Goal: Answer question/provide support

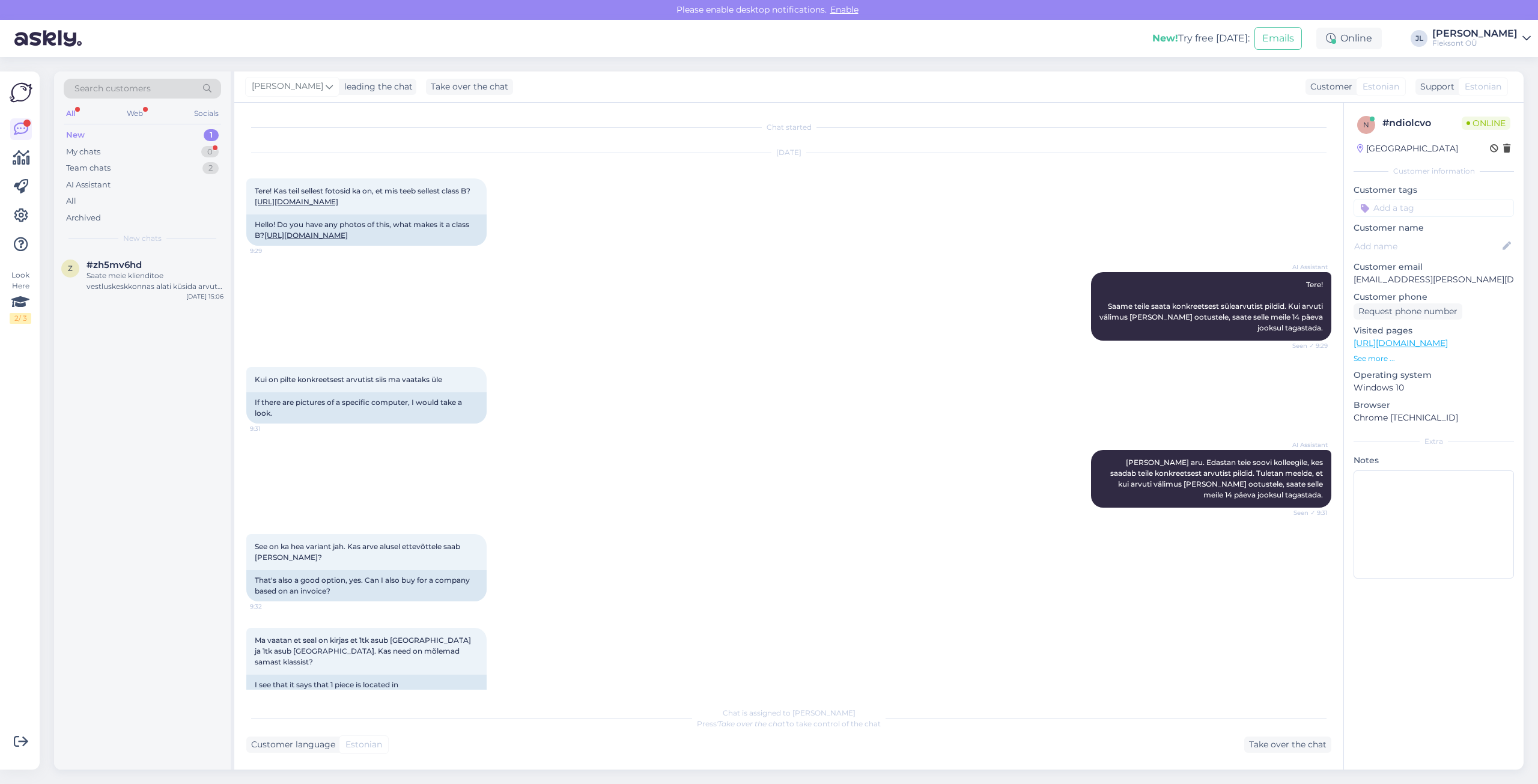
scroll to position [1265, 0]
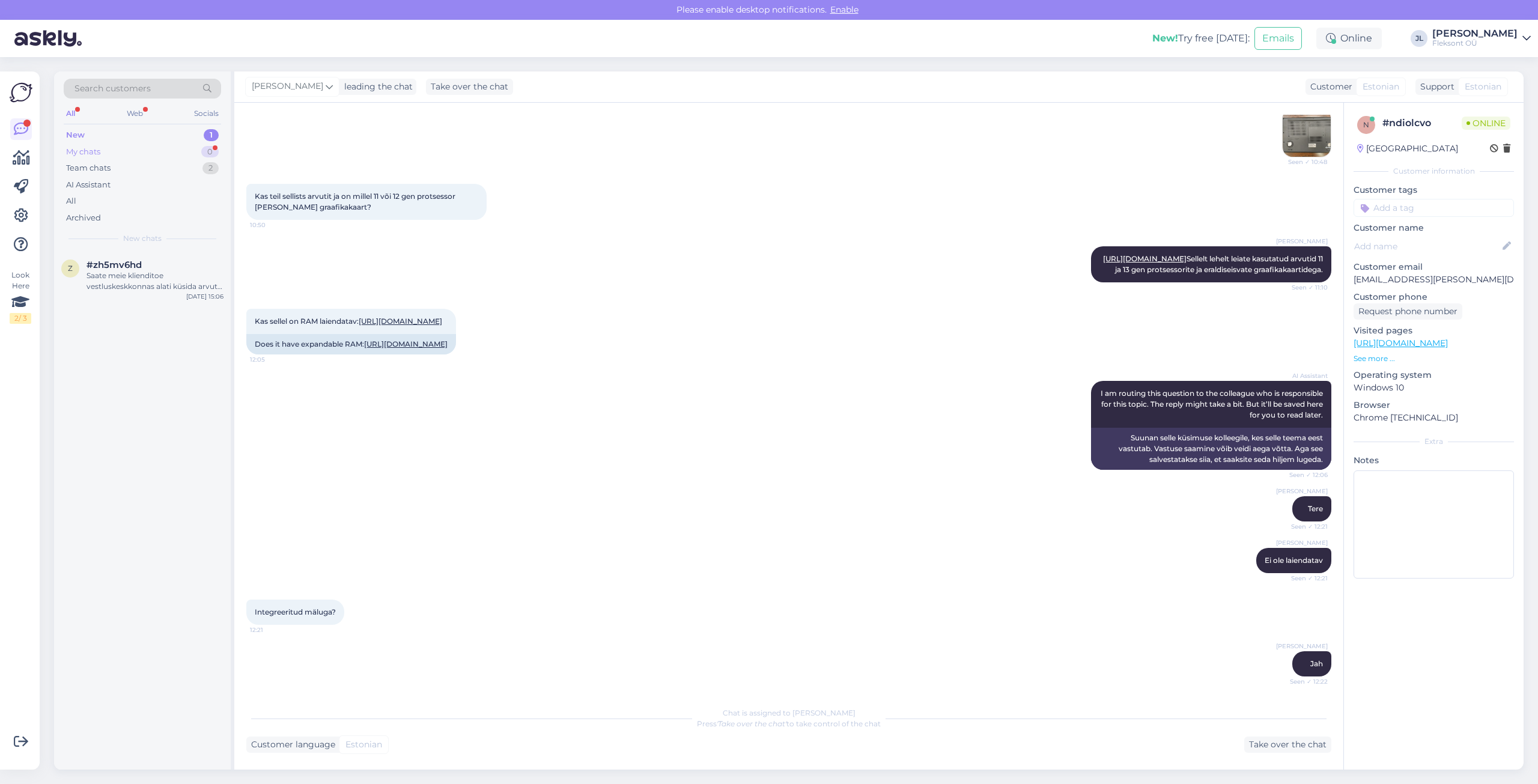
click at [144, 155] on div "My chats 0" at bounding box center [143, 152] width 157 height 17
click at [151, 132] on div "New 1" at bounding box center [143, 135] width 157 height 17
click at [147, 150] on div "My chats 0" at bounding box center [143, 152] width 157 height 17
click at [157, 167] on div "Team chats 2" at bounding box center [143, 168] width 157 height 17
click at [140, 269] on div "#mhhpjf0z 1" at bounding box center [155, 264] width 137 height 11
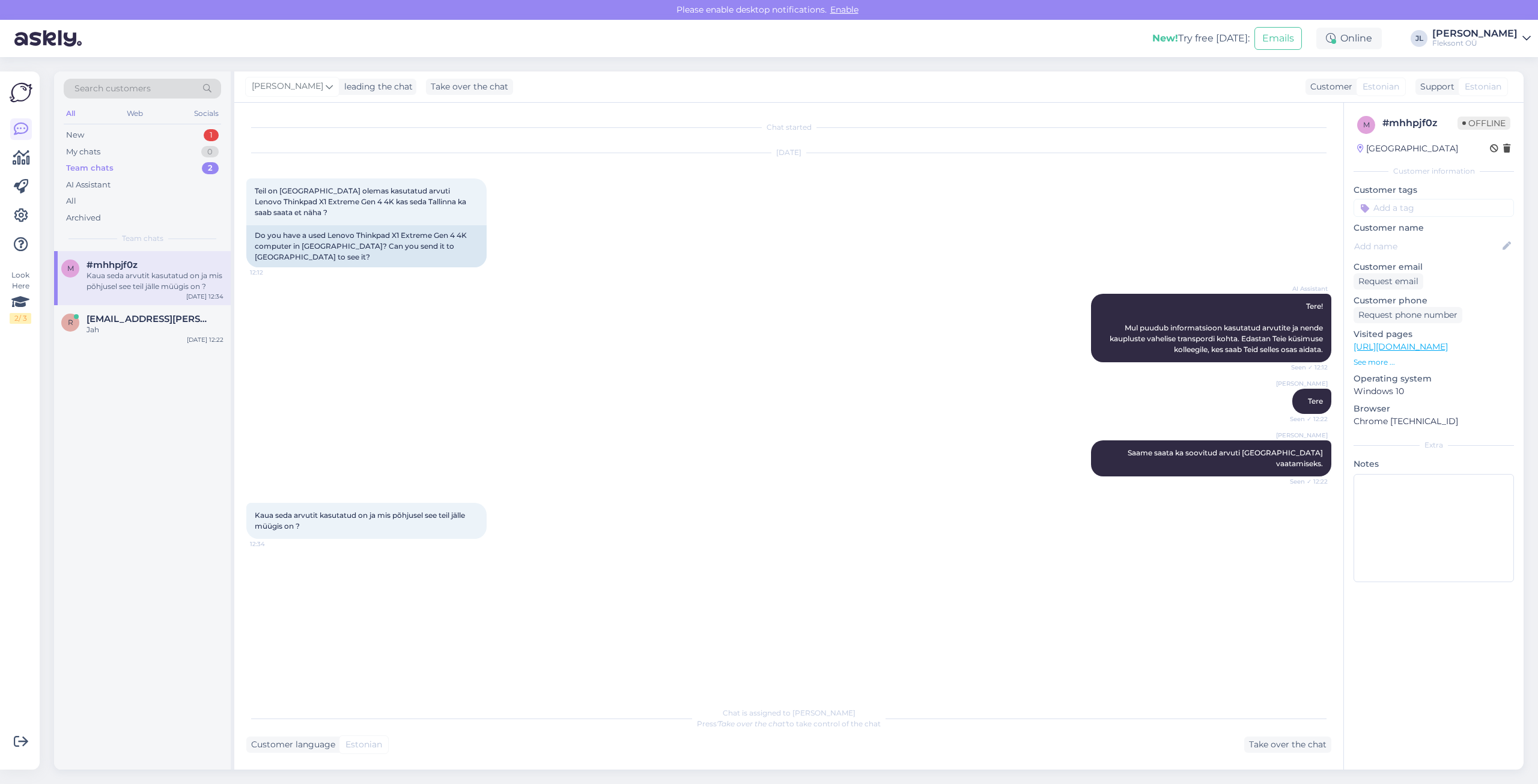
scroll to position [0, 0]
click at [136, 323] on span "[EMAIL_ADDRESS][PERSON_NAME][DOMAIN_NAME]" at bounding box center [149, 318] width 125 height 11
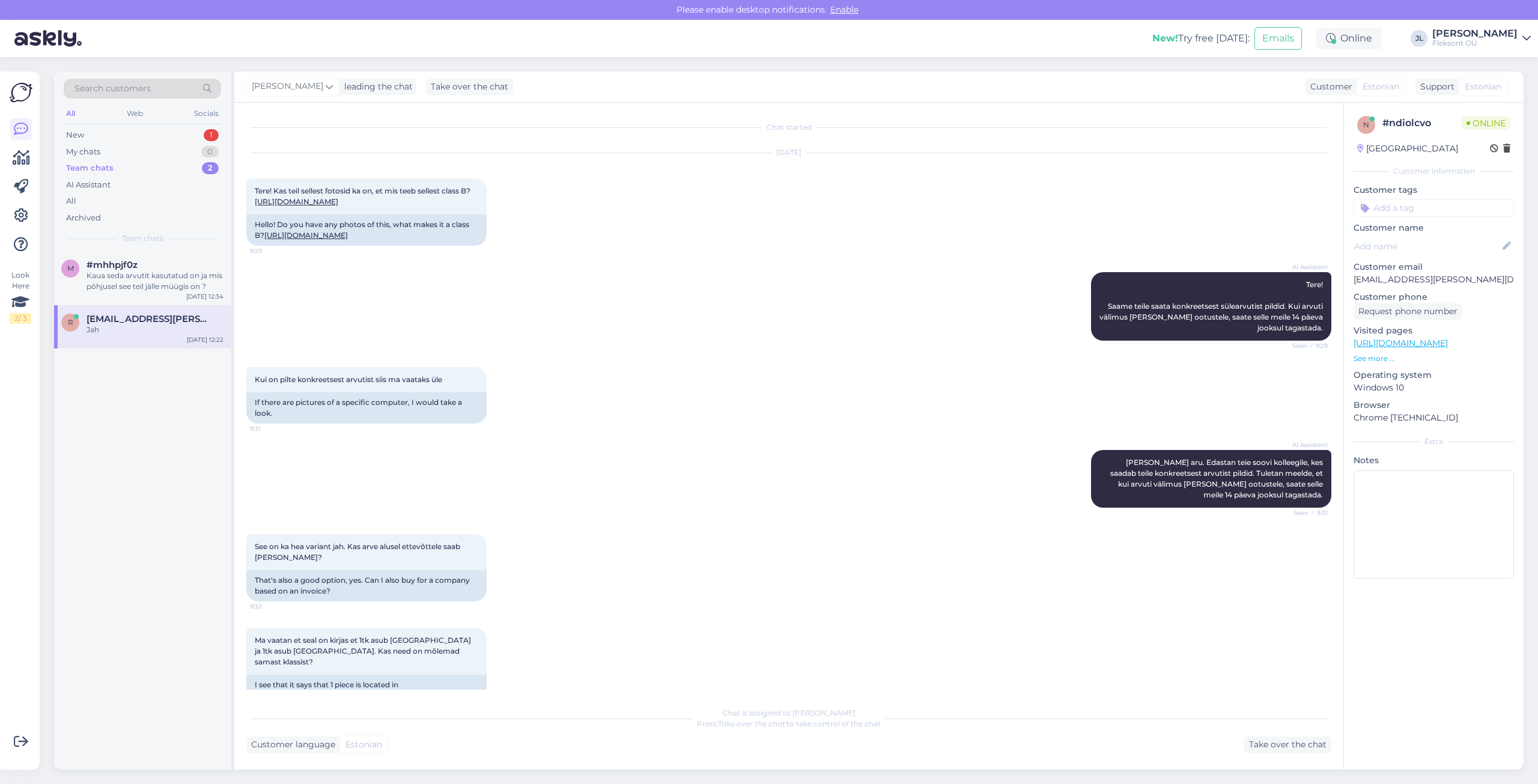
scroll to position [1265, 0]
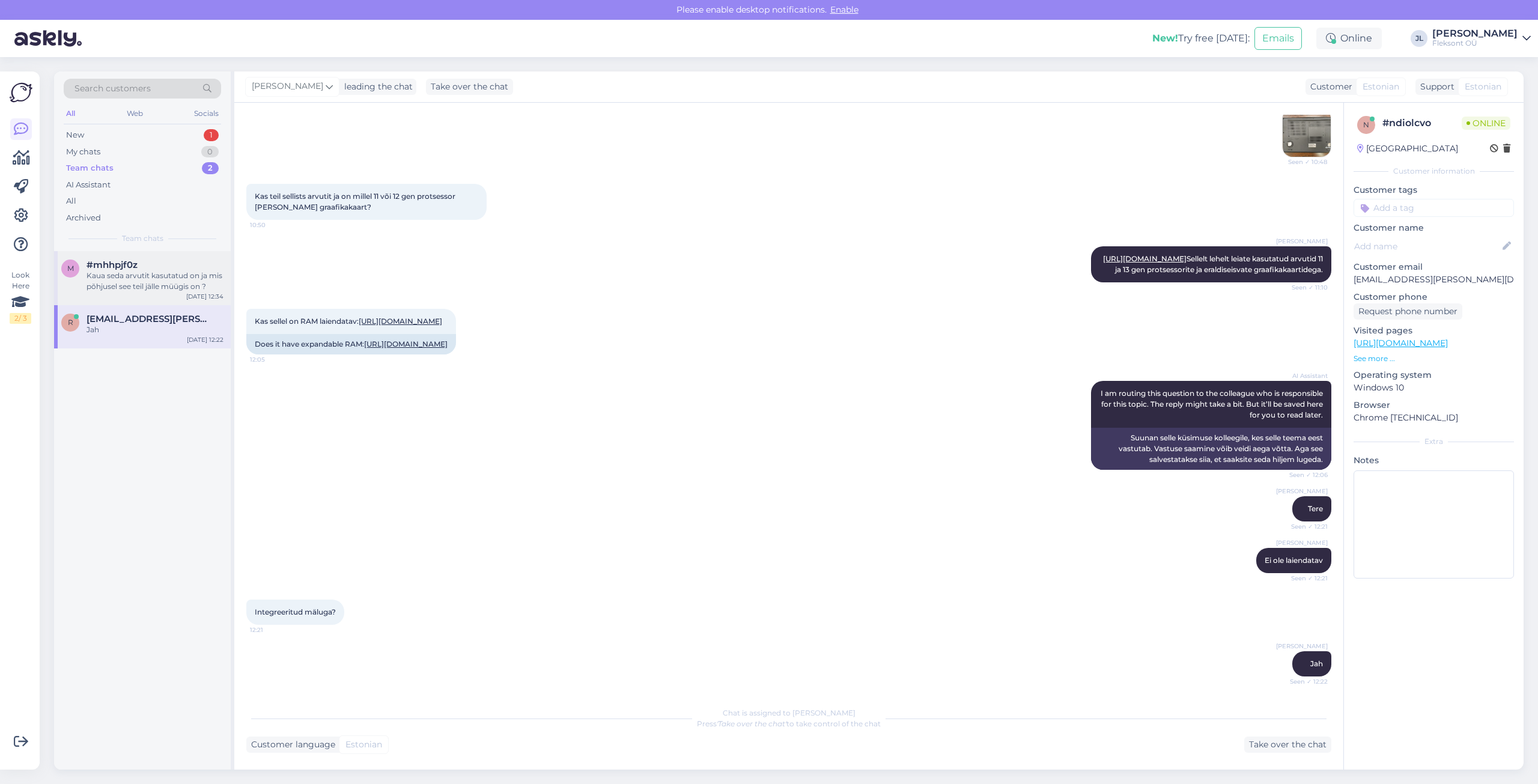
click at [135, 286] on div "Kaua seda arvutit kasutatud on ja mis põhjusel see teil jälle müügis on ?" at bounding box center [155, 281] width 137 height 21
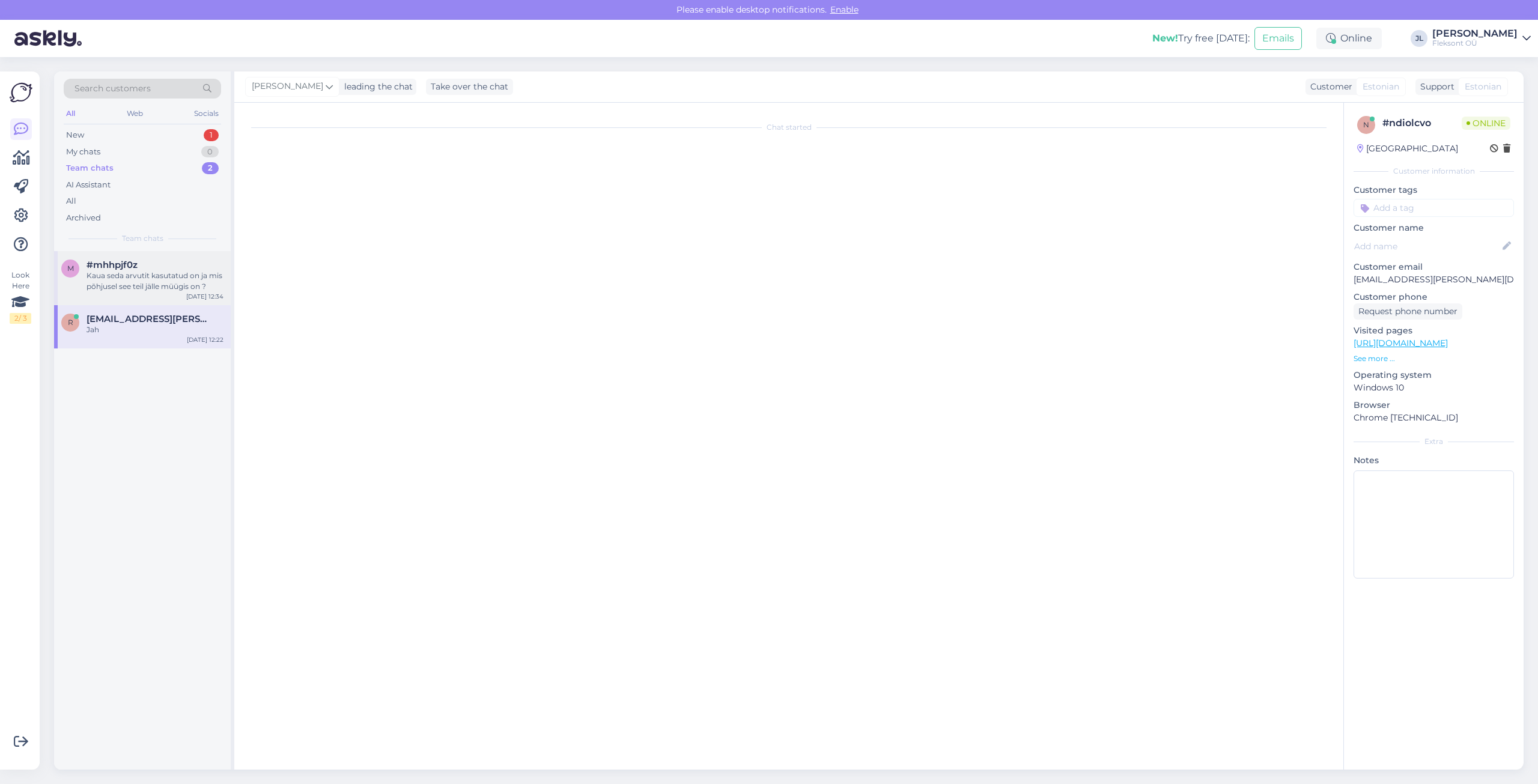
scroll to position [0, 0]
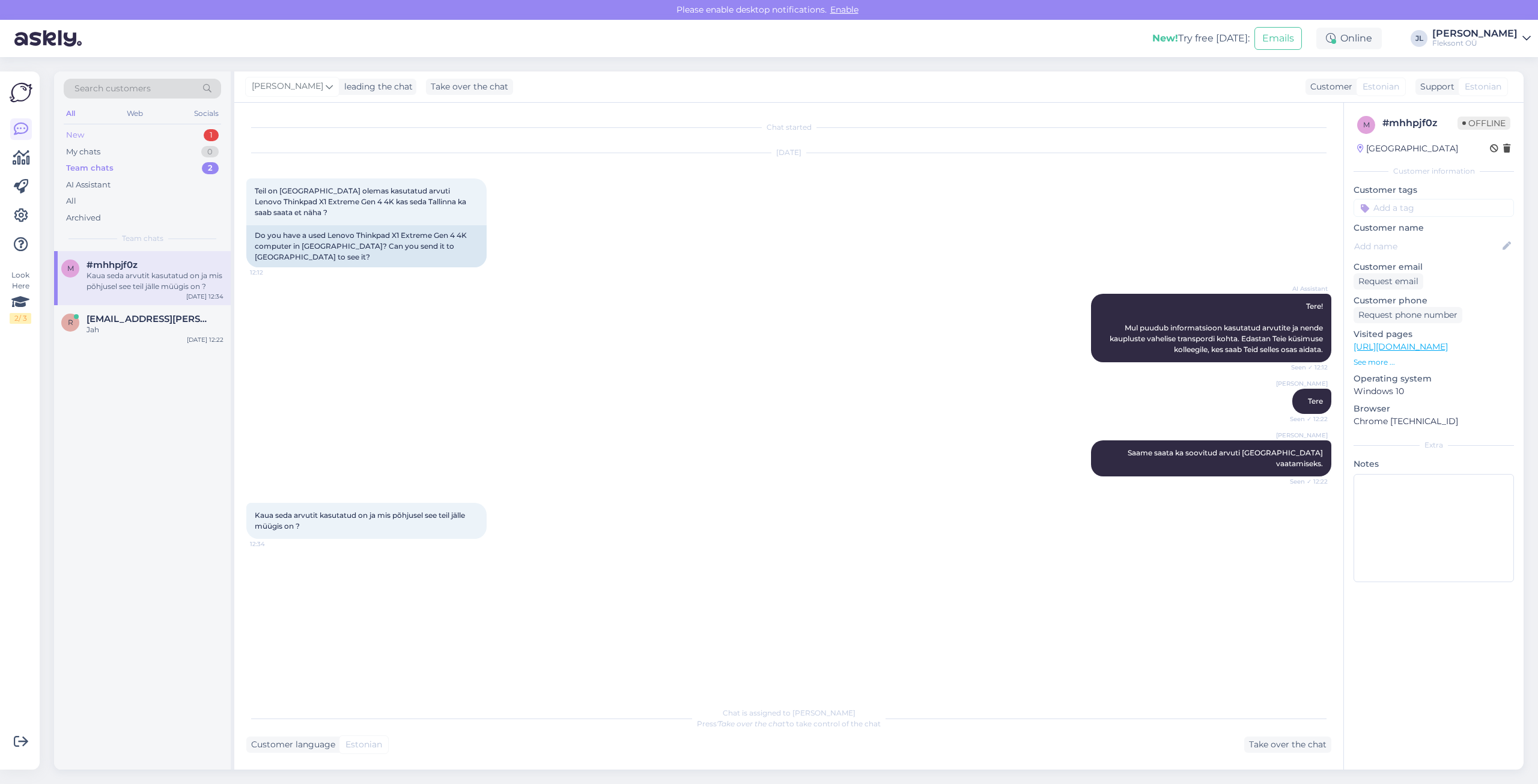
click at [90, 133] on div "New 1" at bounding box center [143, 135] width 157 height 17
click at [137, 283] on div "Saate meie klienditoe vestluskeskkonnas alati küsida arvuti päris pilte." at bounding box center [155, 281] width 137 height 21
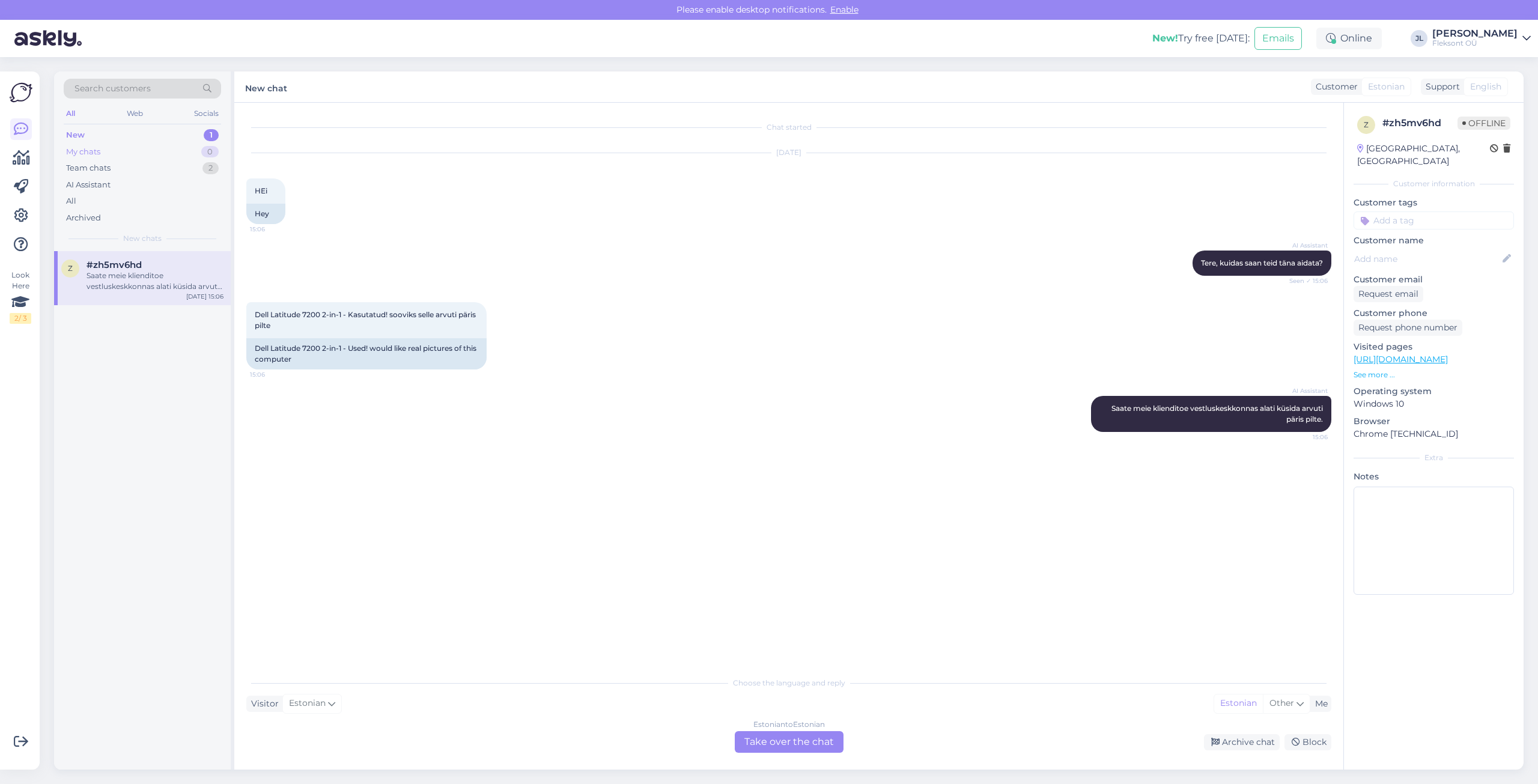
click at [99, 153] on div "My chats" at bounding box center [83, 152] width 34 height 12
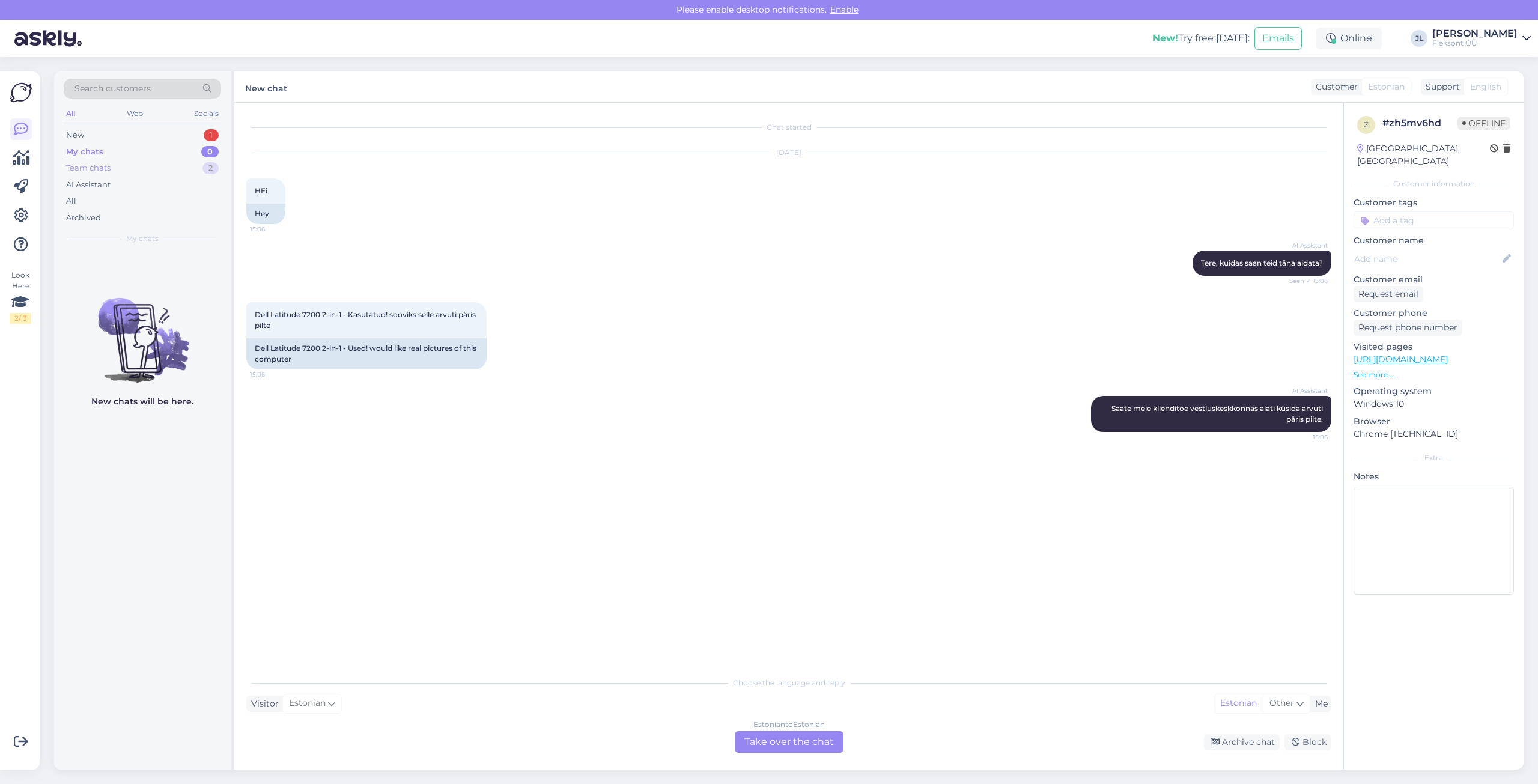
click at [115, 171] on div "Team chats 2" at bounding box center [143, 168] width 157 height 17
click at [105, 154] on div "My chats 0" at bounding box center [143, 152] width 157 height 17
click at [122, 175] on div "Team chats 2" at bounding box center [143, 168] width 157 height 17
click at [119, 163] on div "Team chats 2" at bounding box center [143, 168] width 157 height 17
click at [124, 131] on div "New 1" at bounding box center [143, 135] width 157 height 17
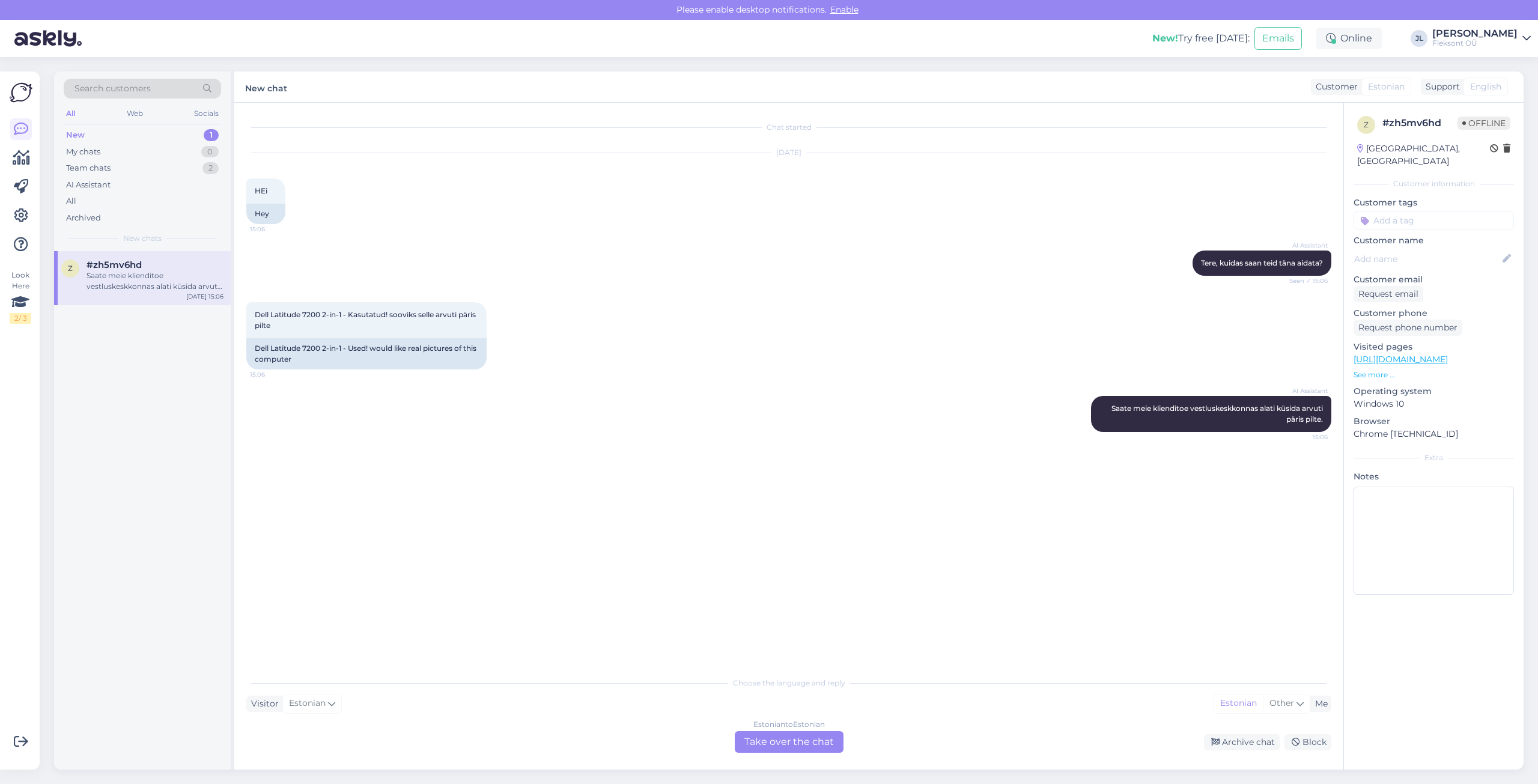
click at [123, 277] on div "Saate meie klienditoe vestluskeskkonnas alati küsida arvuti päris pilte." at bounding box center [155, 281] width 137 height 21
click at [774, 739] on div "Estonian to Estonian Take over the chat" at bounding box center [788, 741] width 108 height 21
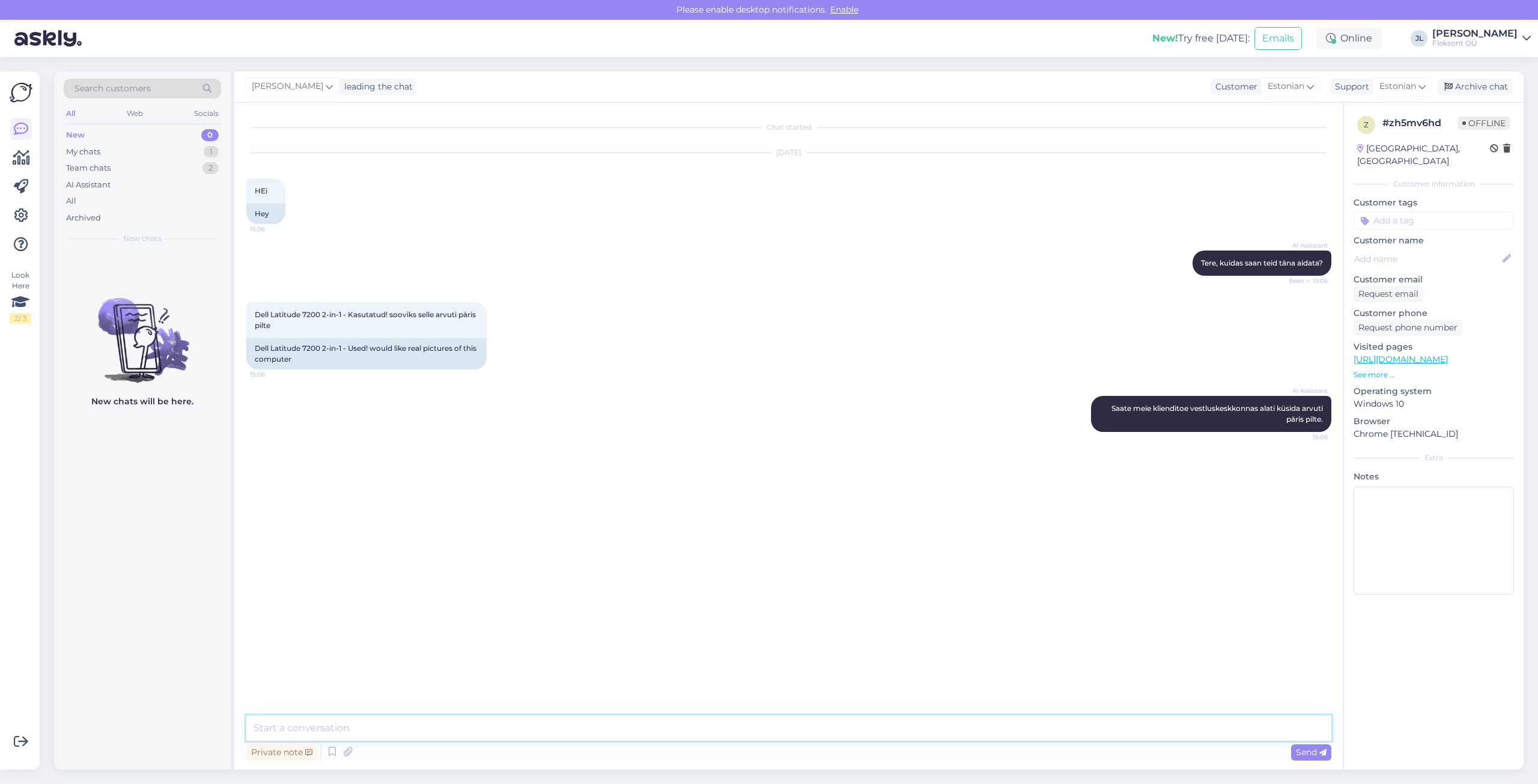
click at [344, 725] on textarea at bounding box center [788, 728] width 1085 height 26
drag, startPoint x: 254, startPoint y: 314, endPoint x: 344, endPoint y: 318, distance: 90.1
click at [344, 318] on div "Dell Latitude 7200 2-in-1 - Kasutatud! sooviks selle arvuti päris pilte 15:06" at bounding box center [366, 320] width 240 height 36
copy span "Dell Latitude 7200 2-in-1"
click at [532, 438] on div "AI Assistant Saate meie klienditoe vestluskeskkonnas alati küsida arvuti päris …" at bounding box center [788, 414] width 1085 height 62
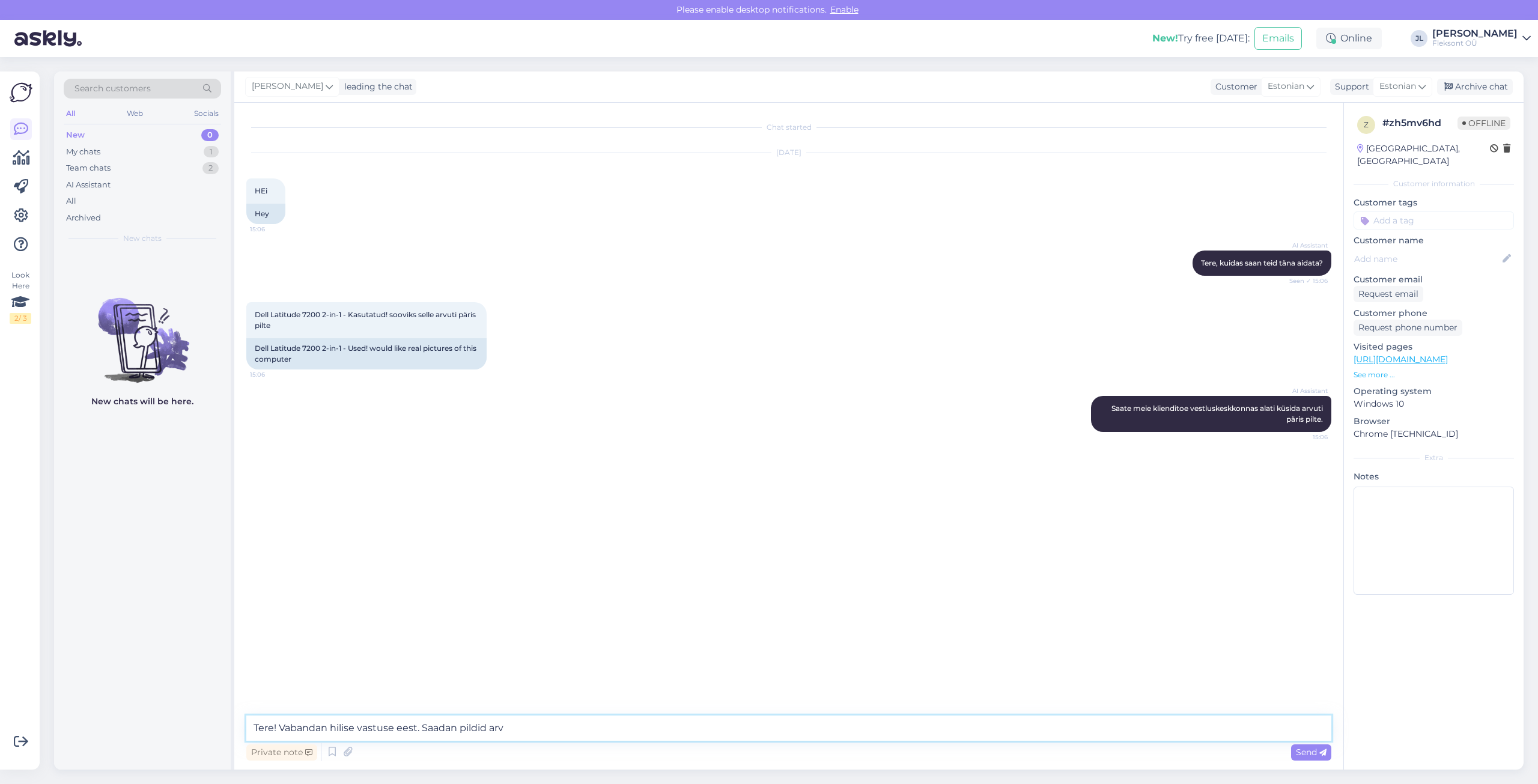
click at [523, 730] on textarea "Tere! Vabandan hilise vastuse eest. Saadan pildid arv" at bounding box center [788, 728] width 1085 height 26
type textarea "Tere! Vabandan hilise vastuse eest. Saadan pildid arvutist."
click at [572, 728] on textarea "Tere! Vabandan hilise vastuse eest. Saadan pildid arvutist." at bounding box center [788, 728] width 1085 height 26
click at [1311, 753] on span "Send" at bounding box center [1310, 751] width 30 height 11
click at [635, 728] on textarea at bounding box center [788, 728] width 1085 height 26
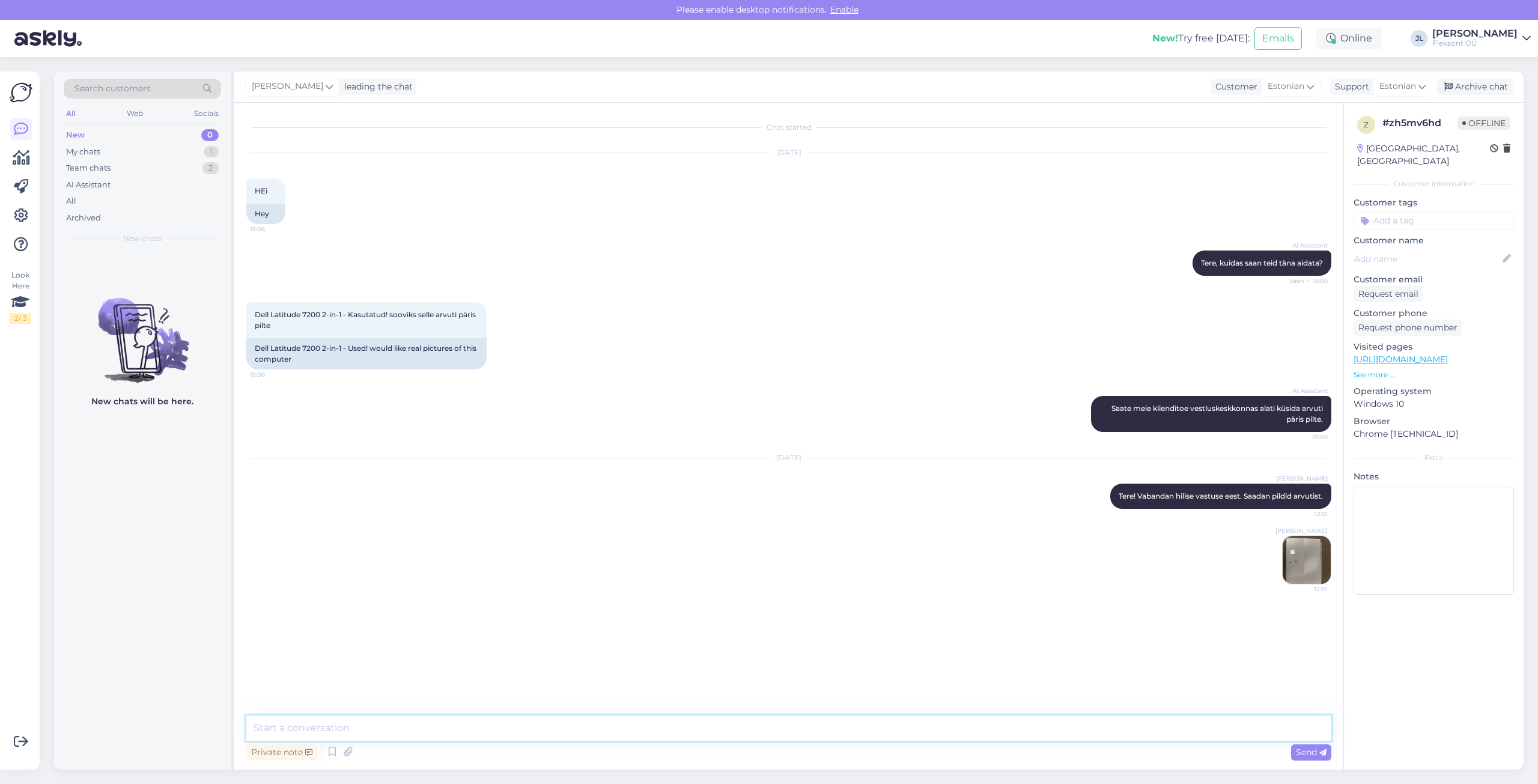
click at [713, 724] on textarea at bounding box center [788, 728] width 1085 height 26
click at [720, 734] on textarea at bounding box center [788, 728] width 1085 height 26
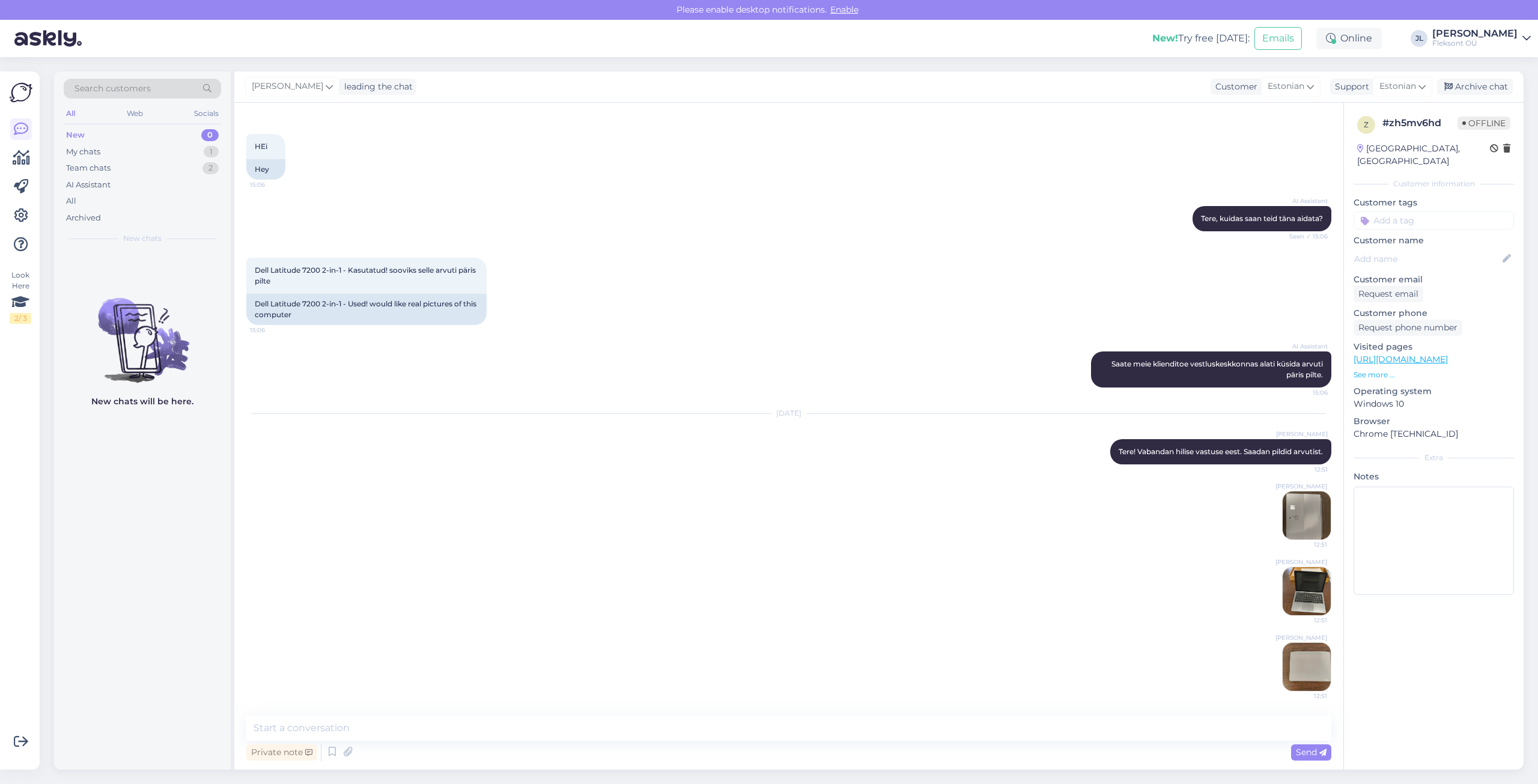
click at [1301, 518] on img at bounding box center [1307, 515] width 48 height 48
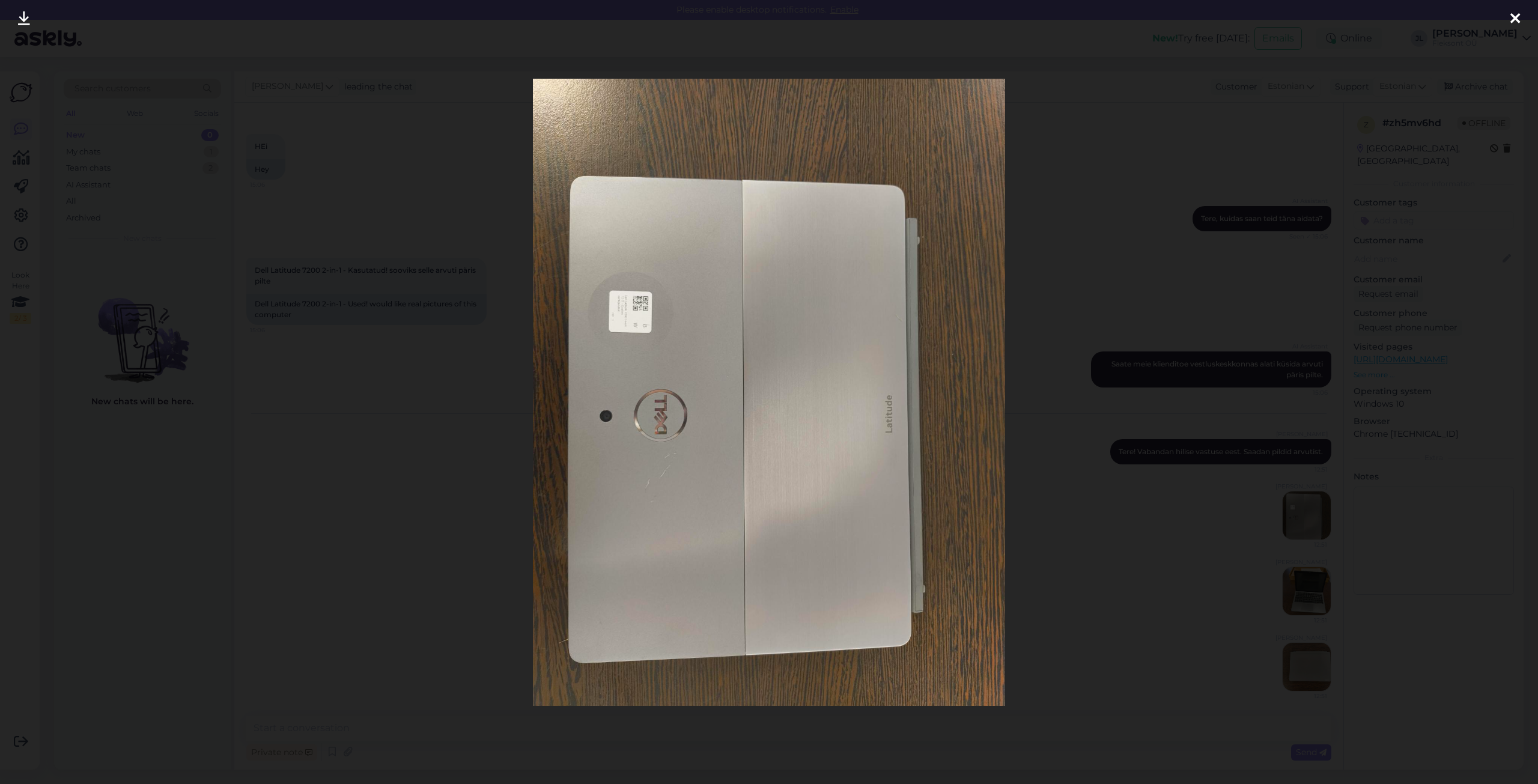
click at [1512, 14] on icon at bounding box center [1515, 19] width 10 height 16
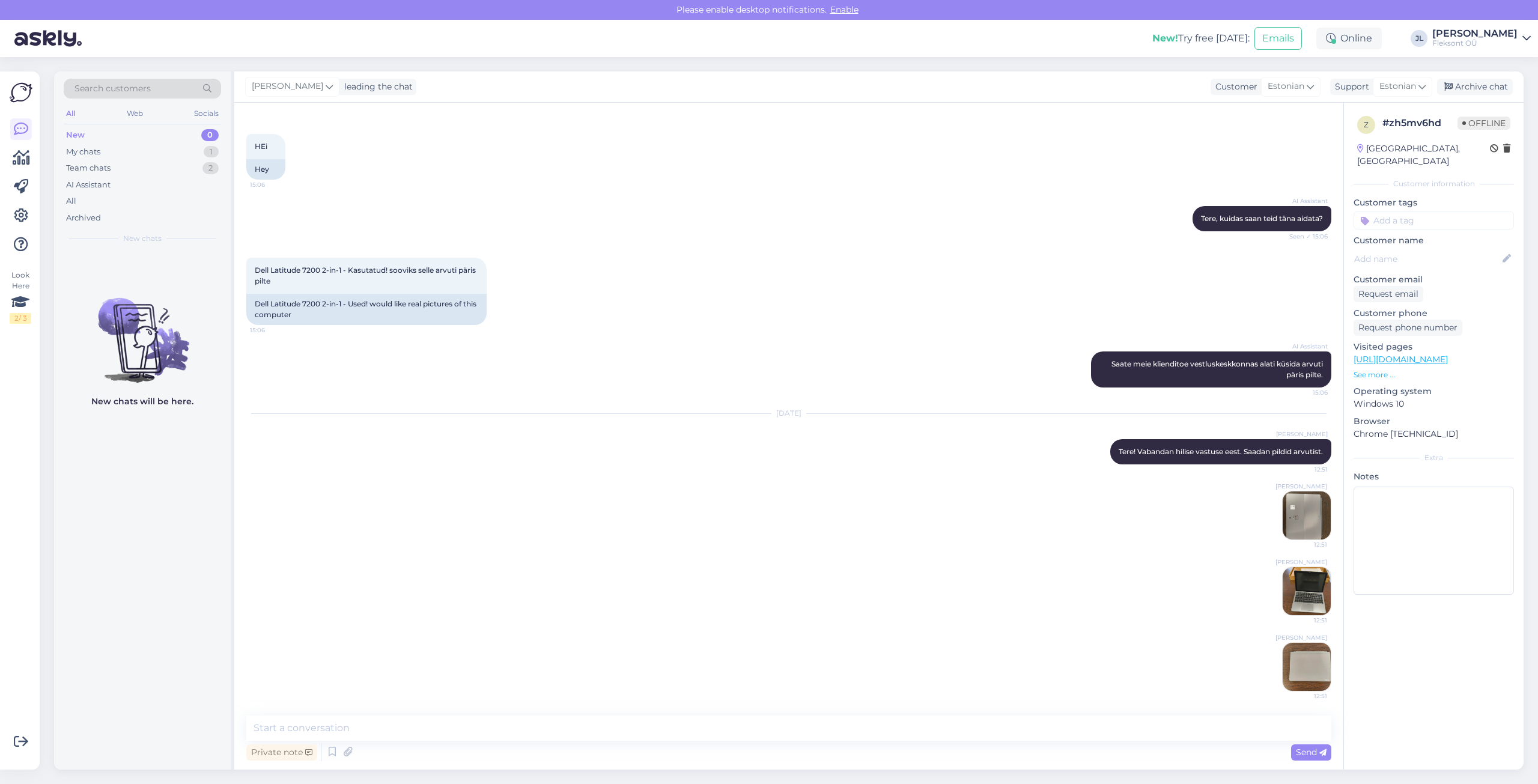
click at [1304, 605] on img at bounding box center [1307, 591] width 48 height 48
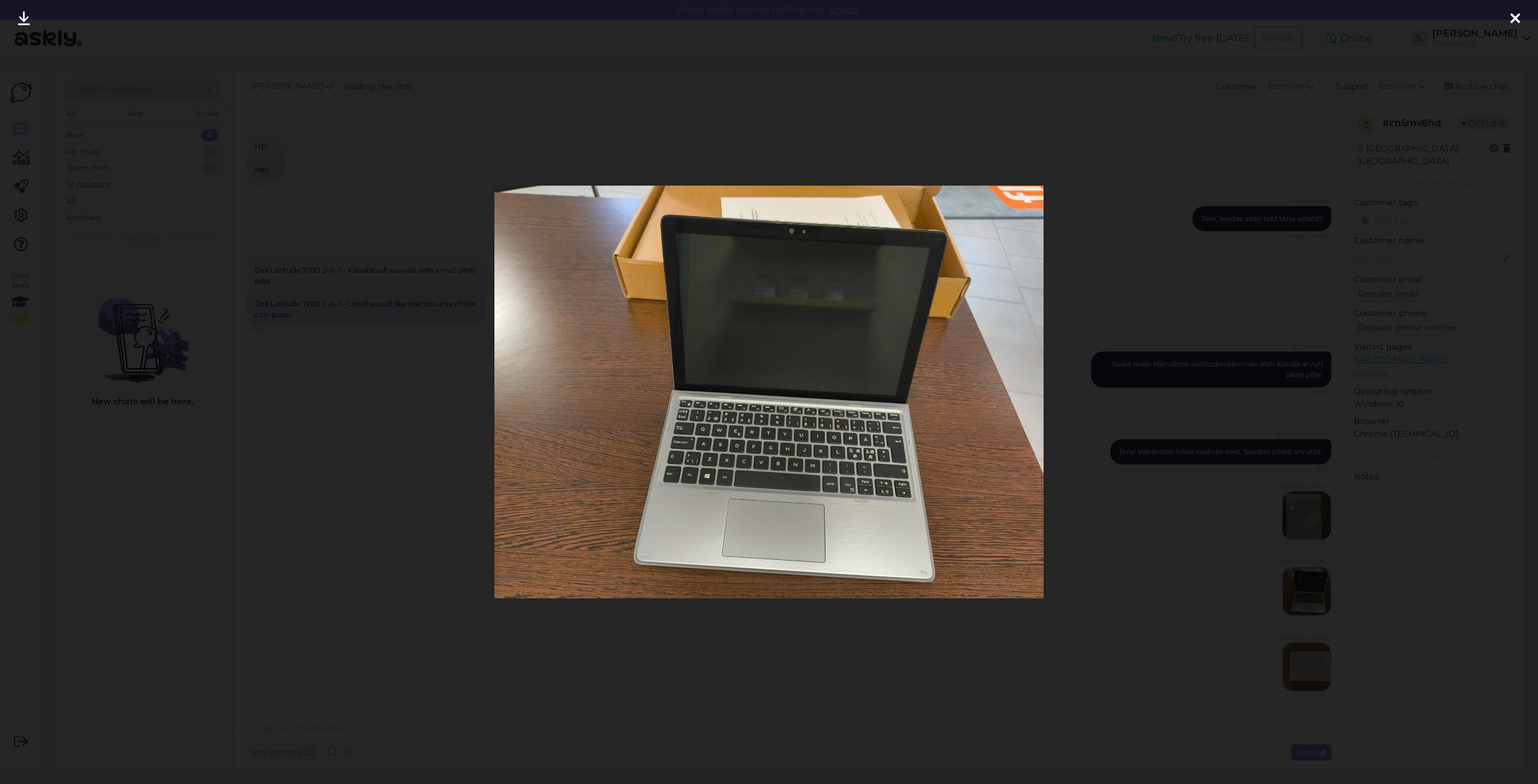
click at [771, 492] on img at bounding box center [769, 392] width 549 height 413
click at [1514, 17] on icon at bounding box center [1515, 19] width 10 height 16
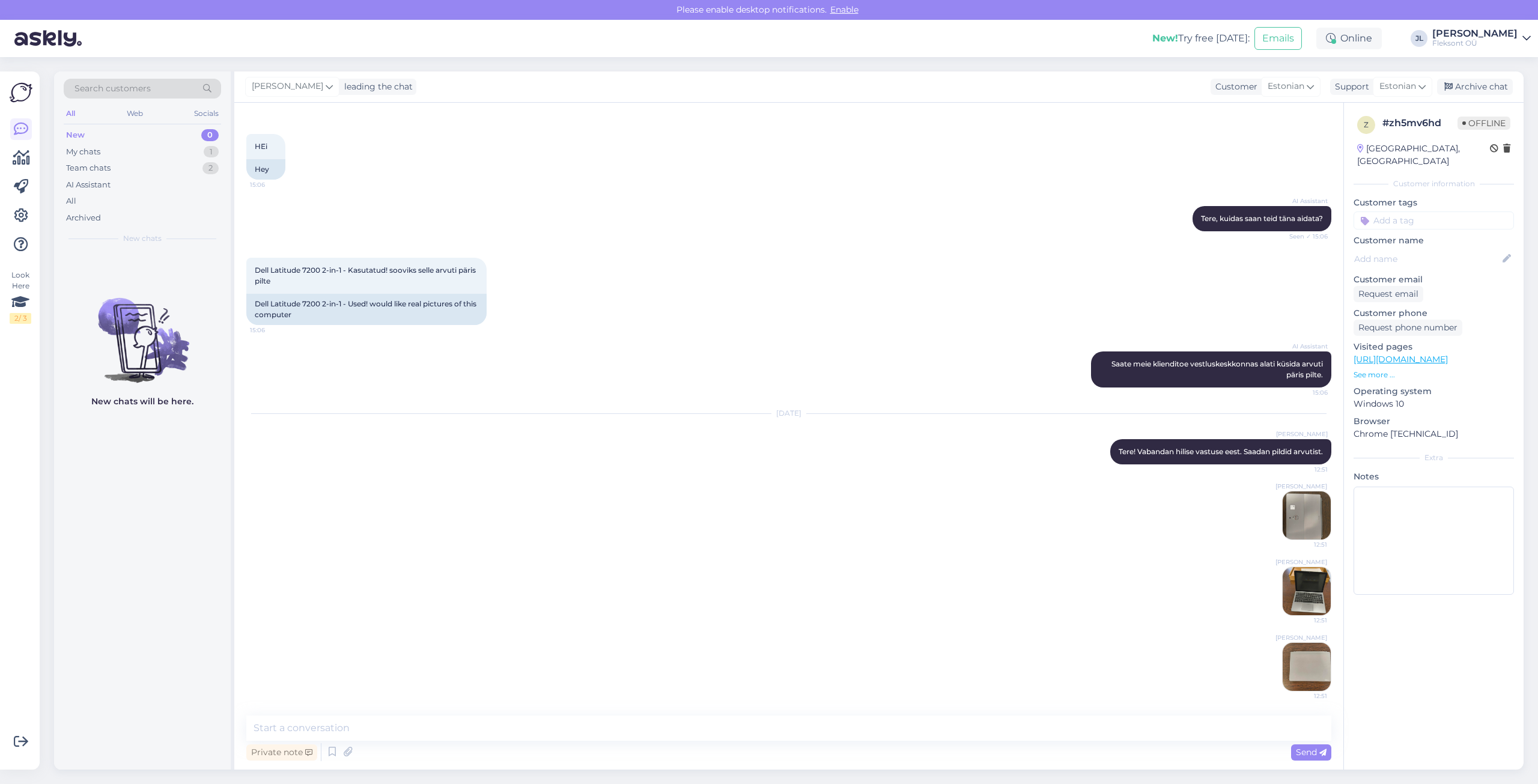
click at [1304, 671] on img at bounding box center [1307, 666] width 48 height 48
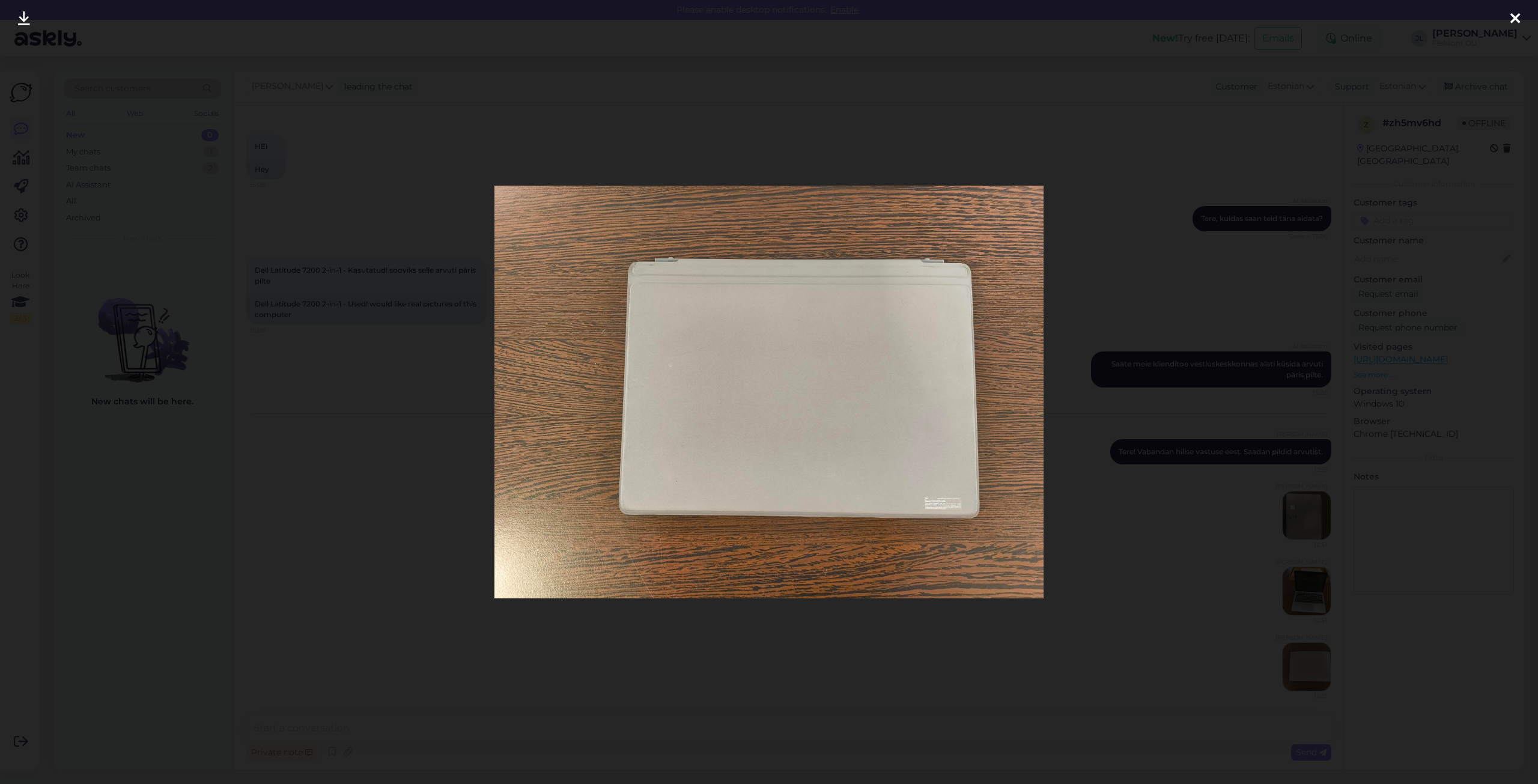
click at [1525, 20] on div at bounding box center [1515, 18] width 24 height 38
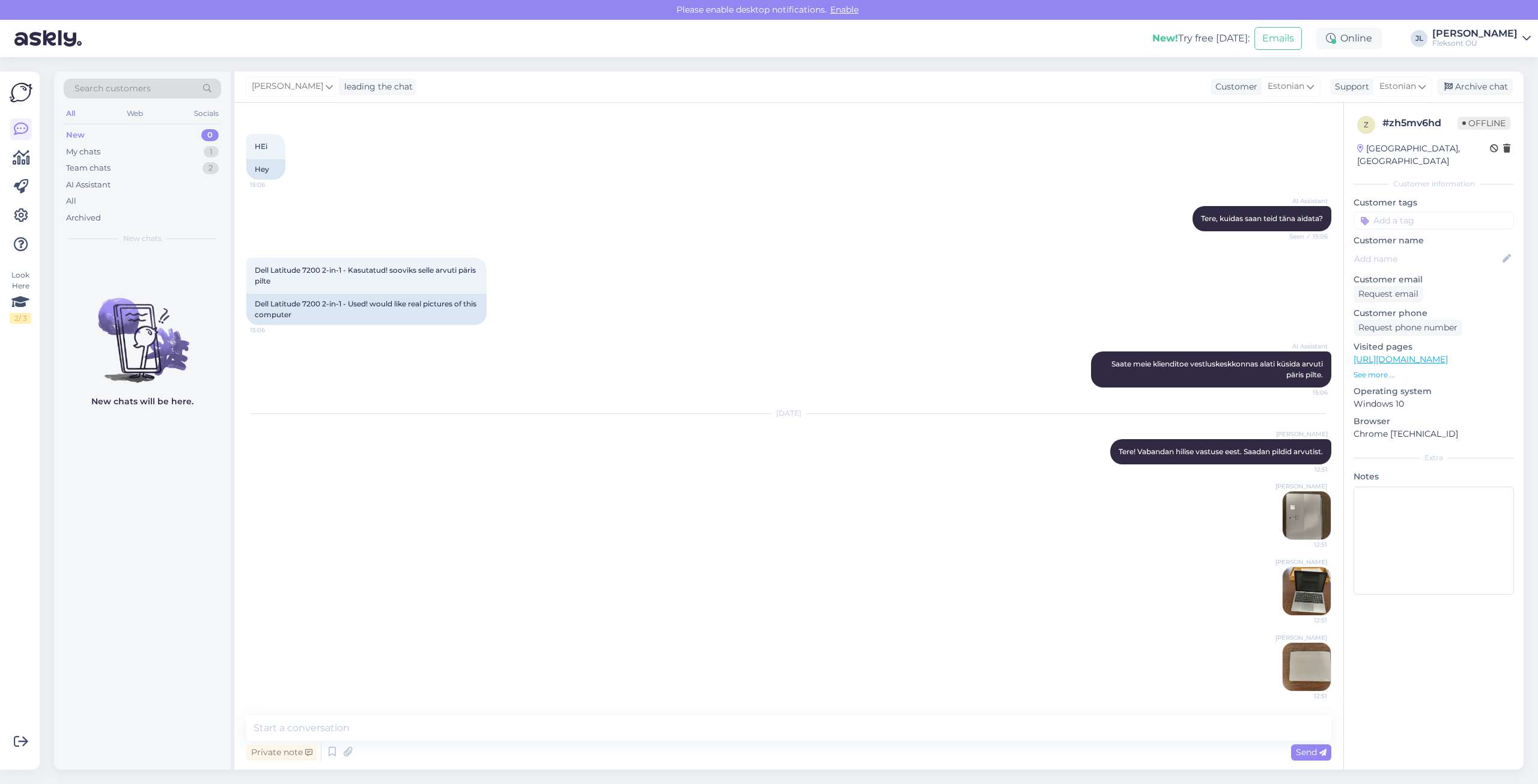
click at [1299, 525] on img at bounding box center [1307, 515] width 48 height 48
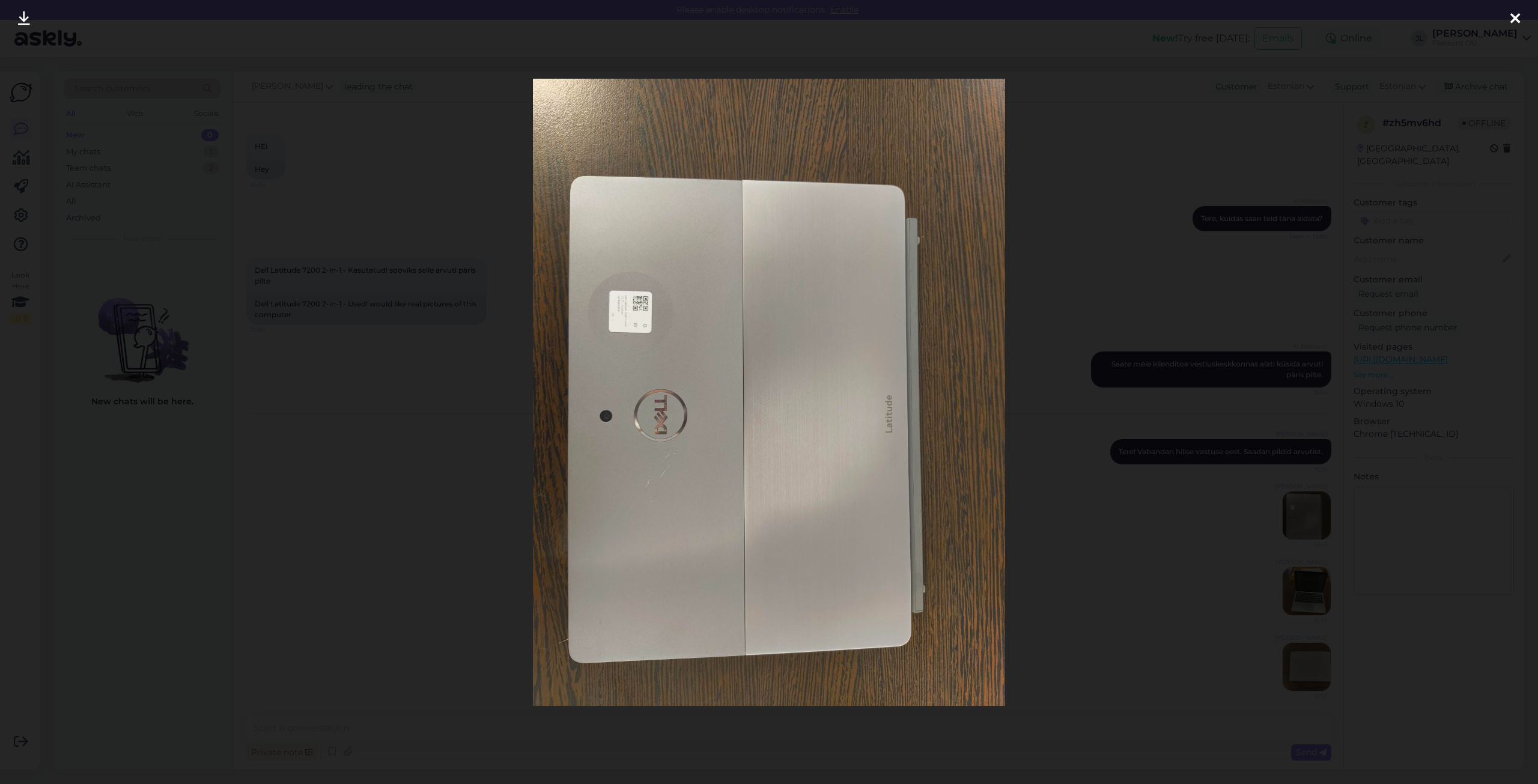
click at [1520, 15] on div at bounding box center [1515, 18] width 24 height 38
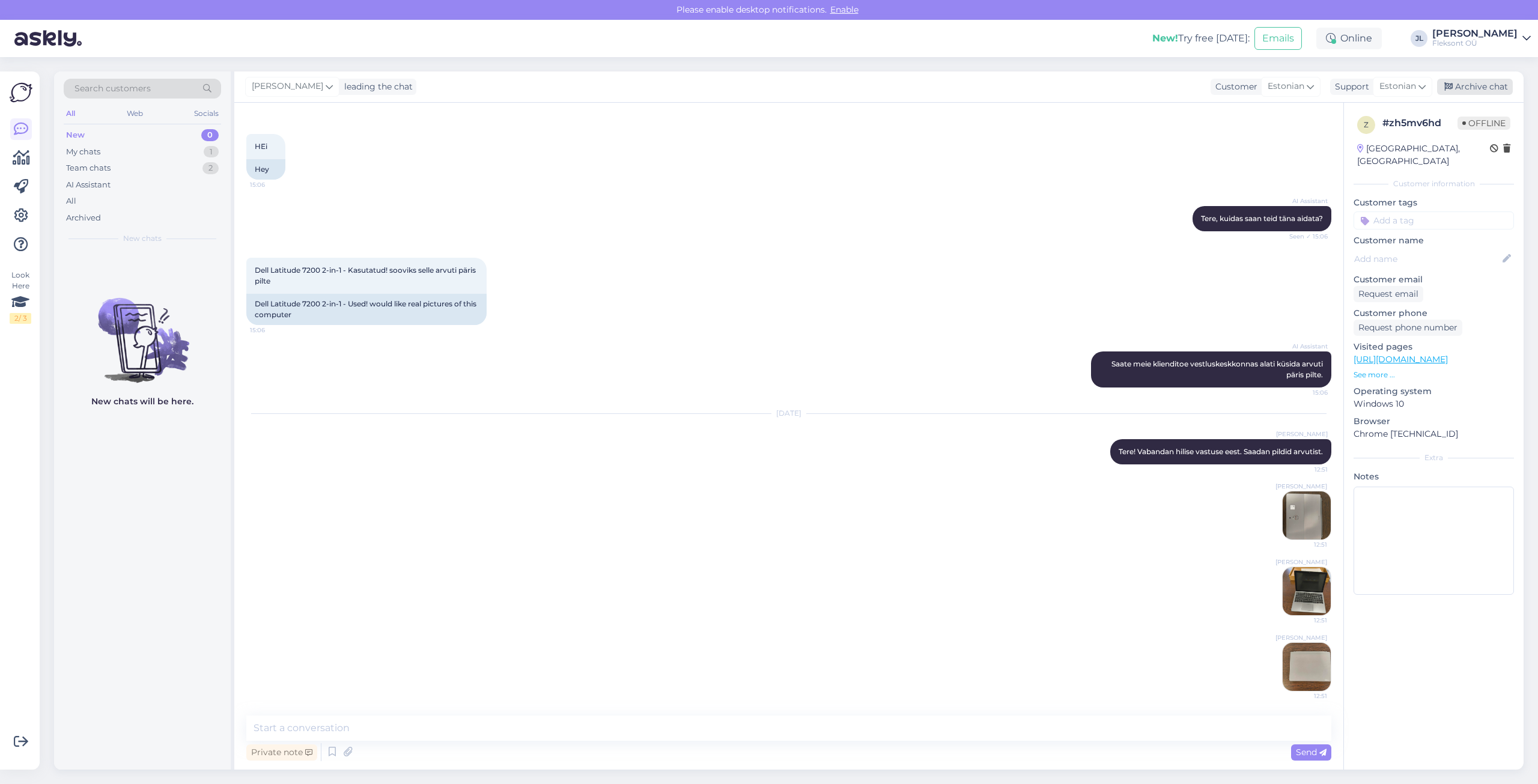
click at [1476, 88] on div "Archive chat" at bounding box center [1474, 86] width 76 height 16
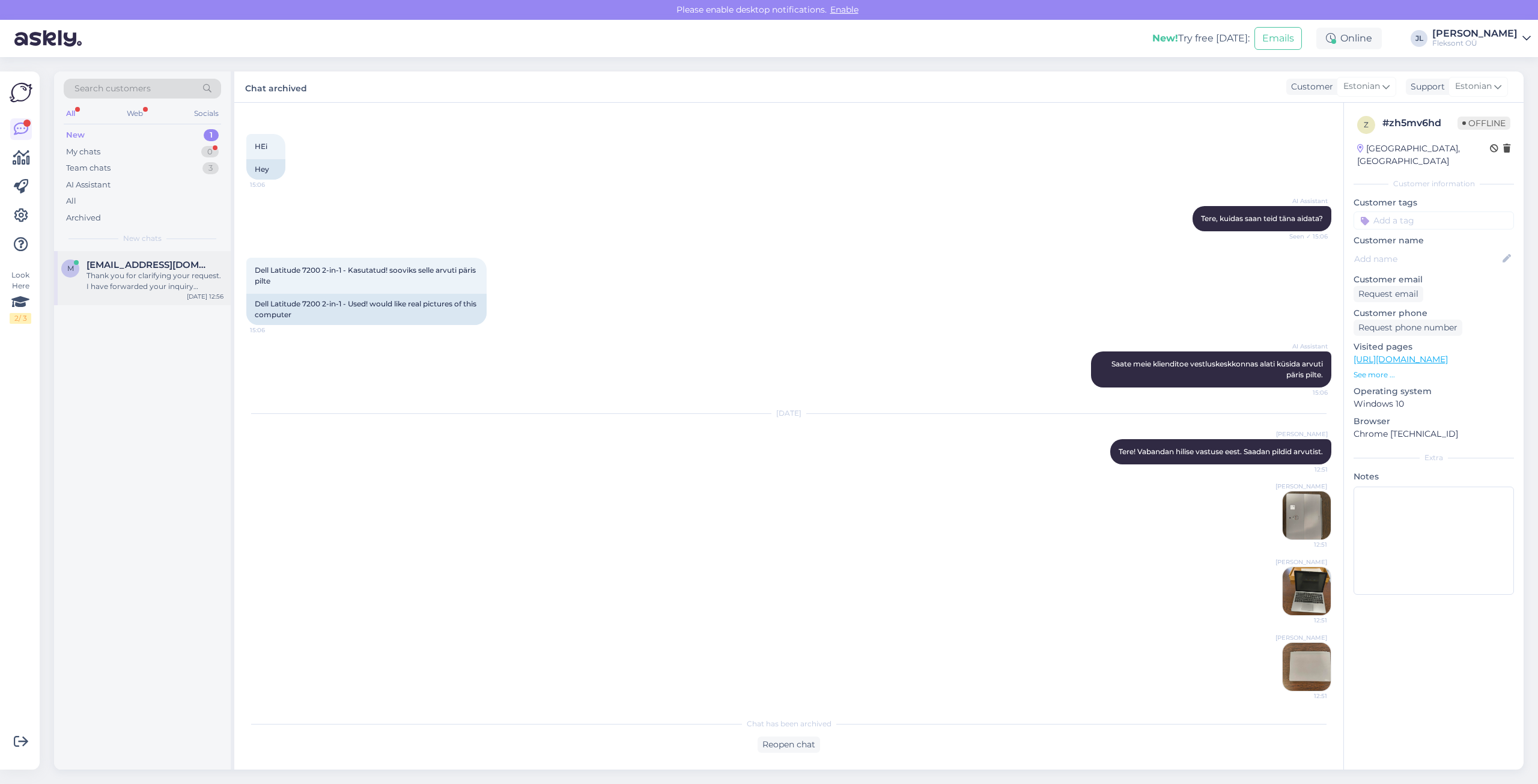
click at [161, 279] on div "Thank you for clarifying your request. I have forwarded your inquiry regarding …" at bounding box center [155, 281] width 137 height 21
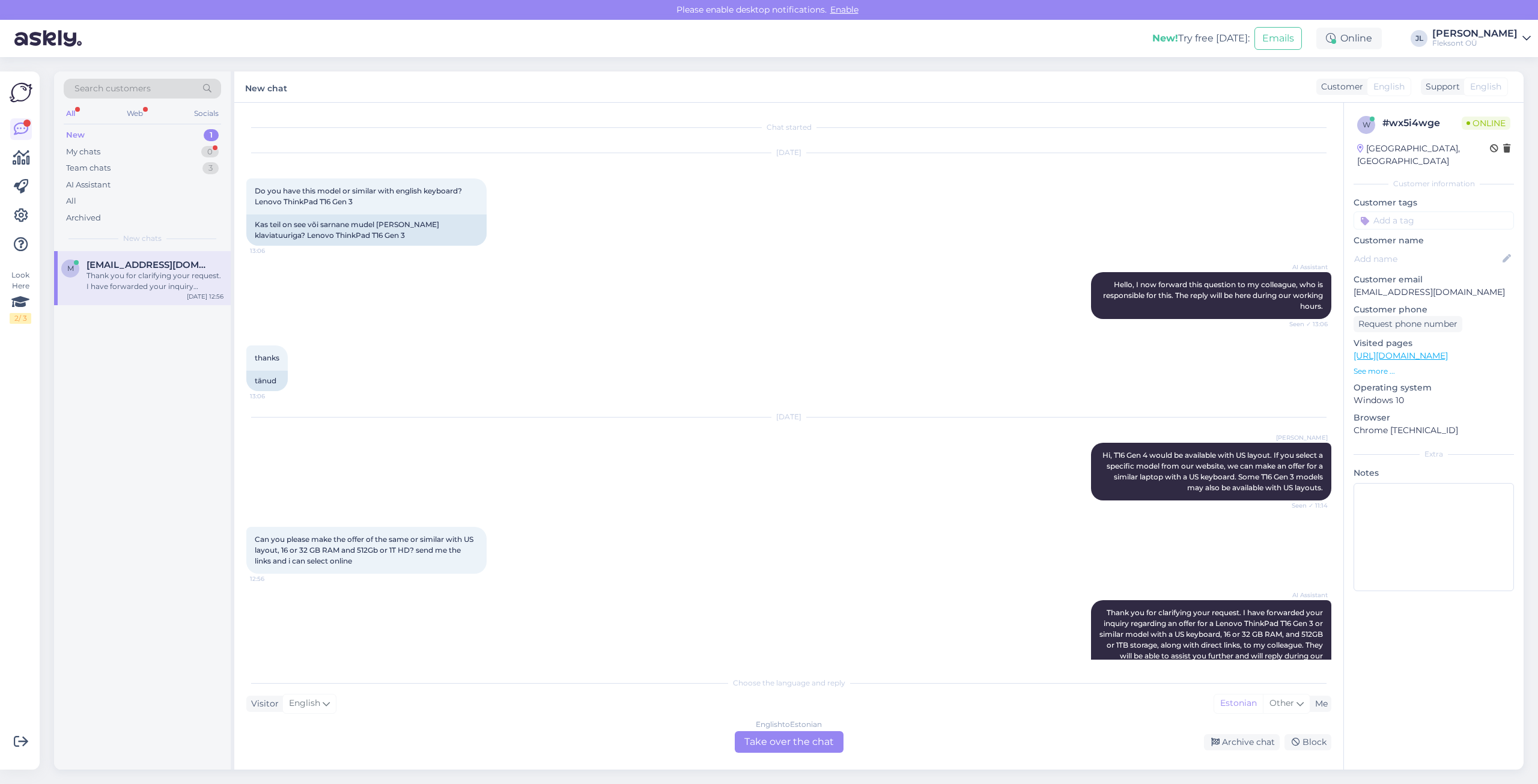
scroll to position [33, 0]
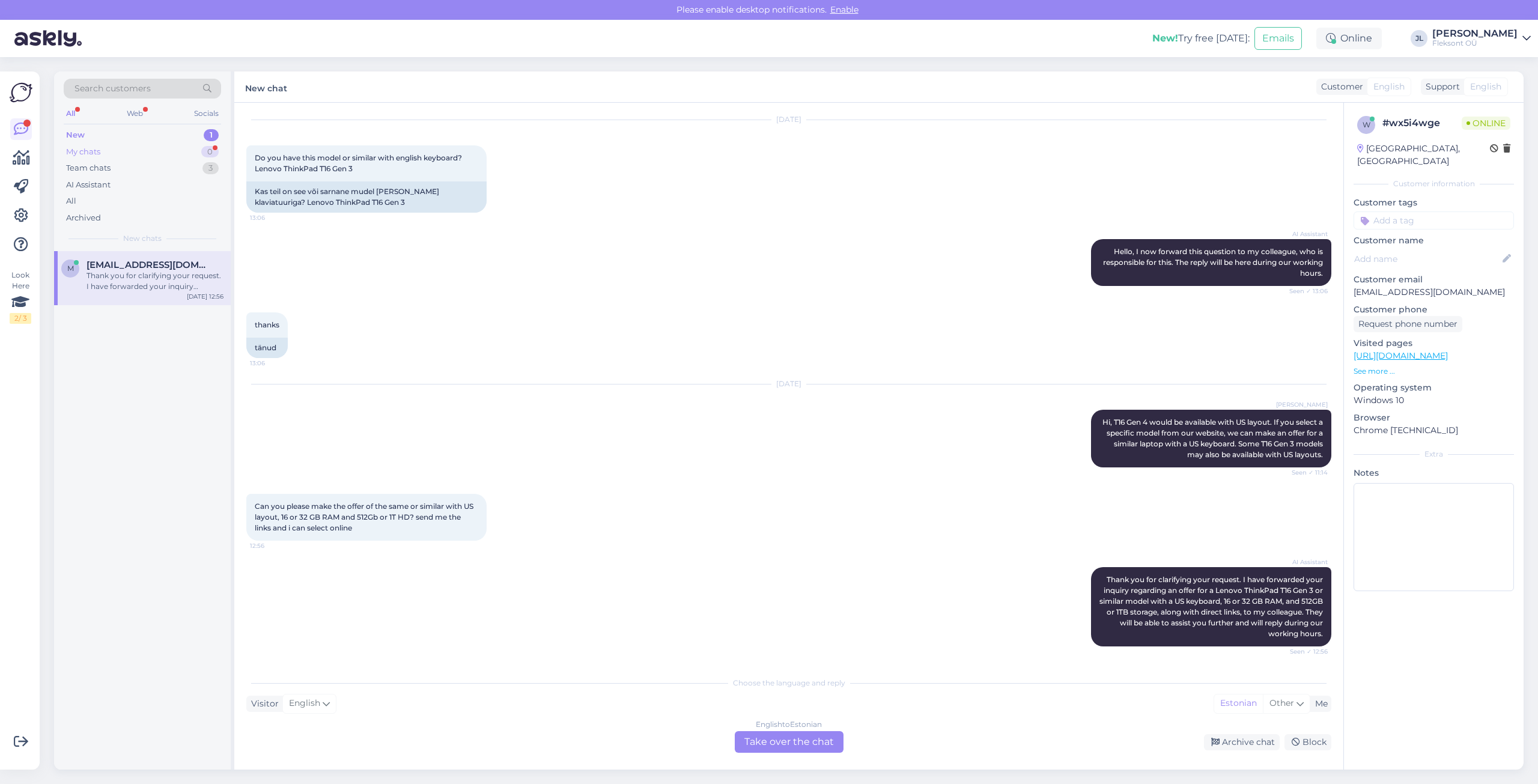
click at [158, 158] on div "My chats 0" at bounding box center [143, 152] width 157 height 17
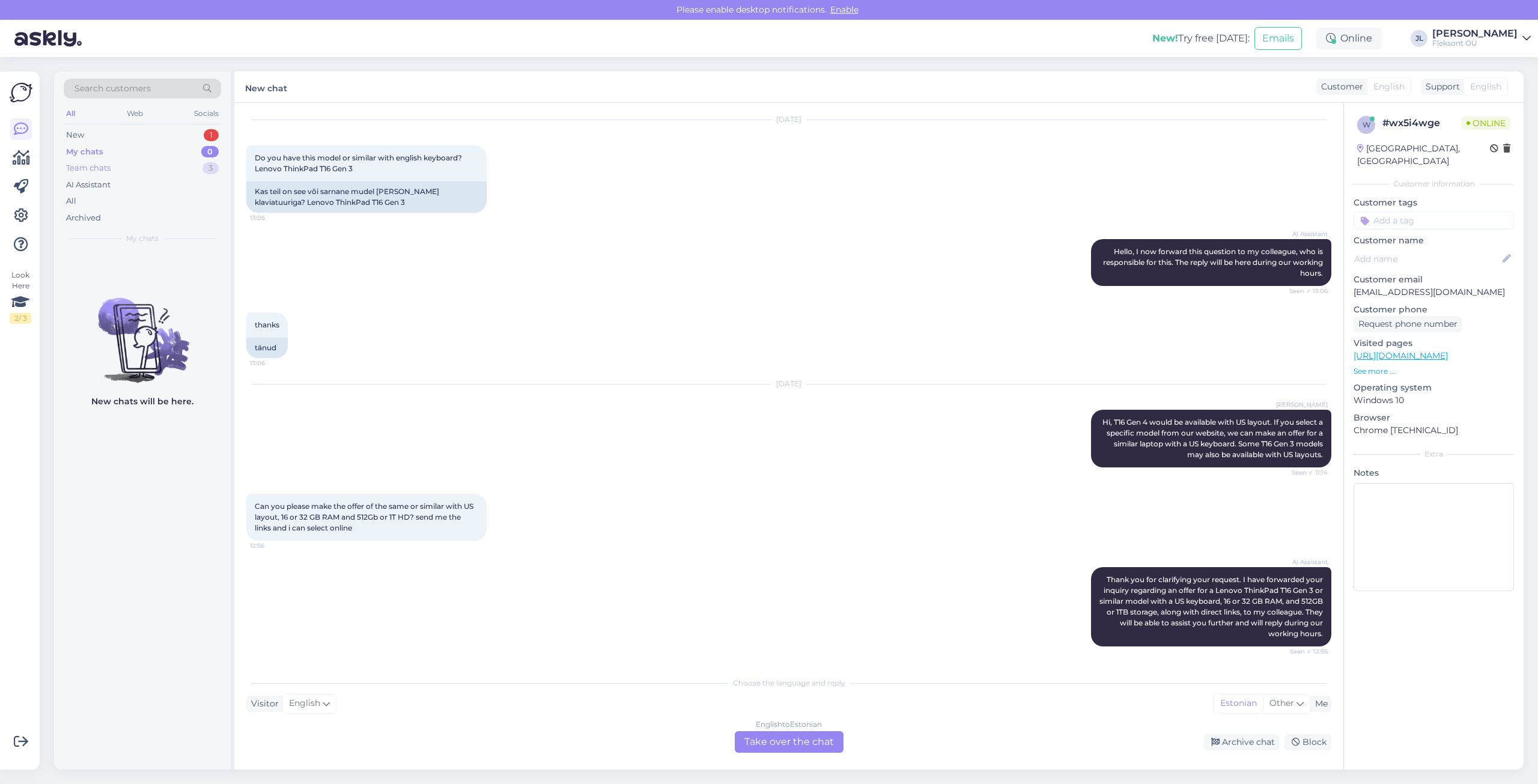
click at [186, 164] on div "Team chats 3" at bounding box center [143, 168] width 157 height 17
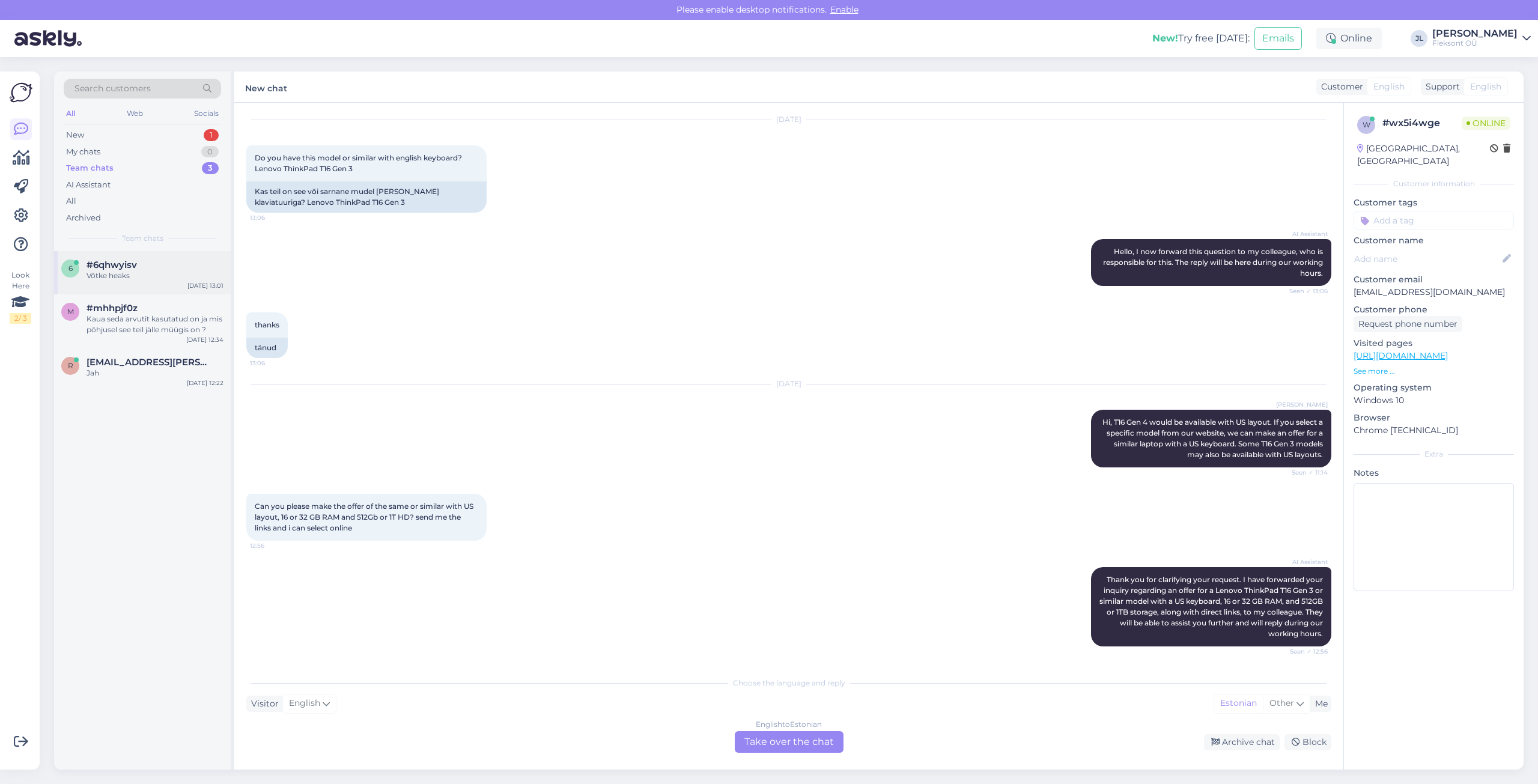
click at [150, 267] on div "#6qhwyisv" at bounding box center [155, 264] width 137 height 11
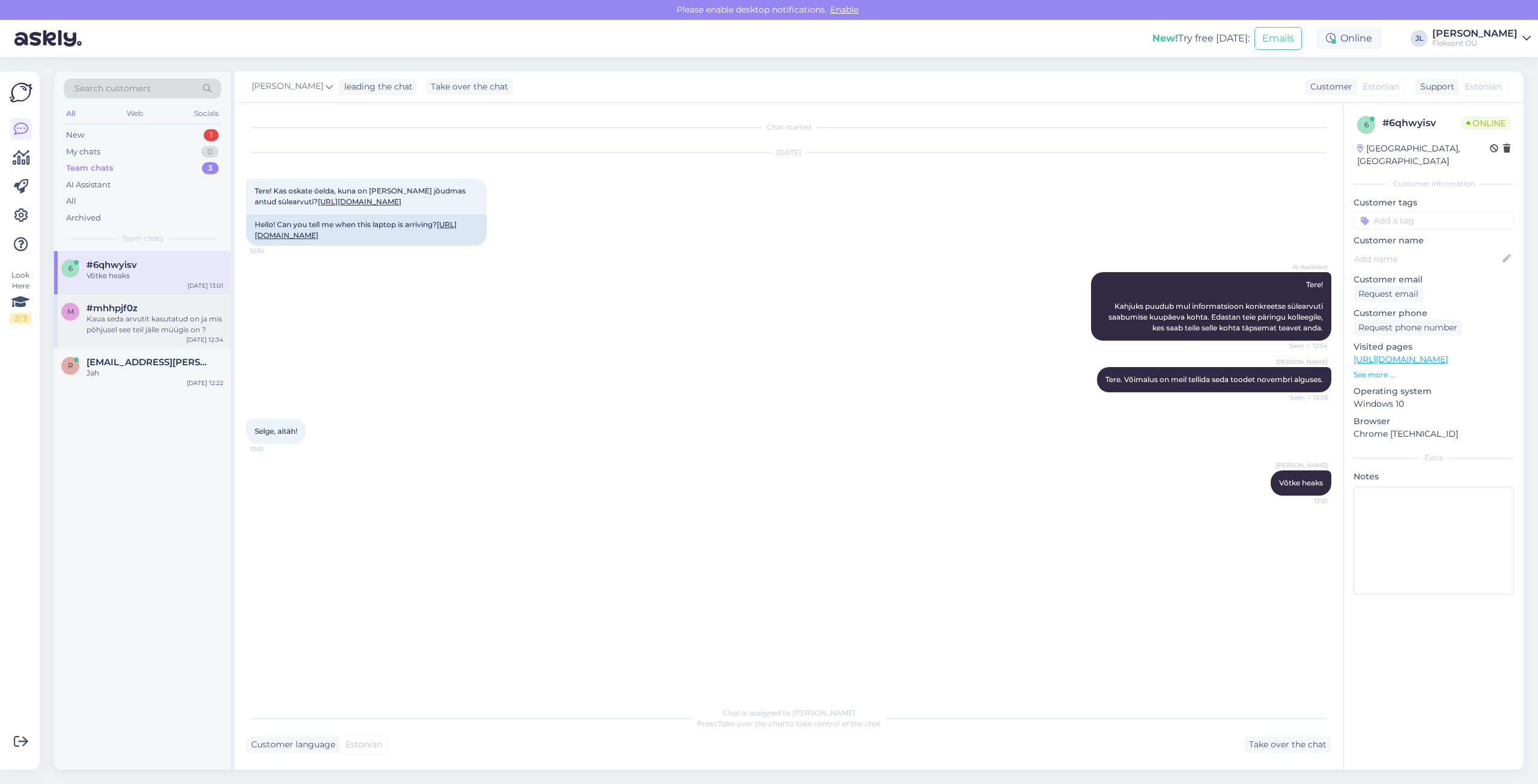
click at [153, 324] on div "Kaua seda arvutit kasutatud on ja mis põhjusel see teil jälle müügis on ?" at bounding box center [155, 324] width 137 height 21
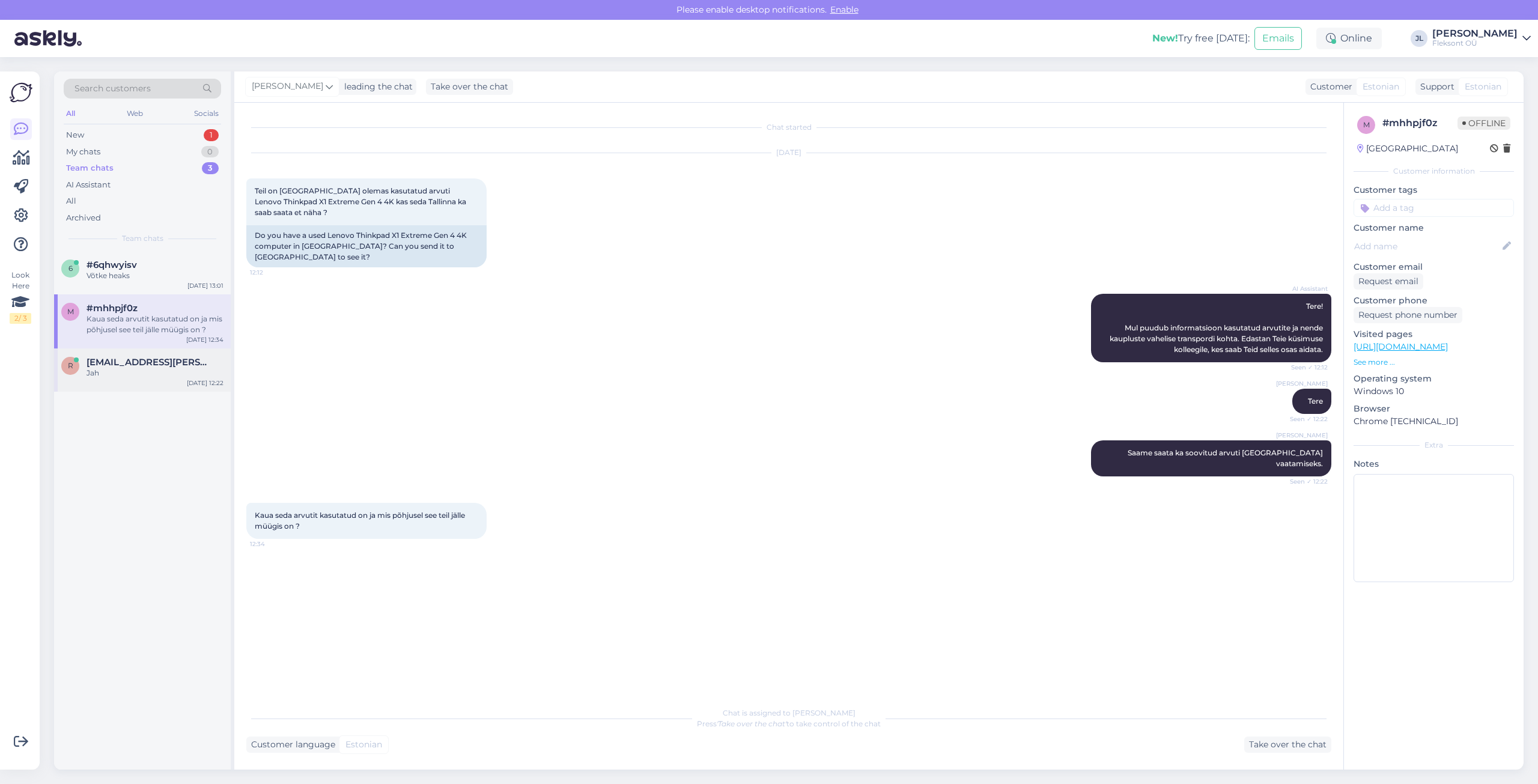
click at [159, 374] on div "Jah" at bounding box center [155, 372] width 137 height 11
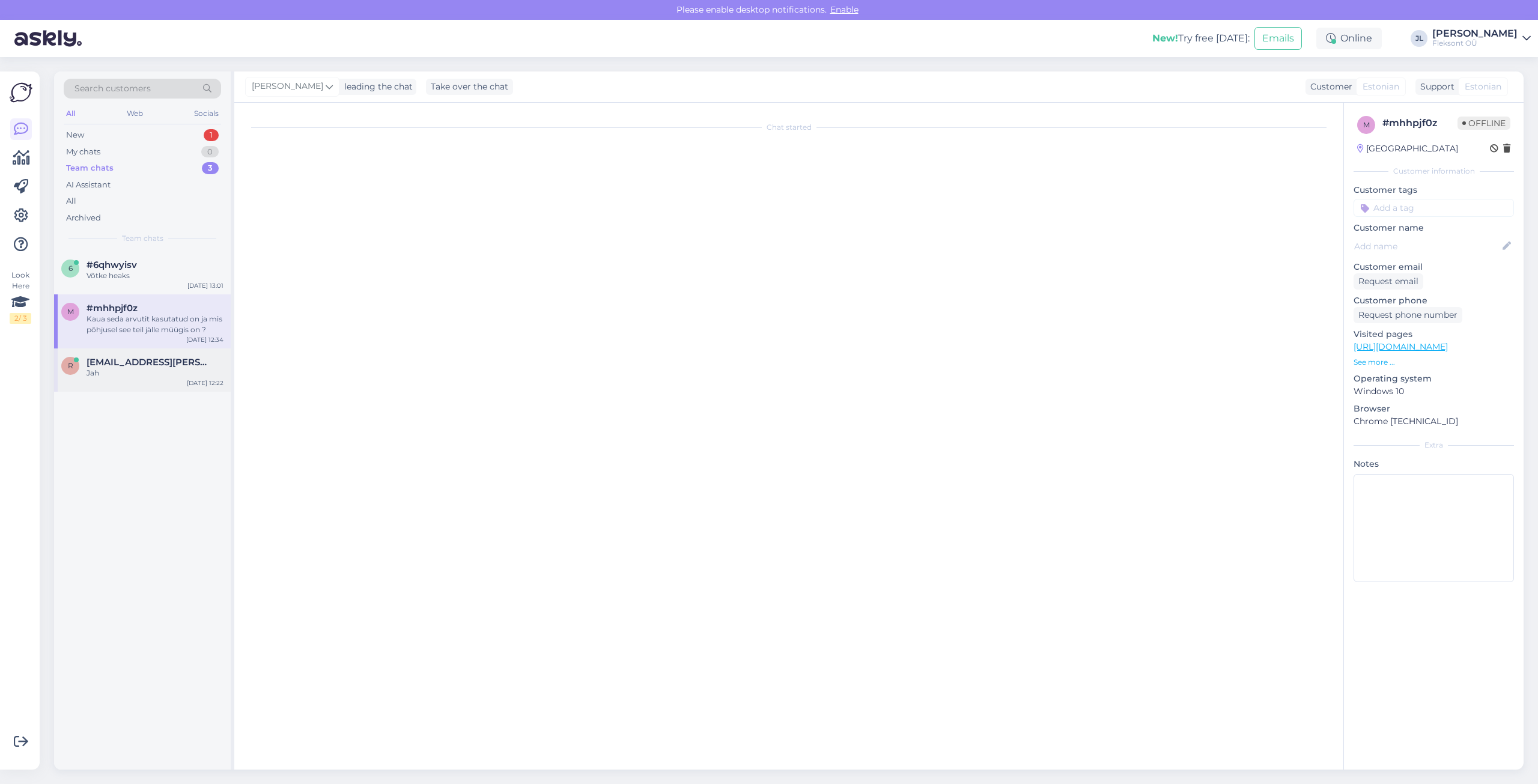
scroll to position [1265, 0]
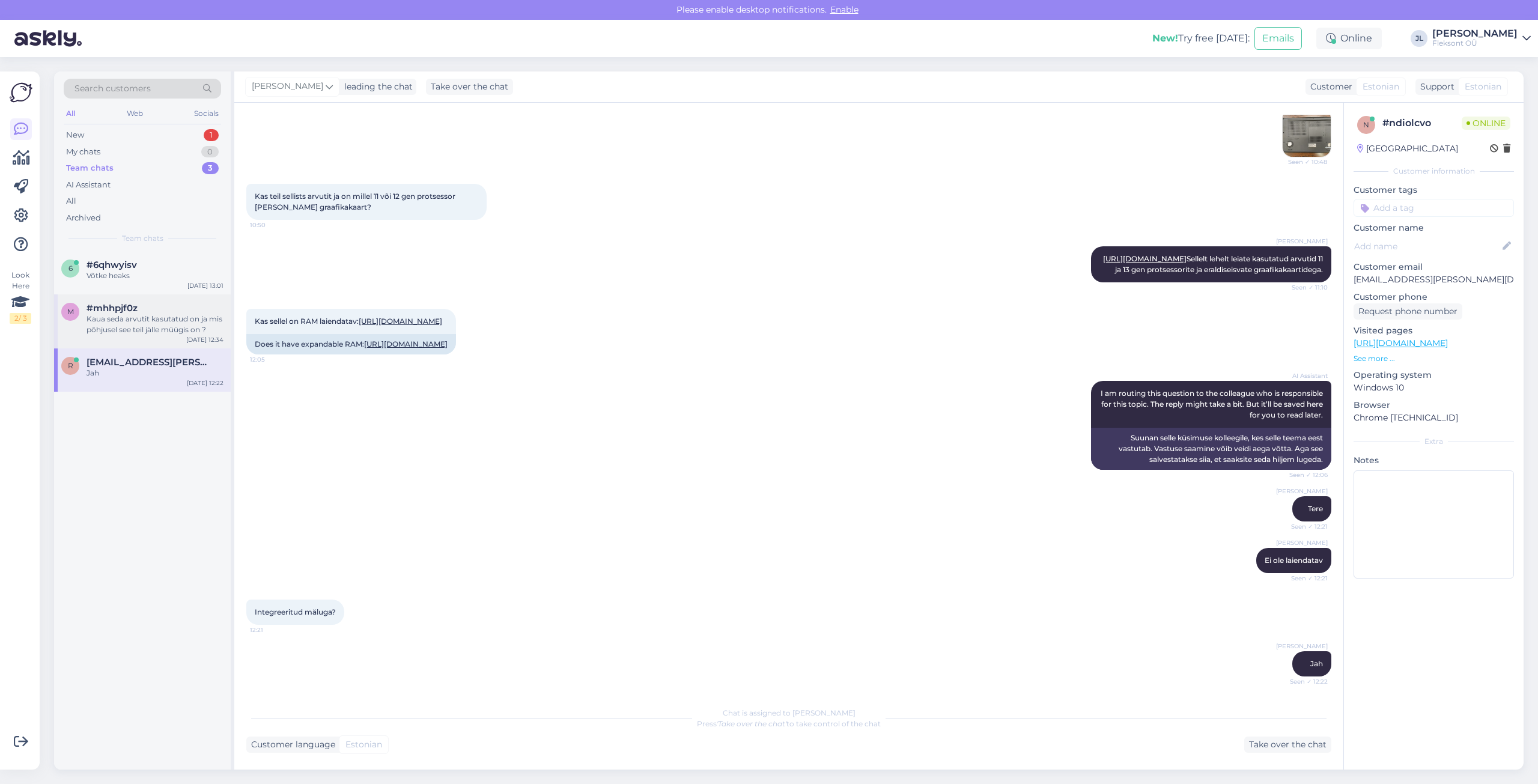
click at [166, 347] on div "m #mhhpjf0z Kaua seda arvutit kasutatud on ja mis põhjusel see teil jälle müügi…" at bounding box center [142, 321] width 177 height 54
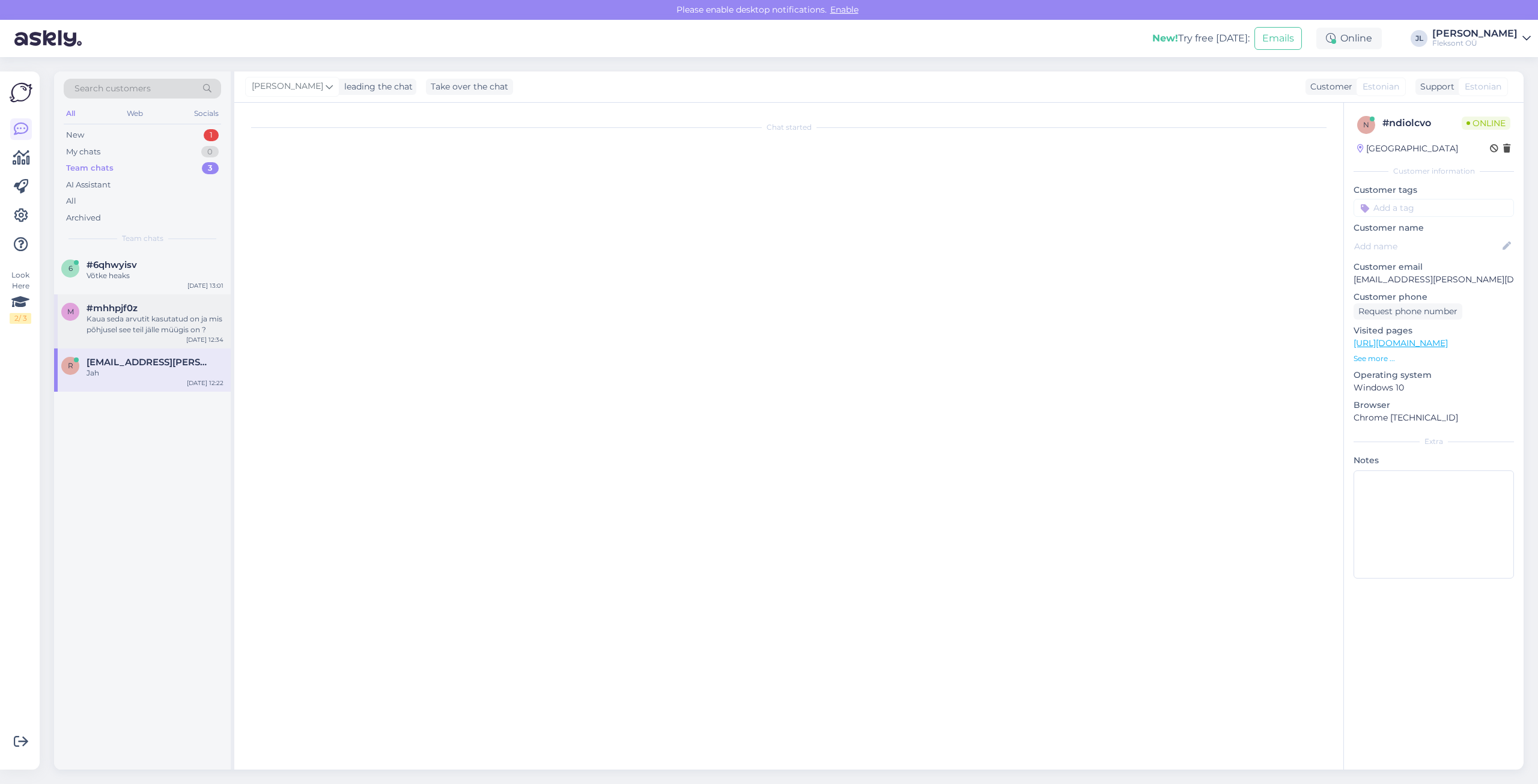
scroll to position [0, 0]
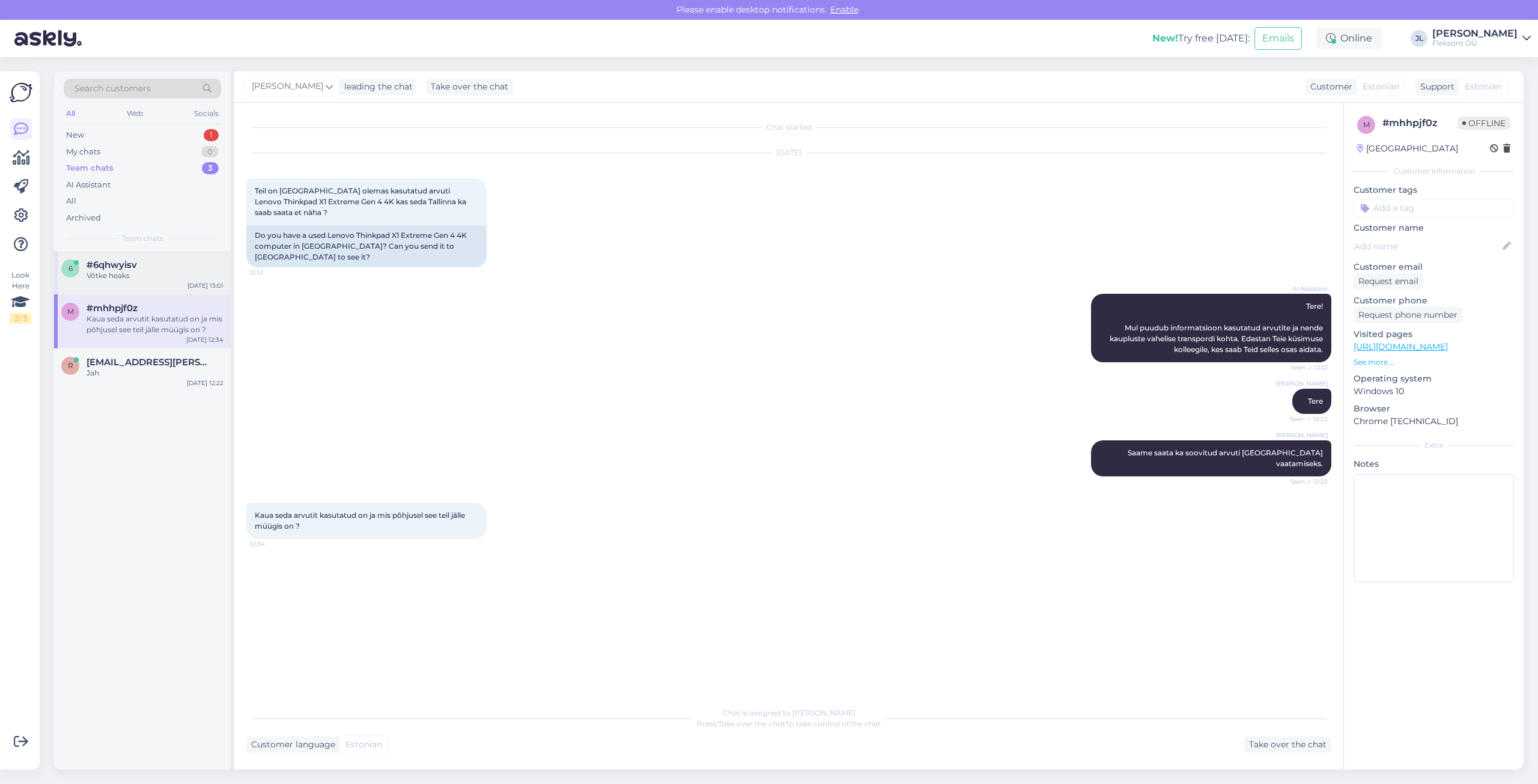
click at [156, 264] on div "#6qhwyisv" at bounding box center [155, 264] width 137 height 11
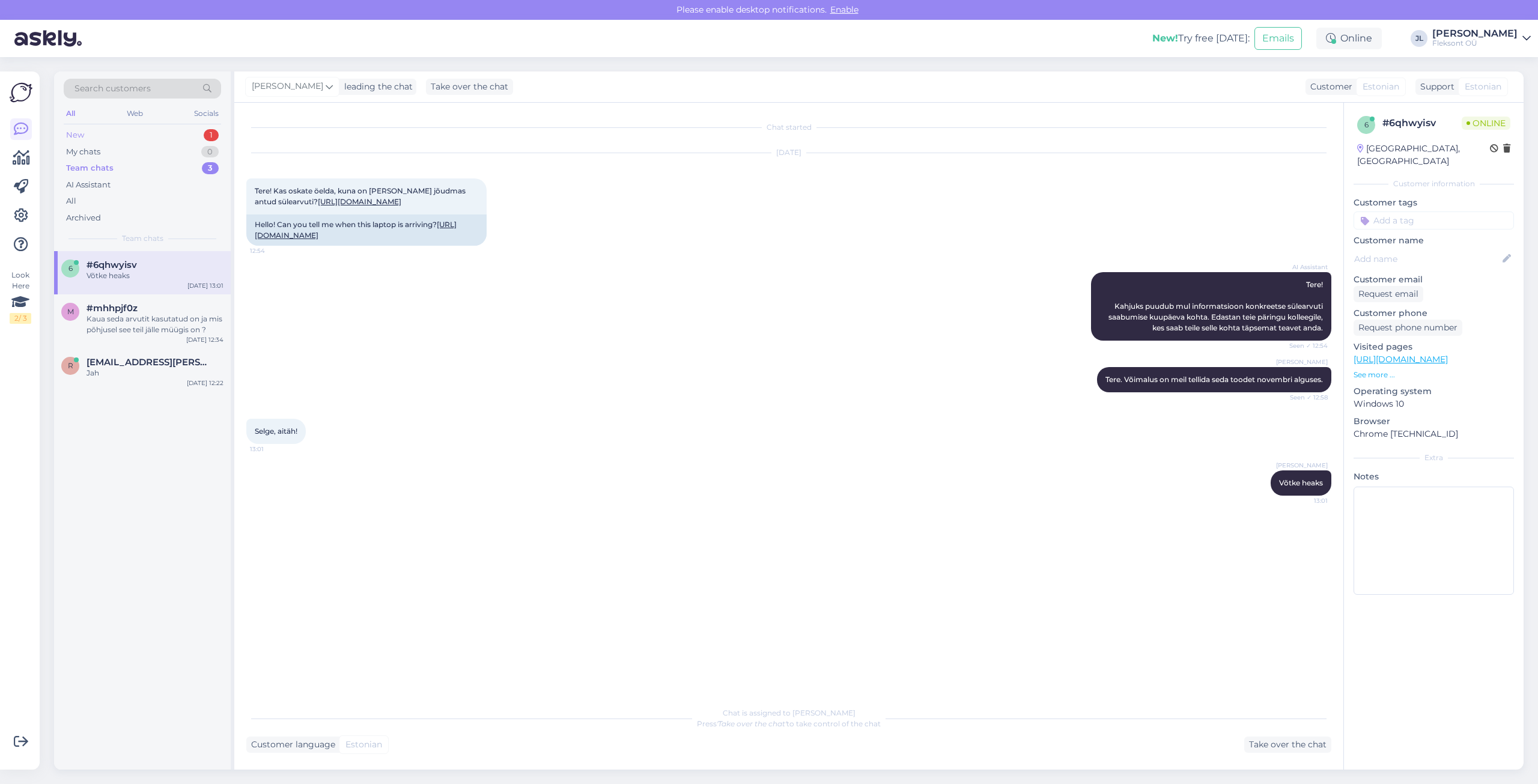
click at [147, 131] on div "New 1" at bounding box center [143, 135] width 157 height 17
click at [150, 155] on div "My chats 0" at bounding box center [143, 152] width 157 height 17
click at [150, 171] on div "Team chats 3" at bounding box center [143, 168] width 157 height 17
click at [136, 152] on div "My chats 0" at bounding box center [143, 152] width 157 height 17
click at [131, 132] on div "New 1" at bounding box center [143, 135] width 157 height 17
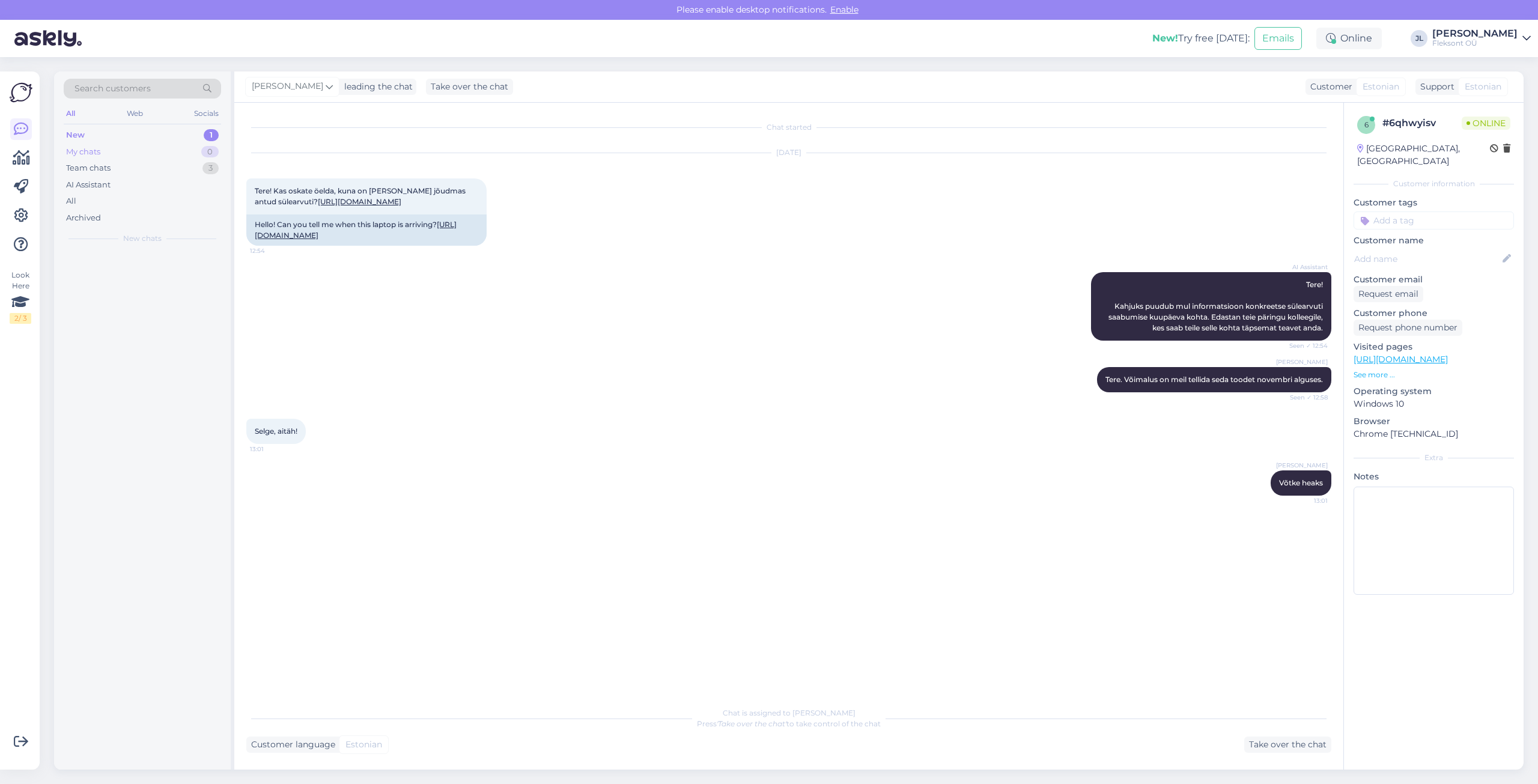
click at [172, 151] on div "My chats 0" at bounding box center [143, 152] width 157 height 17
drag, startPoint x: 169, startPoint y: 143, endPoint x: 168, endPoint y: 137, distance: 6.1
click at [168, 137] on div "New 1 My chats 0 Team chats 3 AI Assistant All Archived" at bounding box center [143, 177] width 157 height 99
click at [168, 137] on div "New 1" at bounding box center [143, 135] width 157 height 17
click at [109, 145] on div "My chats 0" at bounding box center [143, 152] width 157 height 17
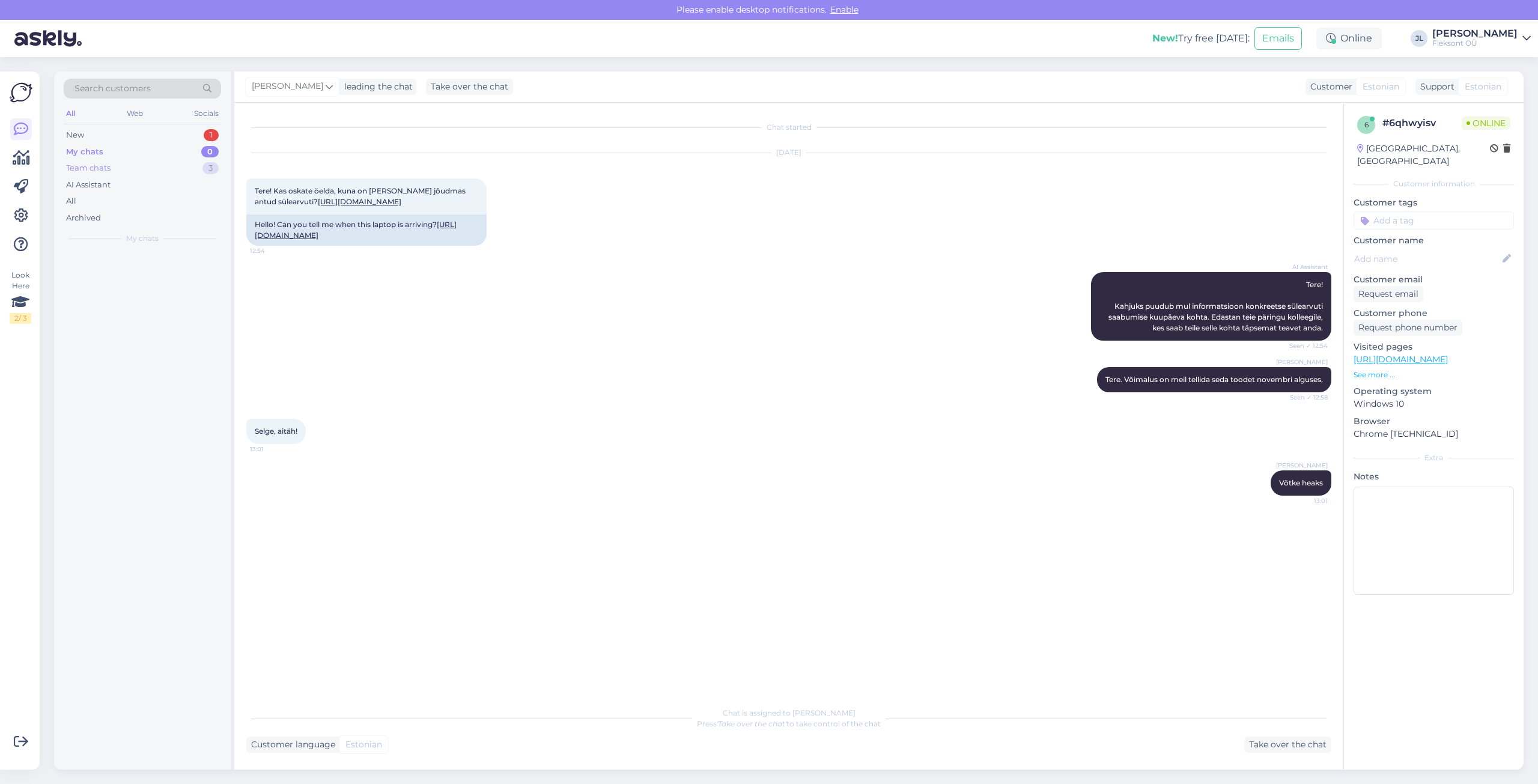
click at [106, 169] on div "Team chats" at bounding box center [88, 168] width 45 height 12
click at [108, 156] on div "My chats 0" at bounding box center [143, 152] width 157 height 17
click at [100, 125] on div "Search customers All Web Socials New 1 My chats 0 Team chats 3 AI Assistant All…" at bounding box center [142, 161] width 177 height 179
click at [94, 144] on div "My chats 0" at bounding box center [143, 152] width 157 height 17
click at [94, 138] on div "New 1" at bounding box center [143, 135] width 157 height 17
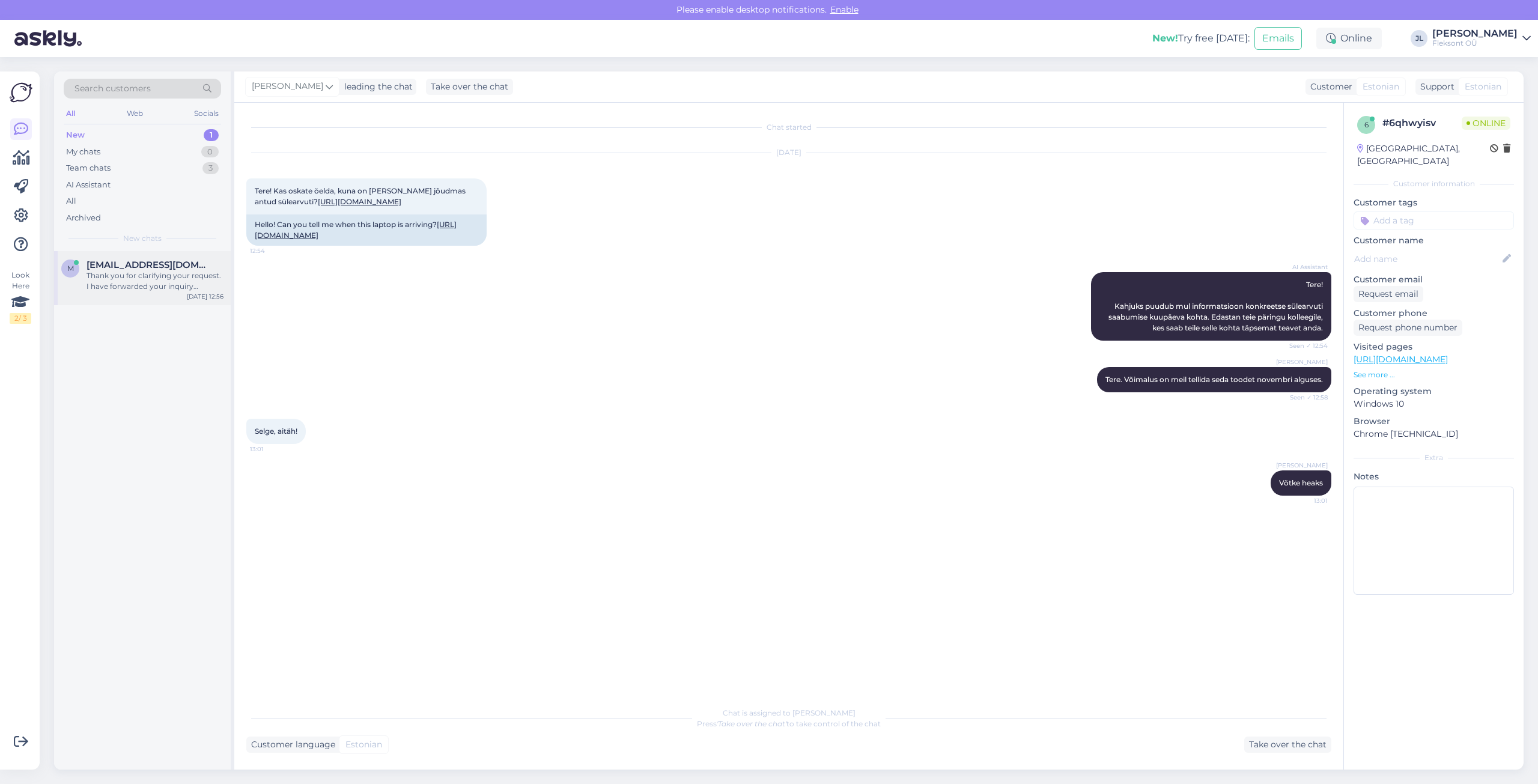
click at [129, 291] on div "Thank you for clarifying your request. I have forwarded your inquiry regarding …" at bounding box center [155, 281] width 137 height 21
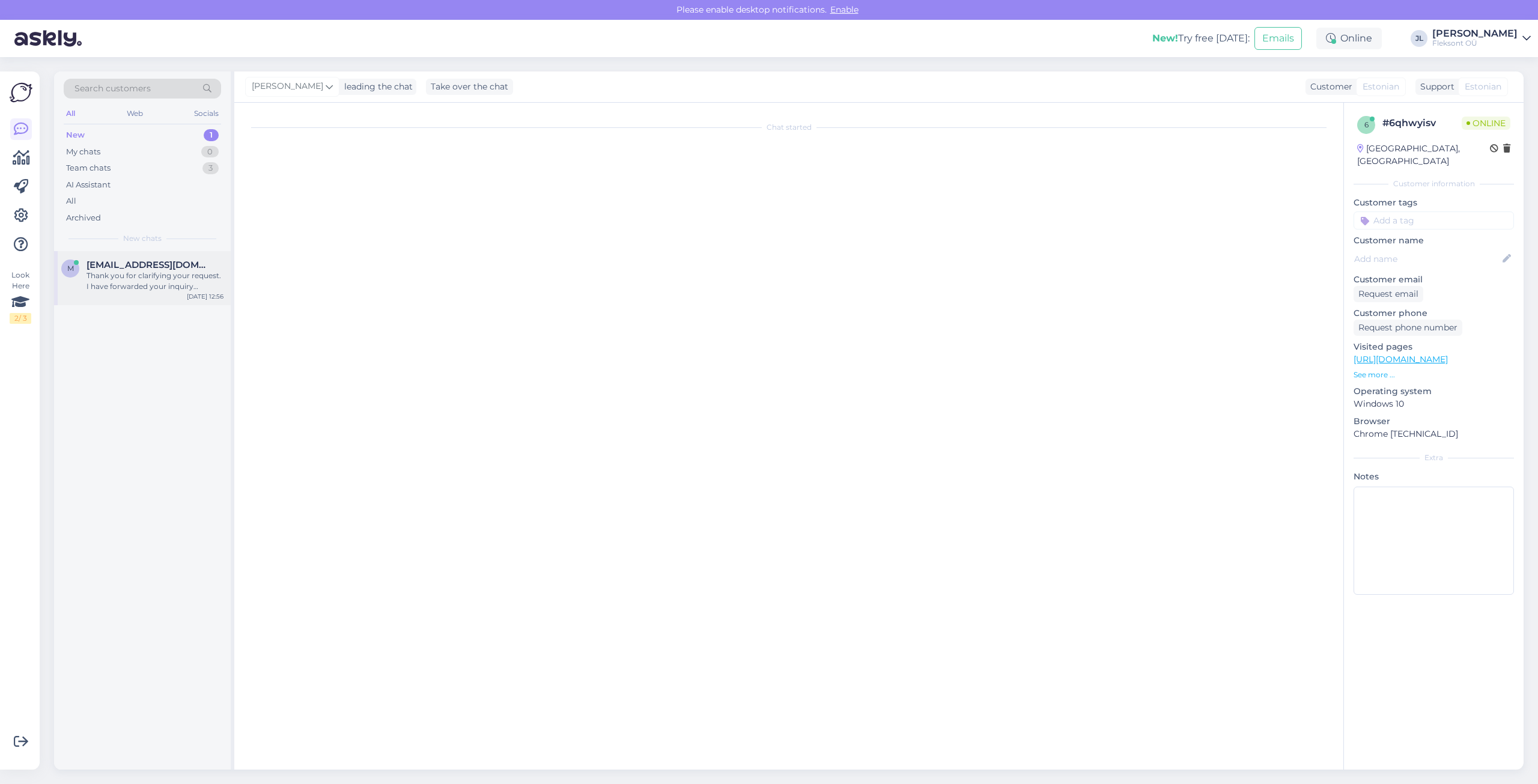
scroll to position [33, 0]
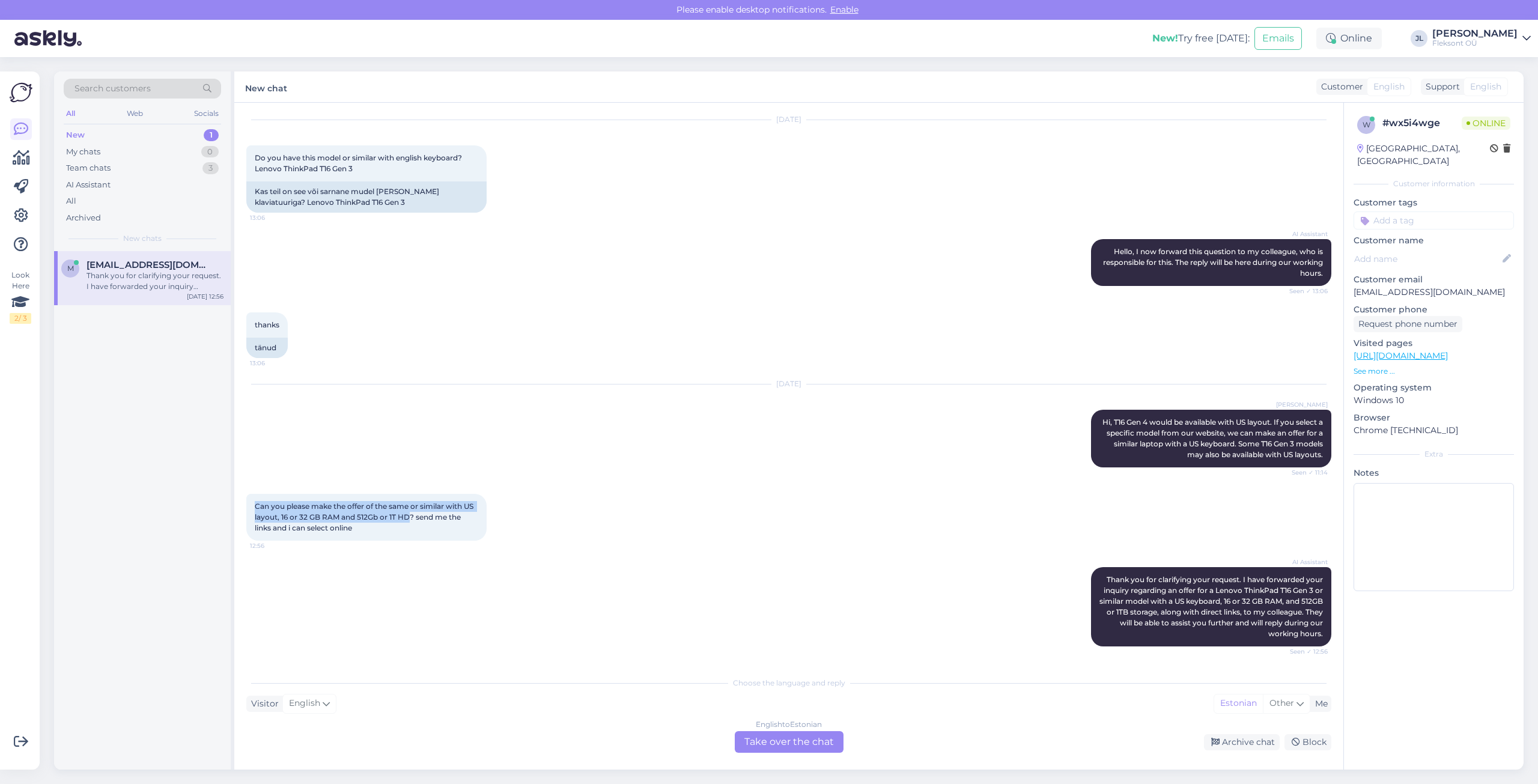
drag, startPoint x: 412, startPoint y: 517, endPoint x: 234, endPoint y: 503, distance: 178.5
click at [234, 503] on div "Chat started [DATE] Do you have this model or similar with english keyboard? Le…" at bounding box center [788, 436] width 1109 height 666
copy span "Can you please make the offer of the same or similar with US layout, 16 or 32 G…"
click at [815, 575] on div "AI Assistant Thank you for clarifying your request. I have forwarded your inqui…" at bounding box center [788, 606] width 1085 height 106
click at [868, 627] on div "AI Assistant Thank you for clarifying your request. I have forwarded your inqui…" at bounding box center [788, 606] width 1085 height 106
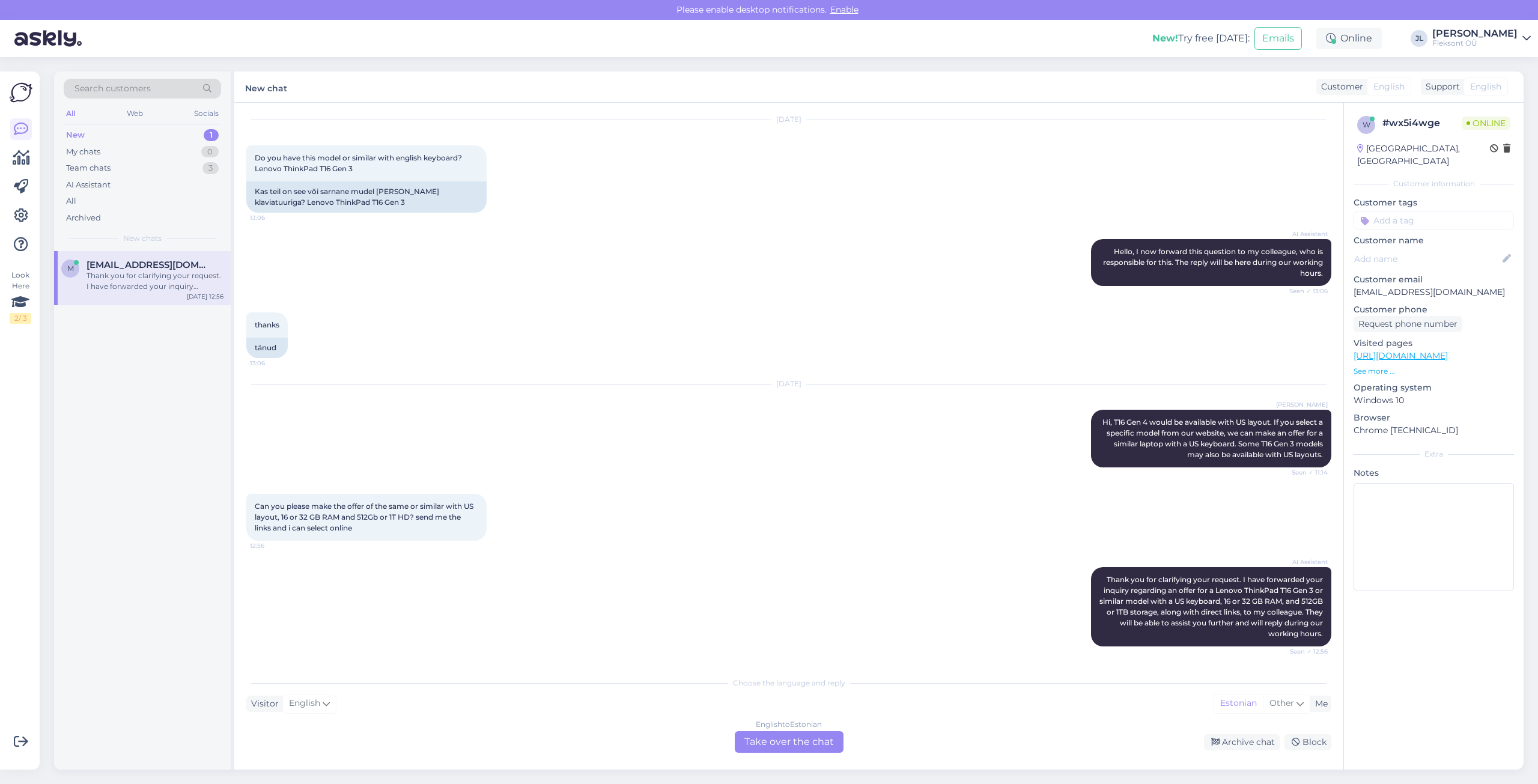
click at [772, 739] on div "English to Estonian Take over the chat" at bounding box center [788, 741] width 108 height 21
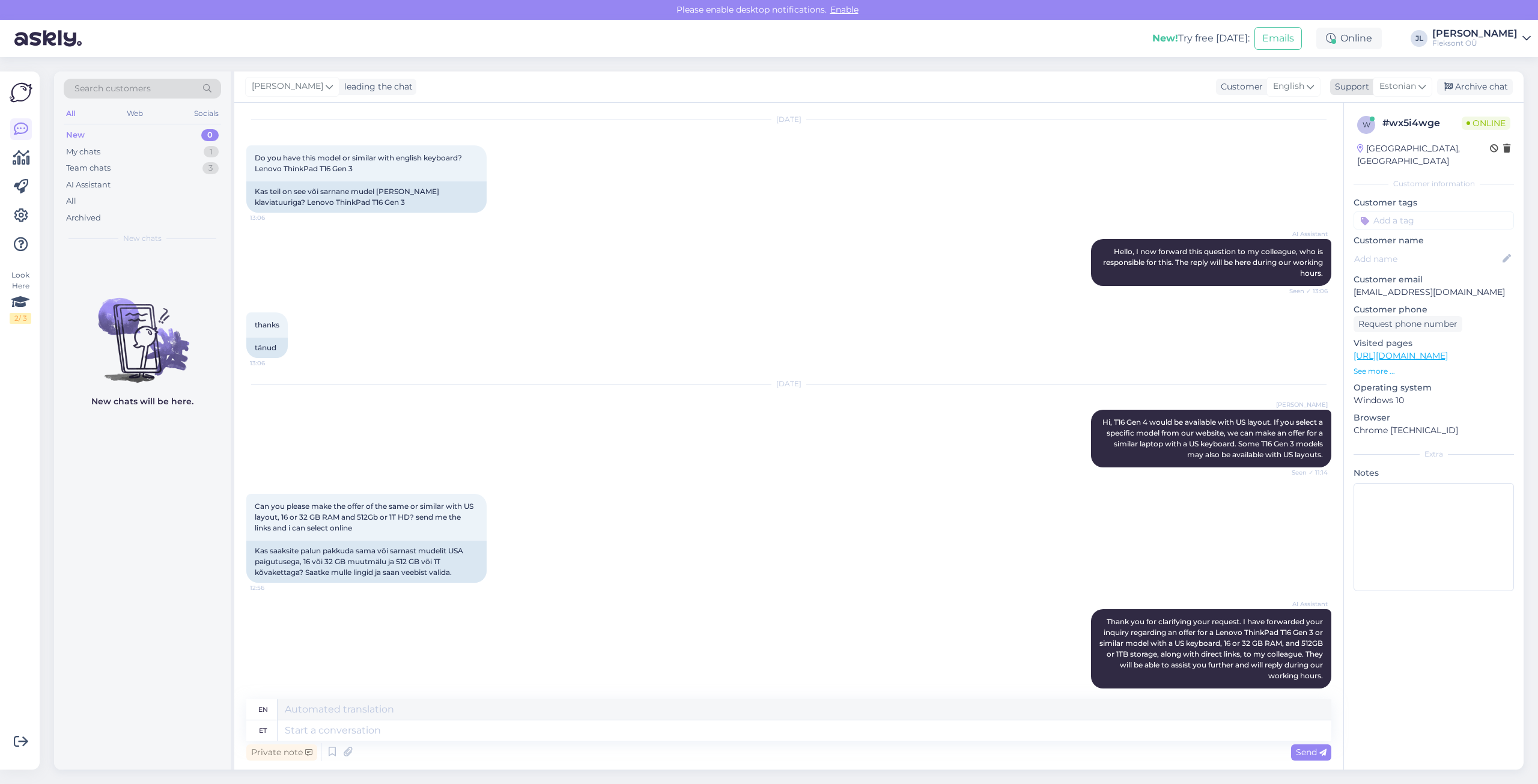
click at [1400, 89] on span "Estonian" at bounding box center [1398, 86] width 37 height 13
click at [1381, 142] on link "English" at bounding box center [1381, 140] width 132 height 19
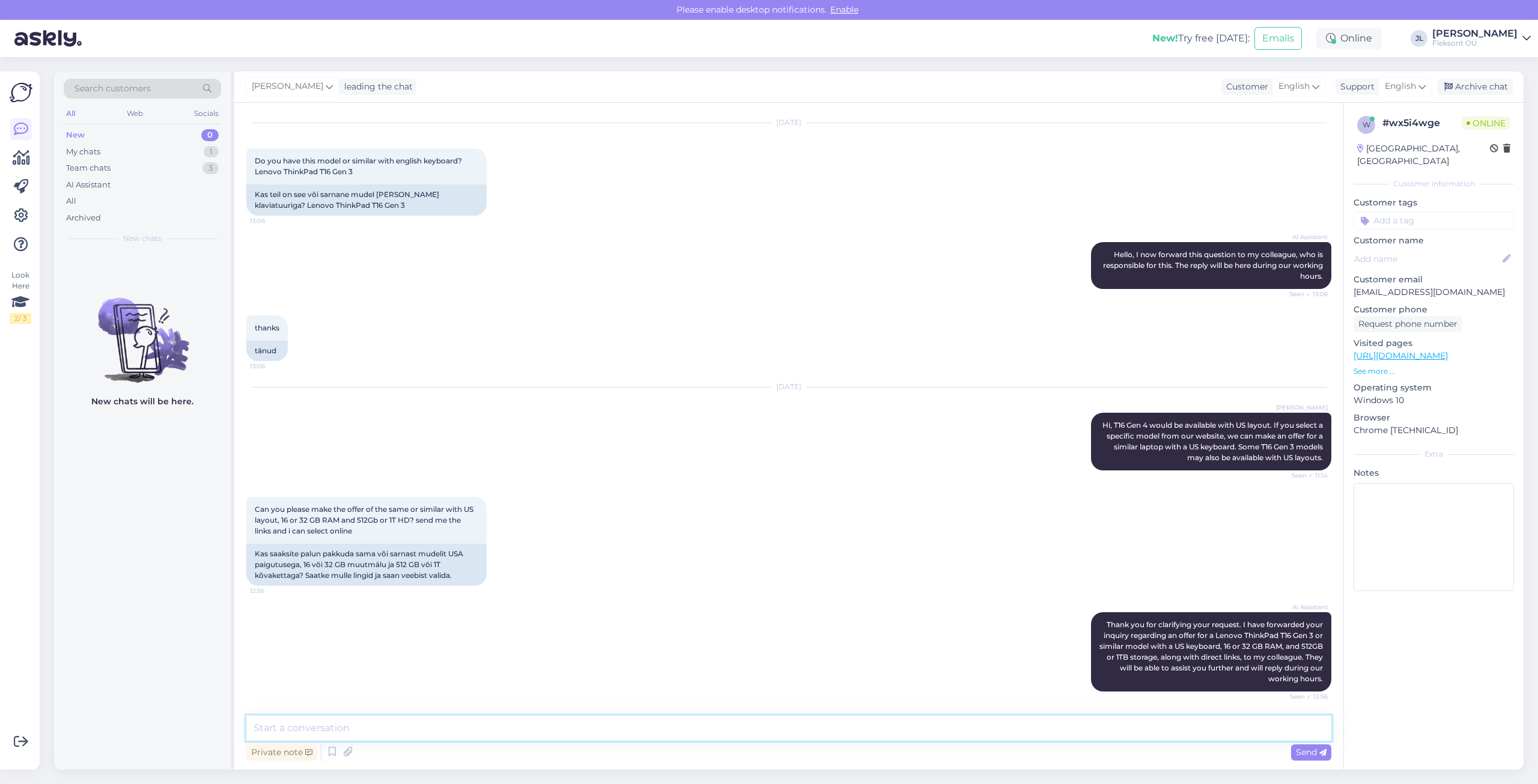
click at [484, 729] on textarea at bounding box center [788, 728] width 1085 height 26
type textarea "W"
type textarea "A"
paste textarea "[URL][DOMAIN_NAME]"
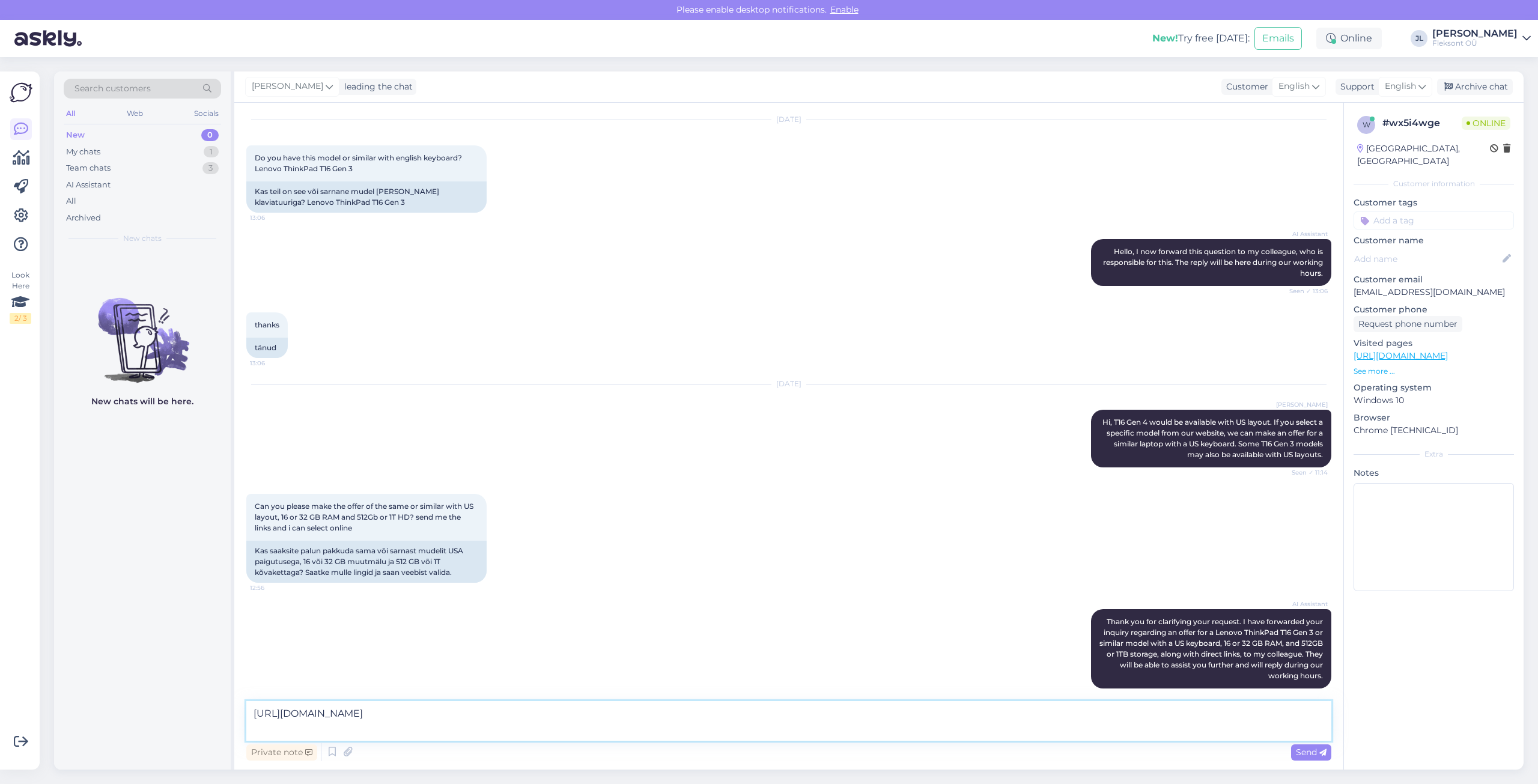
paste textarea "[URL][DOMAIN_NAME]"
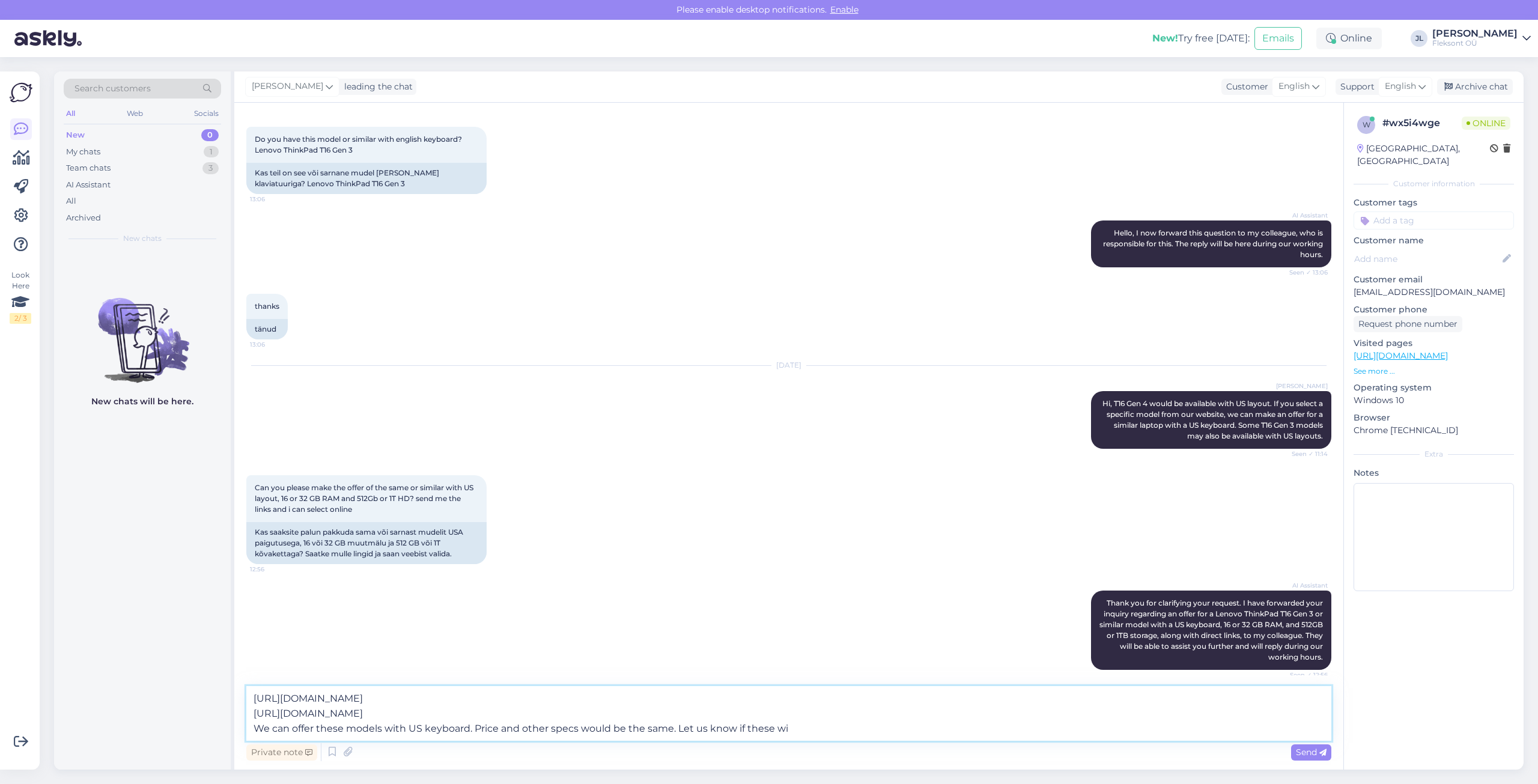
scroll to position [60, 0]
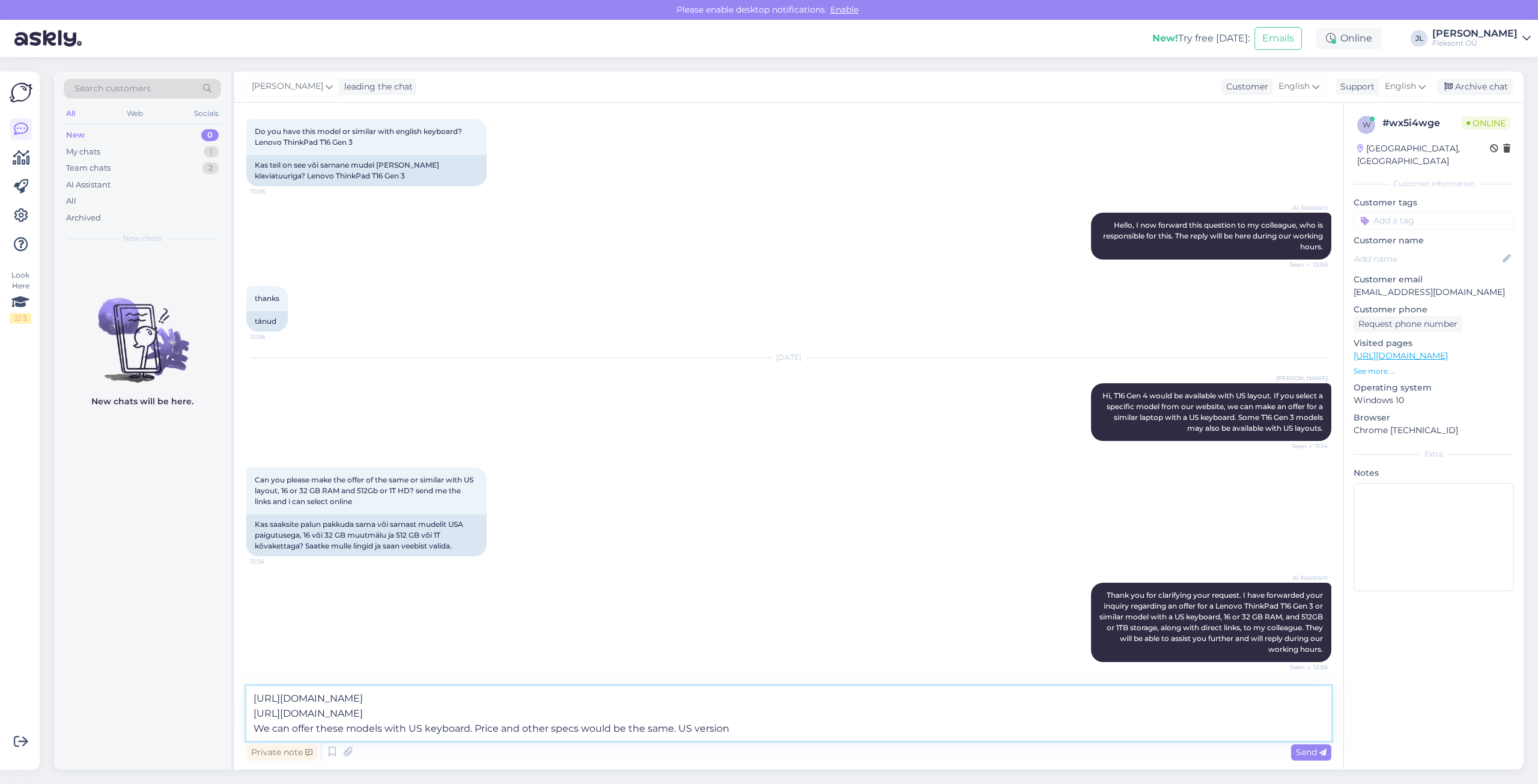
drag, startPoint x: 702, startPoint y: 748, endPoint x: 937, endPoint y: 729, distance: 235.8
click at [937, 729] on textarea "[URL][DOMAIN_NAME] [URL][DOMAIN_NAME] We can offer these models with US keyboar…" at bounding box center [788, 712] width 1085 height 55
click at [676, 729] on textarea "[URL][DOMAIN_NAME] [URL][DOMAIN_NAME] We can offer these models with US keyboar…" at bounding box center [788, 712] width 1085 height 55
click at [764, 729] on textarea "[URL][DOMAIN_NAME] [URL][DOMAIN_NAME] We can offer these models with US keyboar…" at bounding box center [788, 712] width 1085 height 55
click at [764, 729] on textarea "[URL][DOMAIN_NAME] [URL][DOMAIN_NAME] We can offer these models with US keyboar…" at bounding box center [788, 712] width 1085 height 55
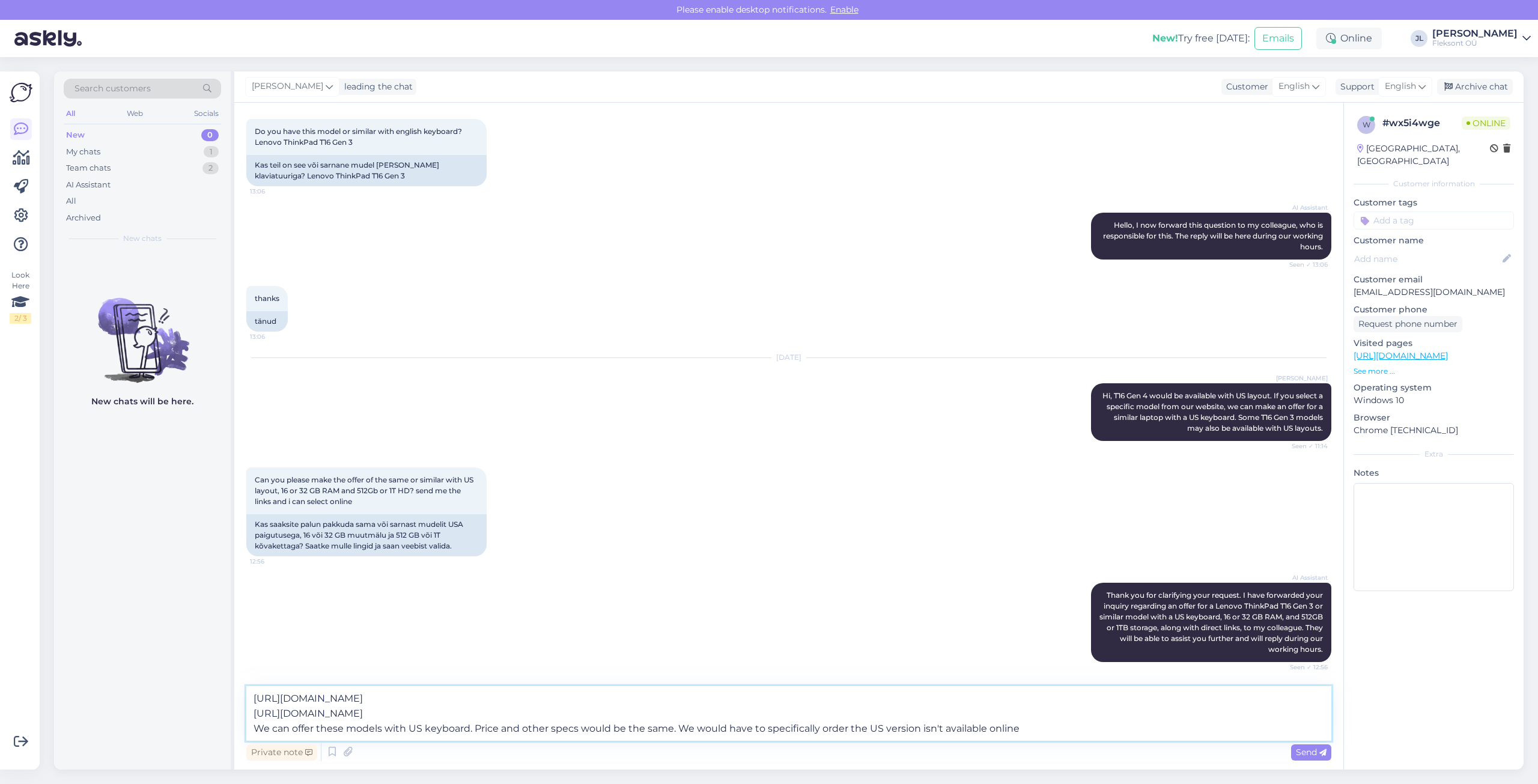
click at [920, 726] on textarea "[URL][DOMAIN_NAME] [URL][DOMAIN_NAME] We can offer these models with US keyboar…" at bounding box center [788, 712] width 1085 height 55
click at [1056, 733] on textarea "[URL][DOMAIN_NAME] [URL][DOMAIN_NAME] We can offer these models with US keyboar…" at bounding box center [788, 712] width 1085 height 55
drag, startPoint x: 423, startPoint y: 490, endPoint x: 361, endPoint y: 506, distance: 64.0
click at [361, 506] on div "Can you please make the offer of the same or similar with US layout, 16 or 32 G…" at bounding box center [366, 491] width 240 height 47
click at [364, 502] on div "Can you please make the offer of the same or similar with US layout, 16 or 32 G…" at bounding box center [366, 491] width 240 height 47
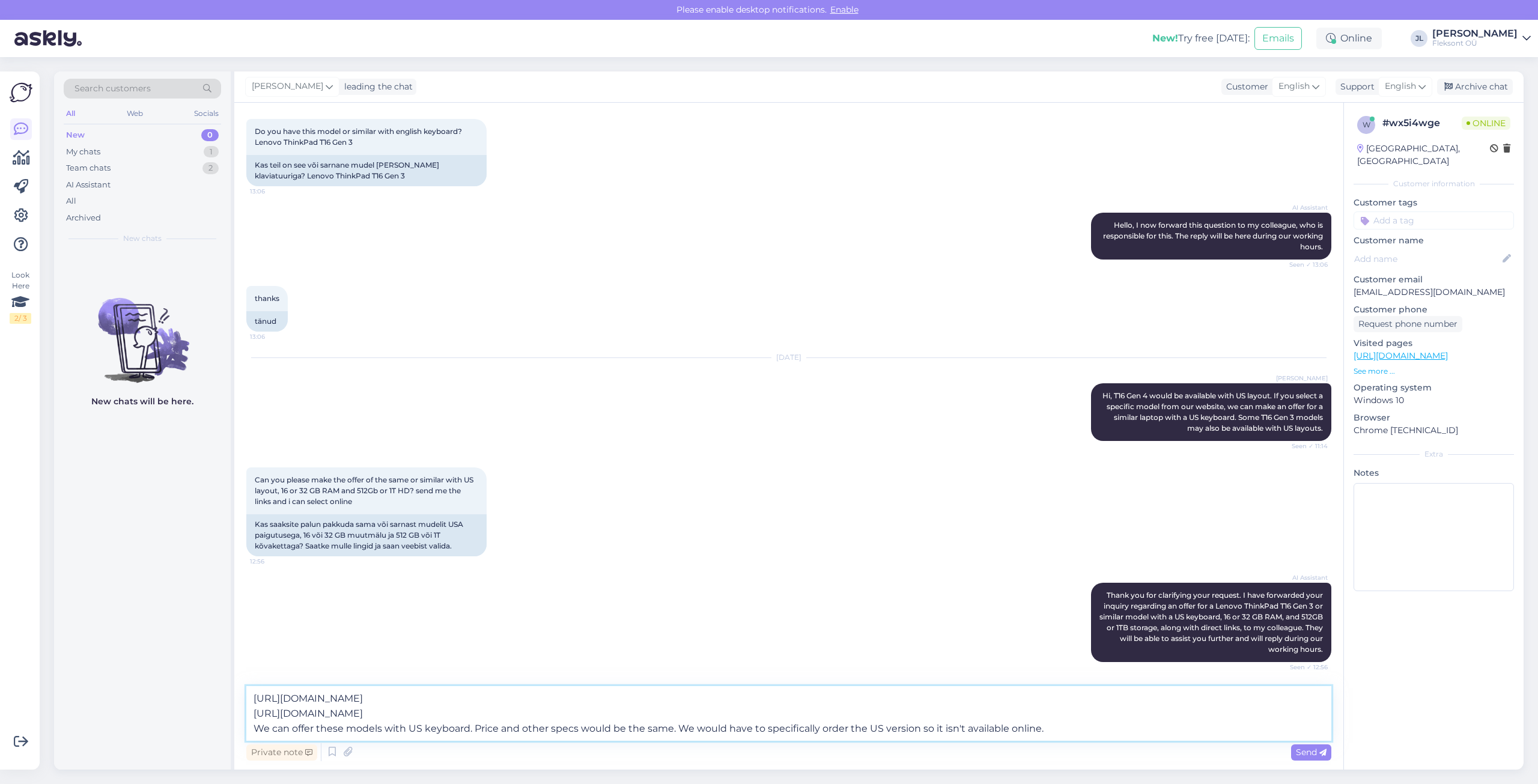
click at [1056, 729] on textarea "[URL][DOMAIN_NAME] [URL][DOMAIN_NAME] We can offer these models with US keyboar…" at bounding box center [788, 712] width 1085 height 55
click at [1008, 727] on textarea "[URL][DOMAIN_NAME] [URL][DOMAIN_NAME] We can offer these models with US keyboar…" at bounding box center [788, 712] width 1085 height 55
drag, startPoint x: 1225, startPoint y: 732, endPoint x: 678, endPoint y: 732, distance: 547.0
click at [678, 732] on textarea "[URL][DOMAIN_NAME] [URL][DOMAIN_NAME] We can offer these models with US keyboar…" at bounding box center [788, 712] width 1085 height 55
click at [752, 727] on textarea "[URL][DOMAIN_NAME] [URL][DOMAIN_NAME] We can offer these models with US keyboar…" at bounding box center [788, 712] width 1085 height 55
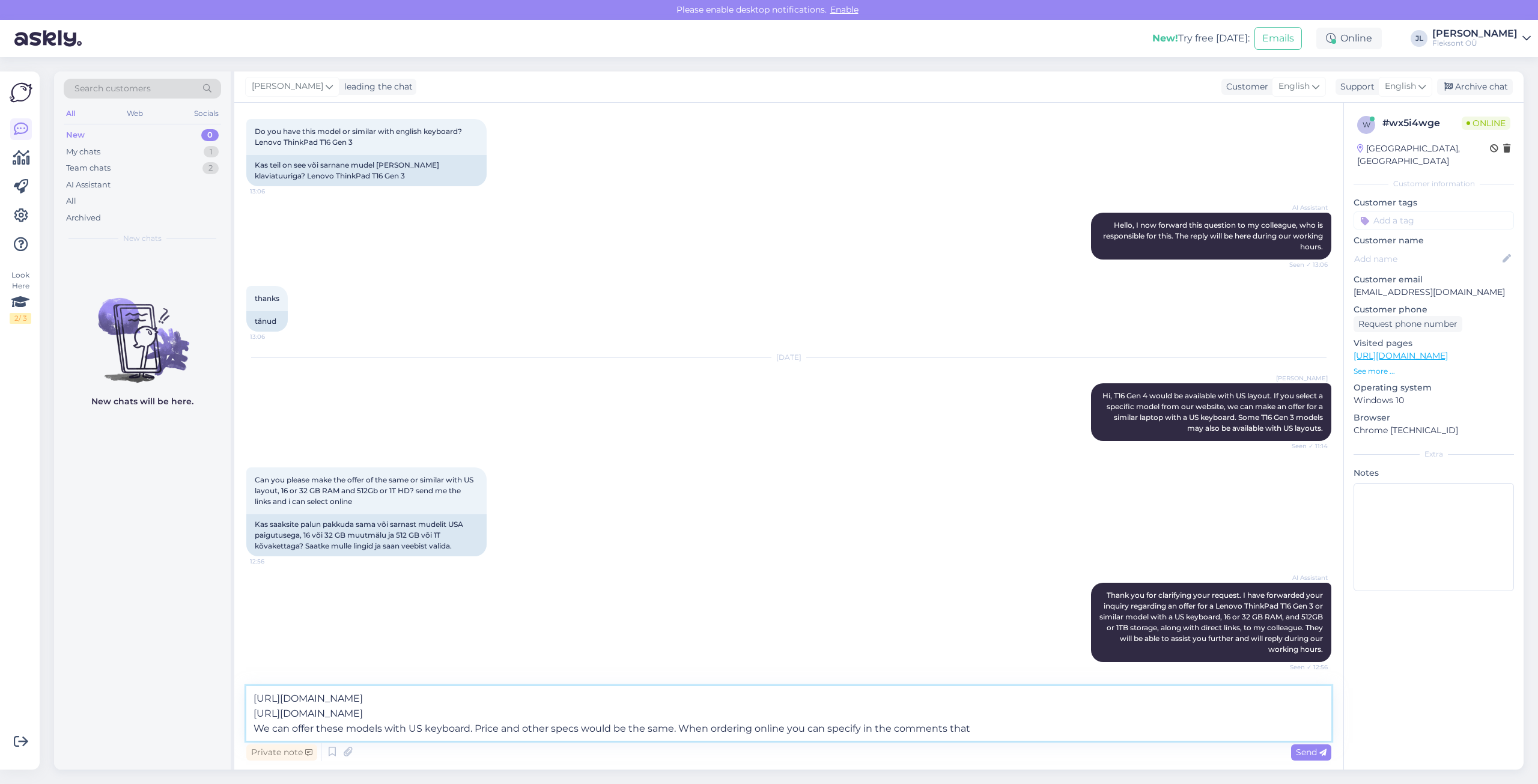
click at [981, 732] on textarea "[URL][DOMAIN_NAME] [URL][DOMAIN_NAME] We can offer these models with US keyboar…" at bounding box center [788, 712] width 1085 height 55
type textarea "[URL][DOMAIN_NAME] [URL][DOMAIN_NAME] We can offer these models with US keyboar…"
click at [1315, 753] on span "Send" at bounding box center [1310, 751] width 30 height 11
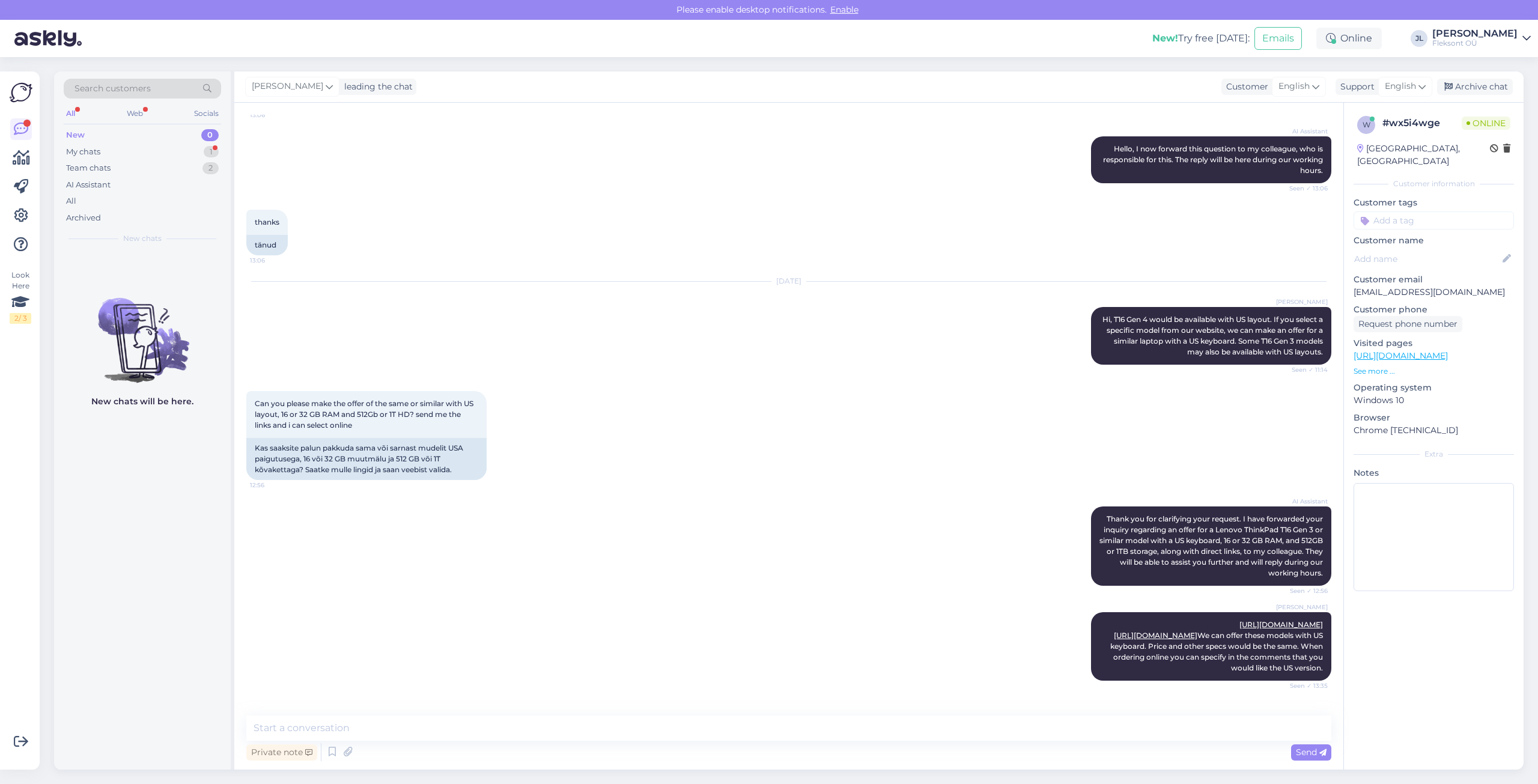
scroll to position [271, 0]
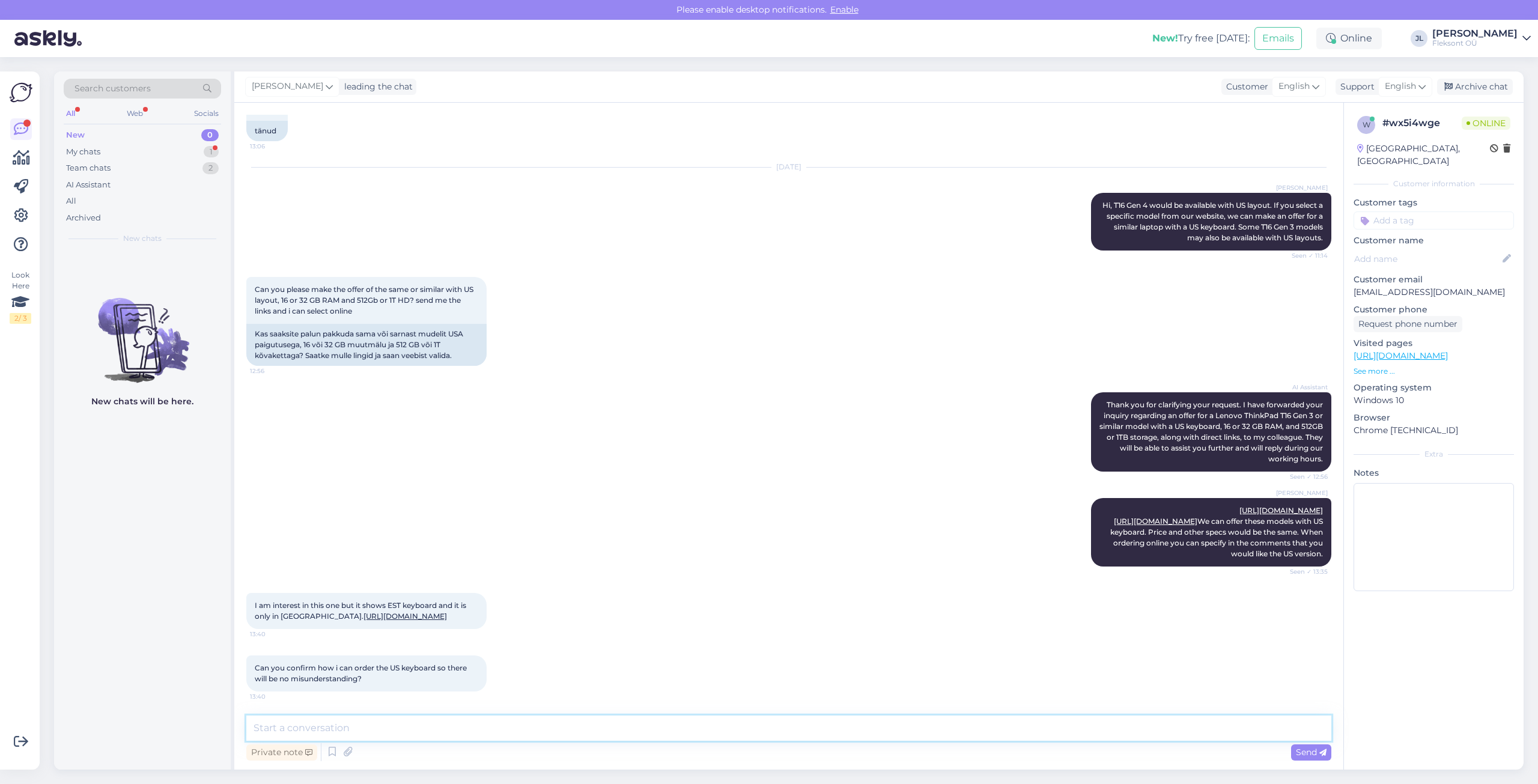
click at [329, 716] on textarea at bounding box center [788, 728] width 1085 height 26
click at [317, 726] on textarea "Yes, we don't have the US version in stock and also not in the" at bounding box center [788, 728] width 1085 height 26
click at [274, 732] on textarea "Yes, we don't have the US version in stock and also not in the" at bounding box center [788, 728] width 1085 height 26
drag, startPoint x: 560, startPoint y: 734, endPoint x: 452, endPoint y: 740, distance: 108.2
click at [452, 740] on textarea "Yes, we don't have the US version in stock and also not in the" at bounding box center [788, 728] width 1085 height 26
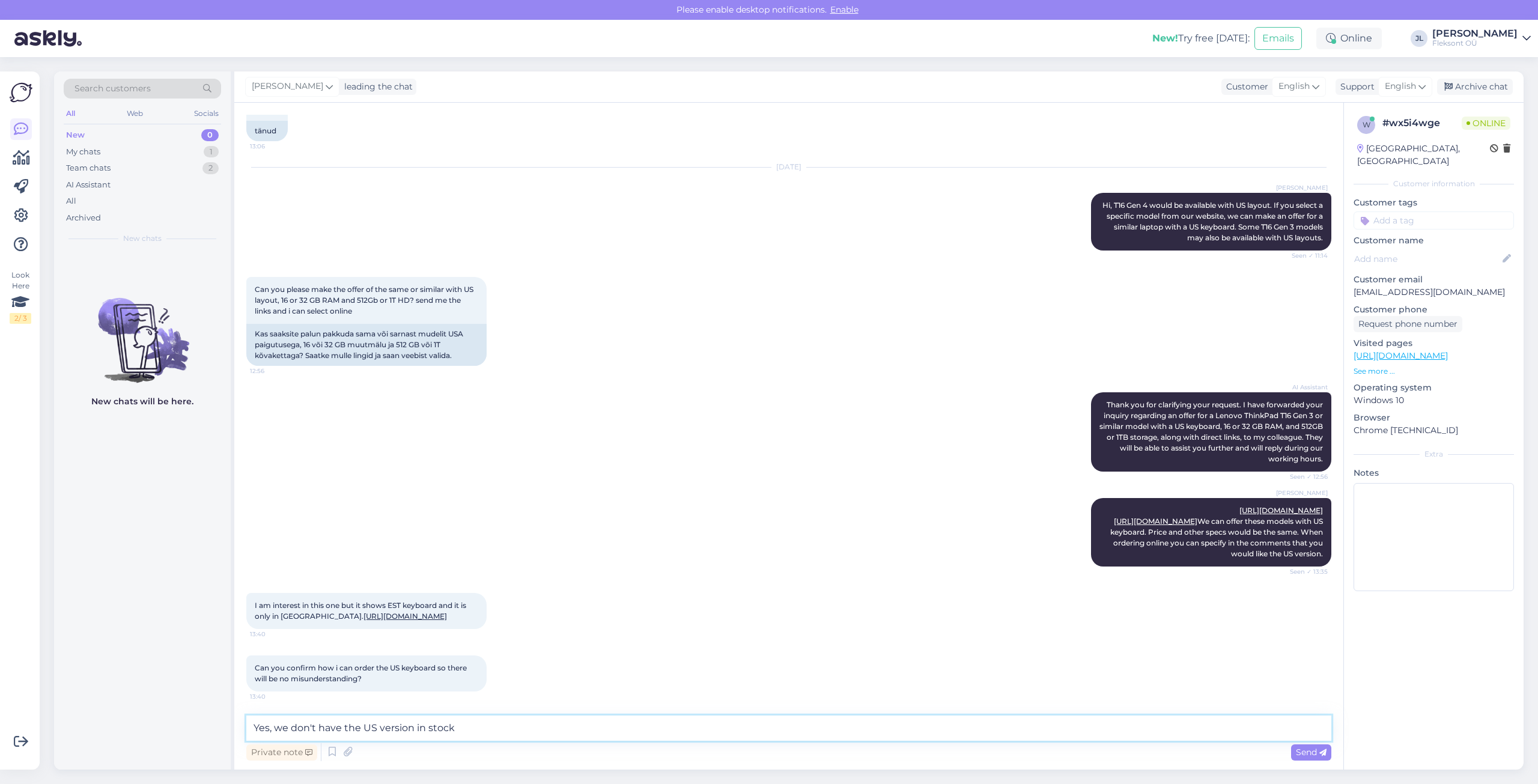
click at [274, 727] on textarea "Yes, we don't have the US version in stock" at bounding box center [788, 728] width 1085 height 26
click at [495, 722] on textarea "Yes, we don't have the US version in stock" at bounding box center [788, 728] width 1085 height 26
drag, startPoint x: 741, startPoint y: 727, endPoint x: 219, endPoint y: 702, distance: 522.6
click at [219, 702] on div "Search customers All Web Socials New 0 My chats 1 Team chats 2 AI Assistant All…" at bounding box center [788, 420] width 1469 height 698
click at [918, 733] on textarea "Yes, we don't have the US version in stock nor on our website so we have to ord…" at bounding box center [788, 728] width 1085 height 26
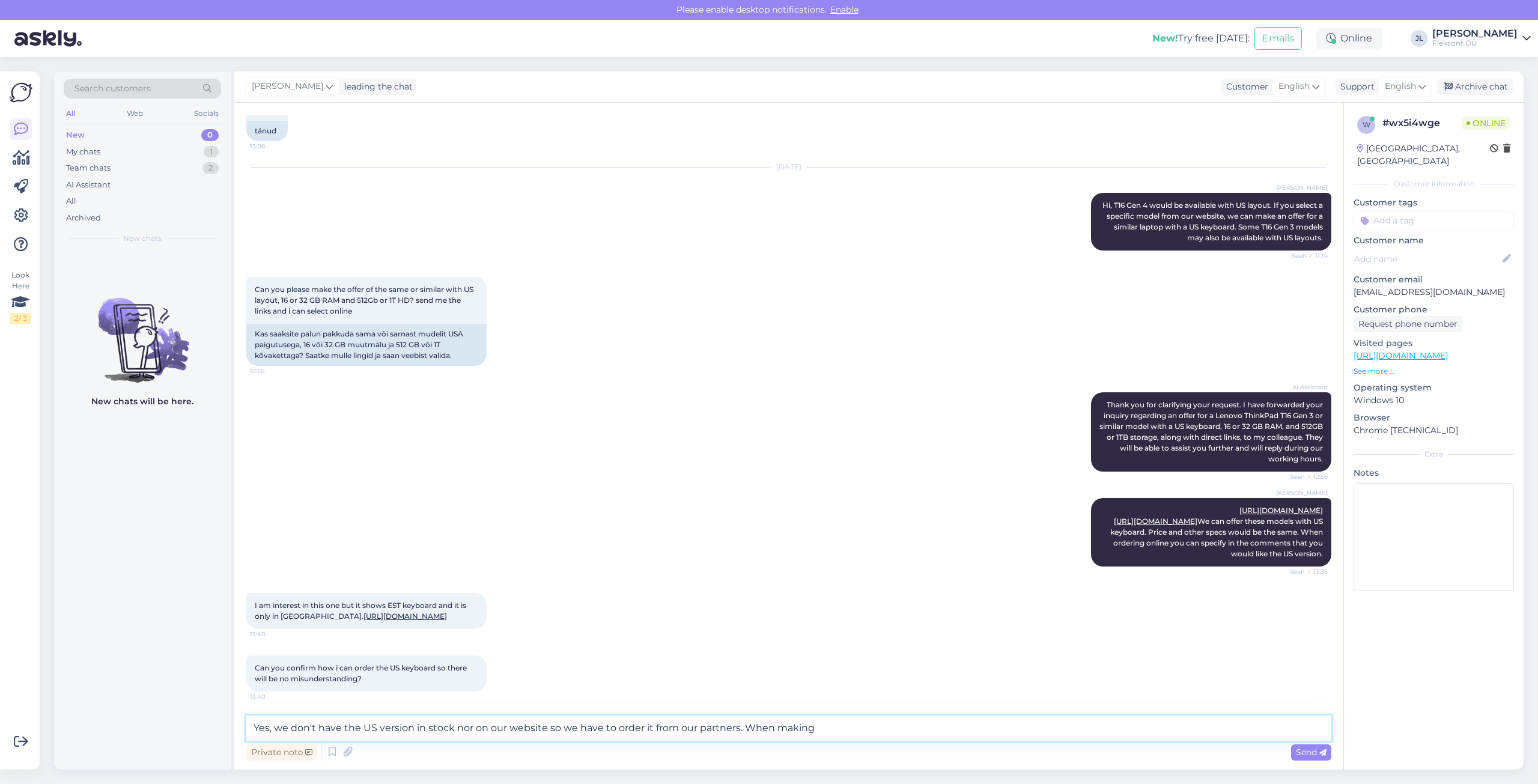
drag, startPoint x: 737, startPoint y: 730, endPoint x: 277, endPoint y: 732, distance: 460.0
click at [277, 732] on textarea "Yes, we don't have the US version in stock nor on our website so we have to ord…" at bounding box center [788, 728] width 1085 height 26
paste textarea "We don’t have the US version in stock or listed on our website, so we’ll need t…"
click at [284, 731] on textarea "Yes, We don’t have the US version in stock or listed on our website, so we’ll n…" at bounding box center [788, 728] width 1085 height 26
click at [776, 729] on textarea "Yes, we don’t have the US version in stock or listed on our website, so we’ll n…" at bounding box center [788, 728] width 1085 height 26
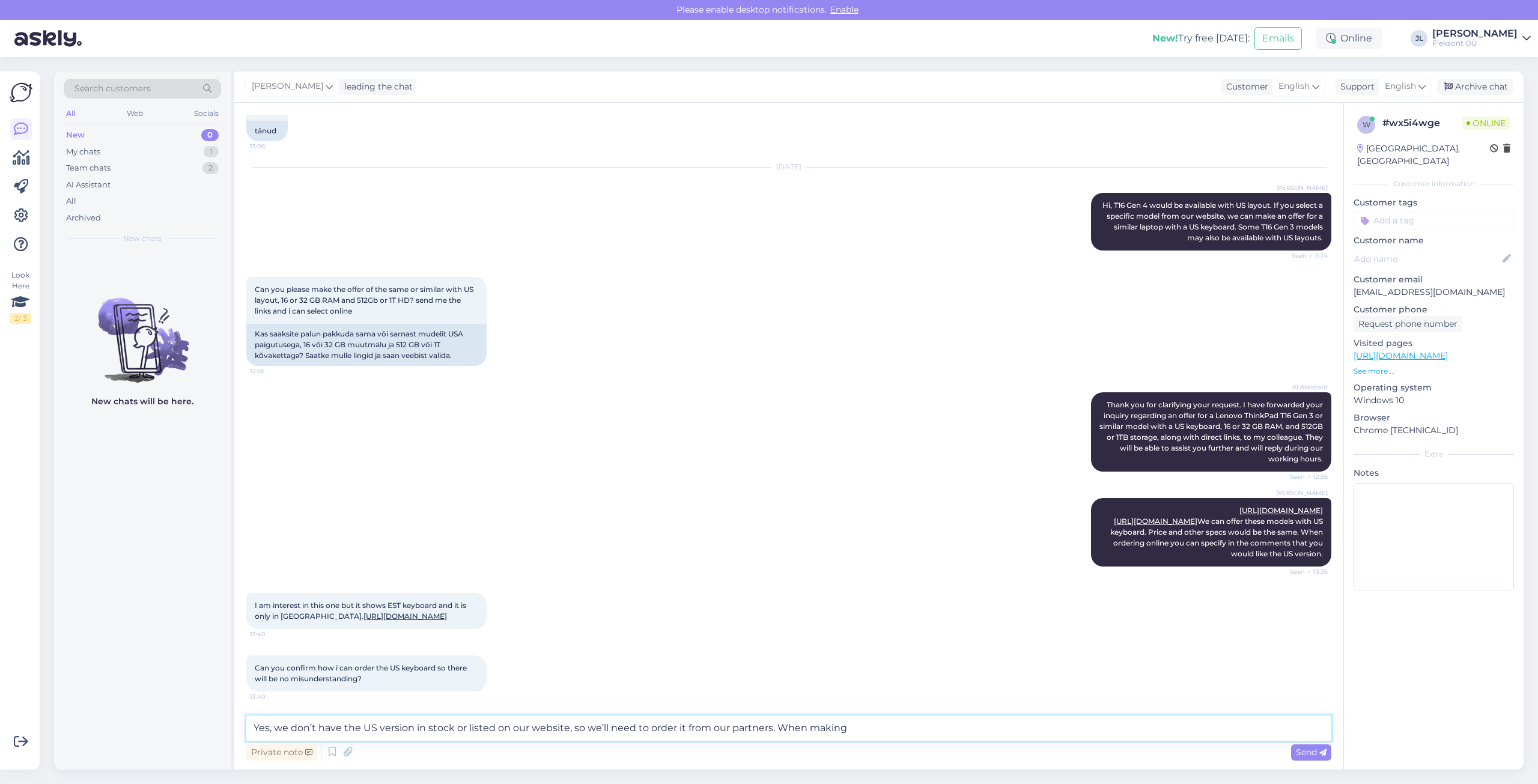
click at [859, 729] on textarea "Yes, we don’t have the US version in stock or listed on our website, so we’ll n…" at bounding box center [788, 728] width 1085 height 26
drag, startPoint x: 1051, startPoint y: 729, endPoint x: 1010, endPoint y: 734, distance: 41.3
click at [1010, 734] on textarea "Yes, we don’t have the US version in stock or listed on our website, so we’ll n…" at bounding box center [788, 728] width 1085 height 26
click at [1104, 727] on textarea "Yes, we don’t have the US version in stock or listed on our website, so we’ll n…" at bounding box center [788, 728] width 1085 height 26
click at [580, 731] on textarea "Yes, we don’t have the US version in stock or listed on our website, so we’ll n…" at bounding box center [788, 728] width 1085 height 26
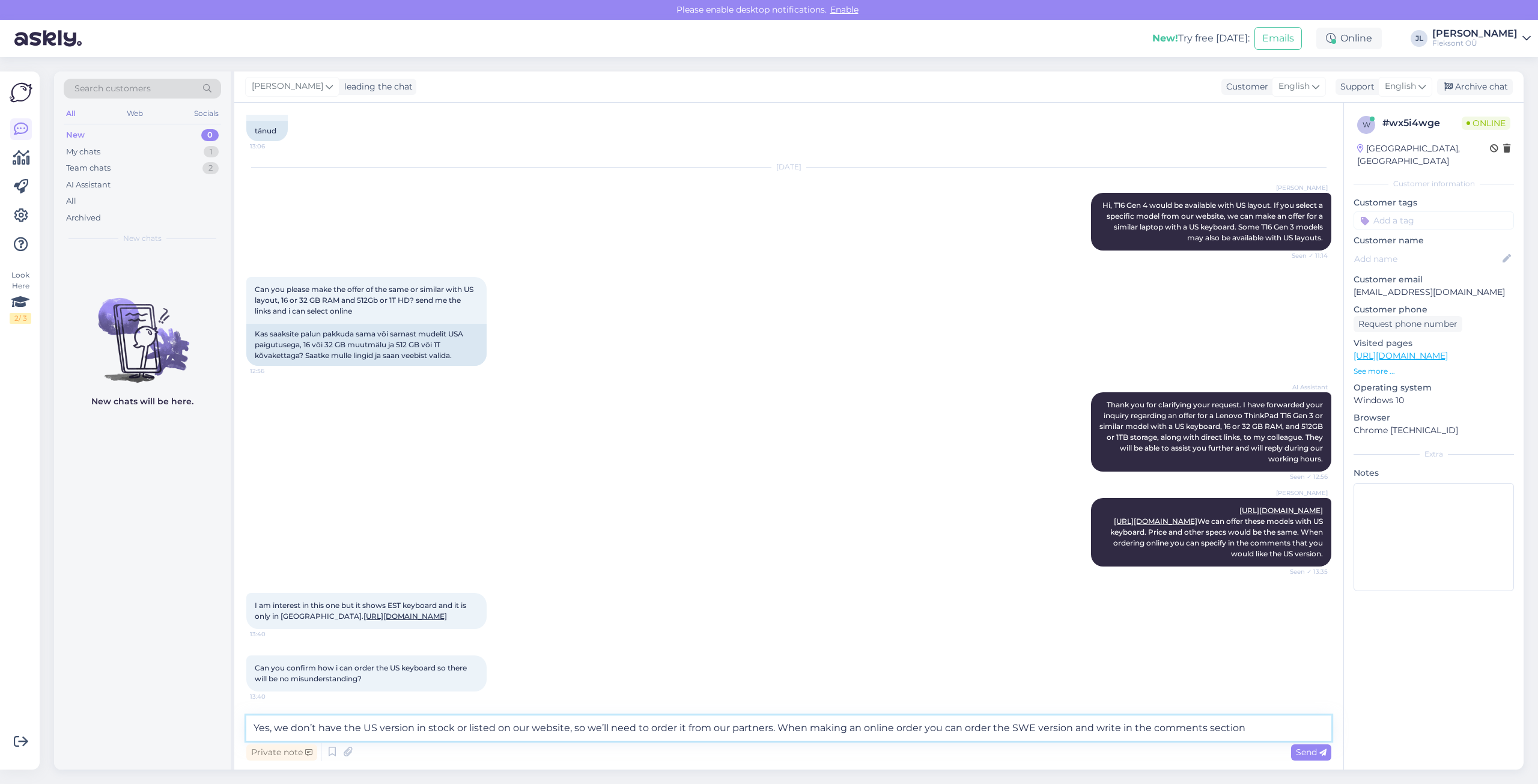
click at [1246, 729] on textarea "Yes, we don’t have the US version in stock or listed on our website, so we’ll n…" at bounding box center [788, 728] width 1085 height 26
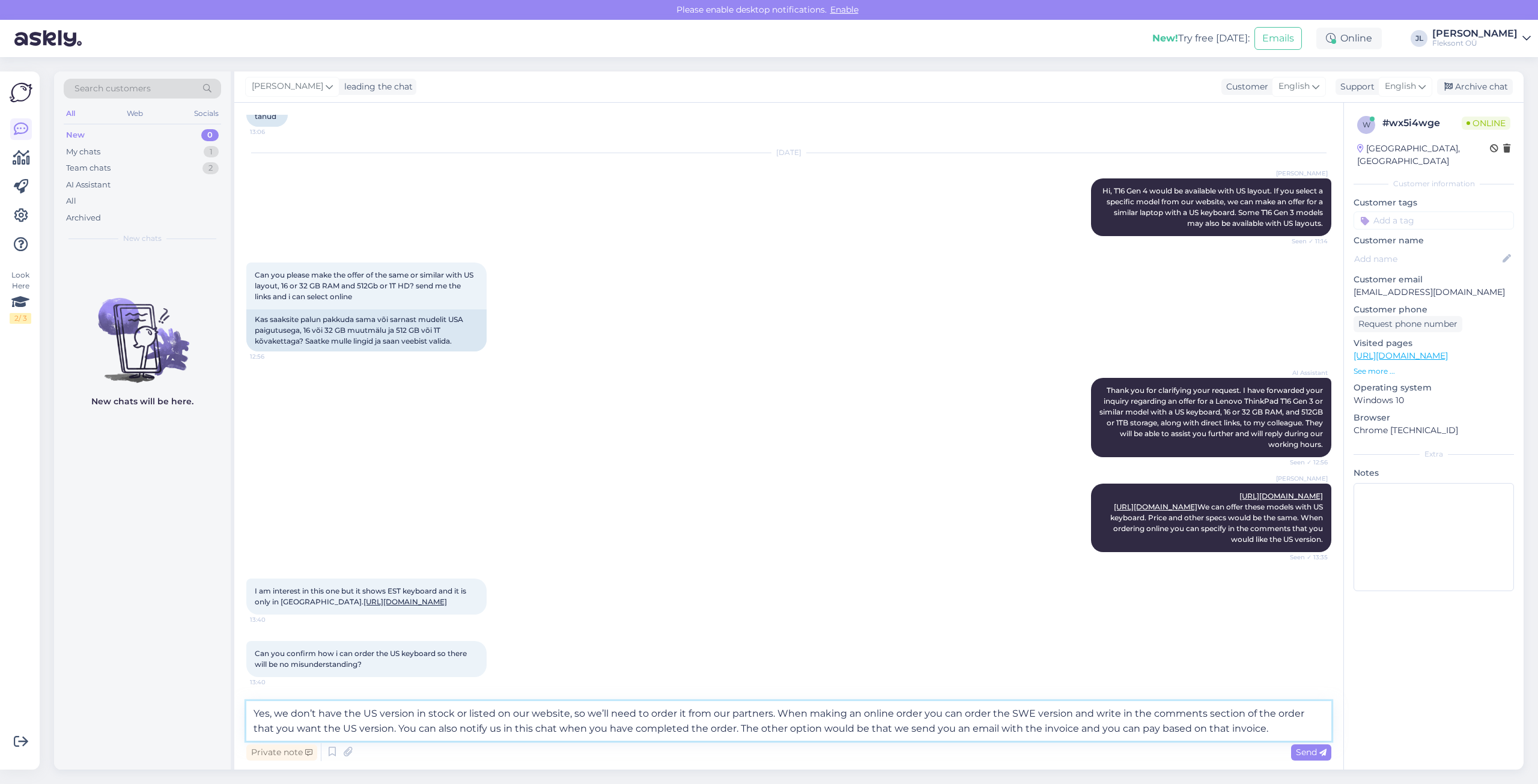
click at [1135, 732] on textarea "Yes, we don’t have the US version in stock or listed on our website, so we’ll n…" at bounding box center [788, 721] width 1085 height 40
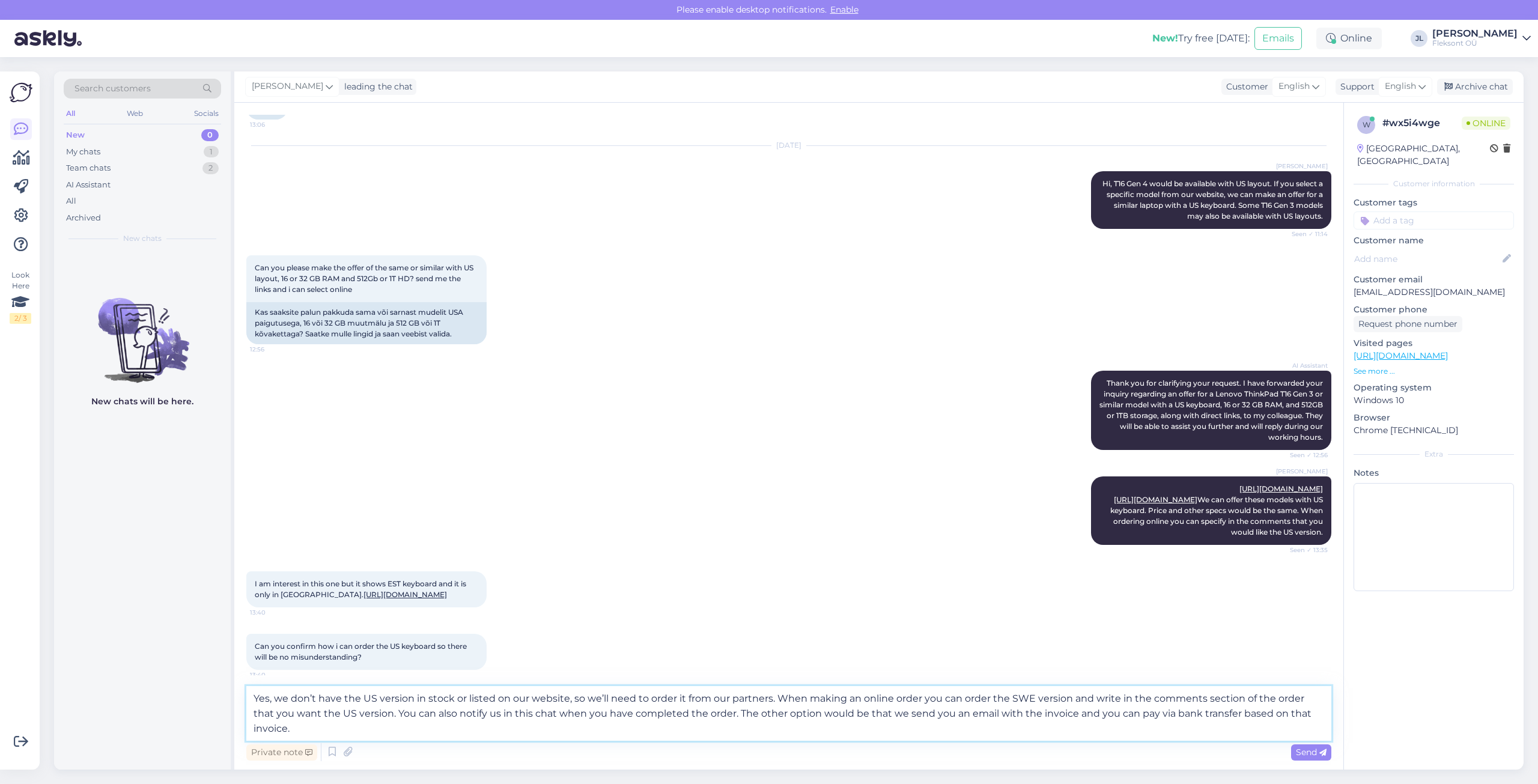
click at [355, 722] on textarea "Yes, we don’t have the US version in stock or listed on our website, so we’ll n…" at bounding box center [788, 712] width 1085 height 55
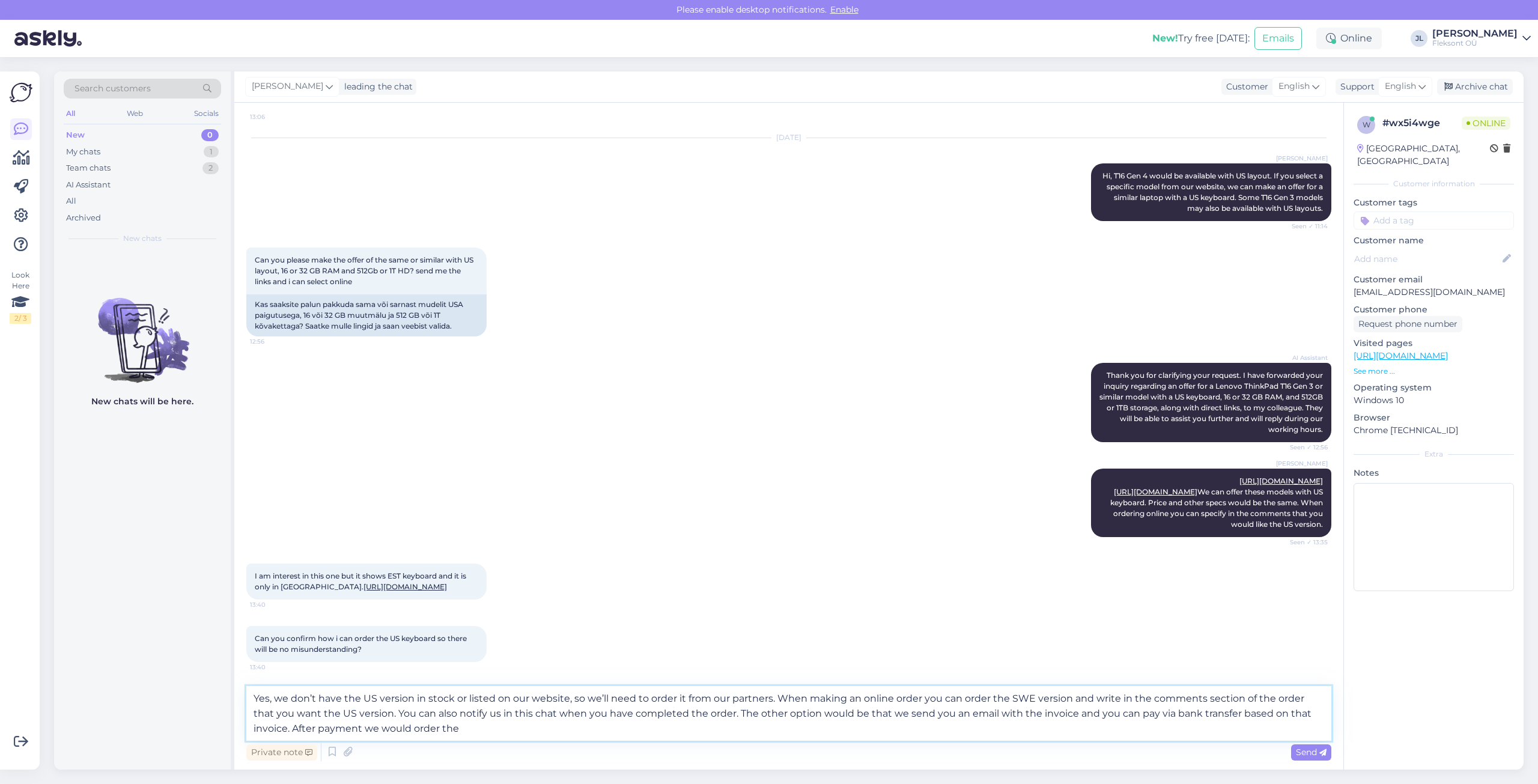
scroll to position [301, 0]
click at [374, 726] on textarea "Yes, we don’t have the US version in stock or listed on our website, so we’ll n…" at bounding box center [788, 712] width 1085 height 55
click at [468, 734] on textarea "Yes, we don’t have the US version in stock or listed on our website, so we’ll n…" at bounding box center [788, 712] width 1085 height 55
type textarea "Yes, we don’t have the US version in stock or listed on our website, so we’ll n…"
click at [1323, 754] on icon at bounding box center [1322, 752] width 7 height 7
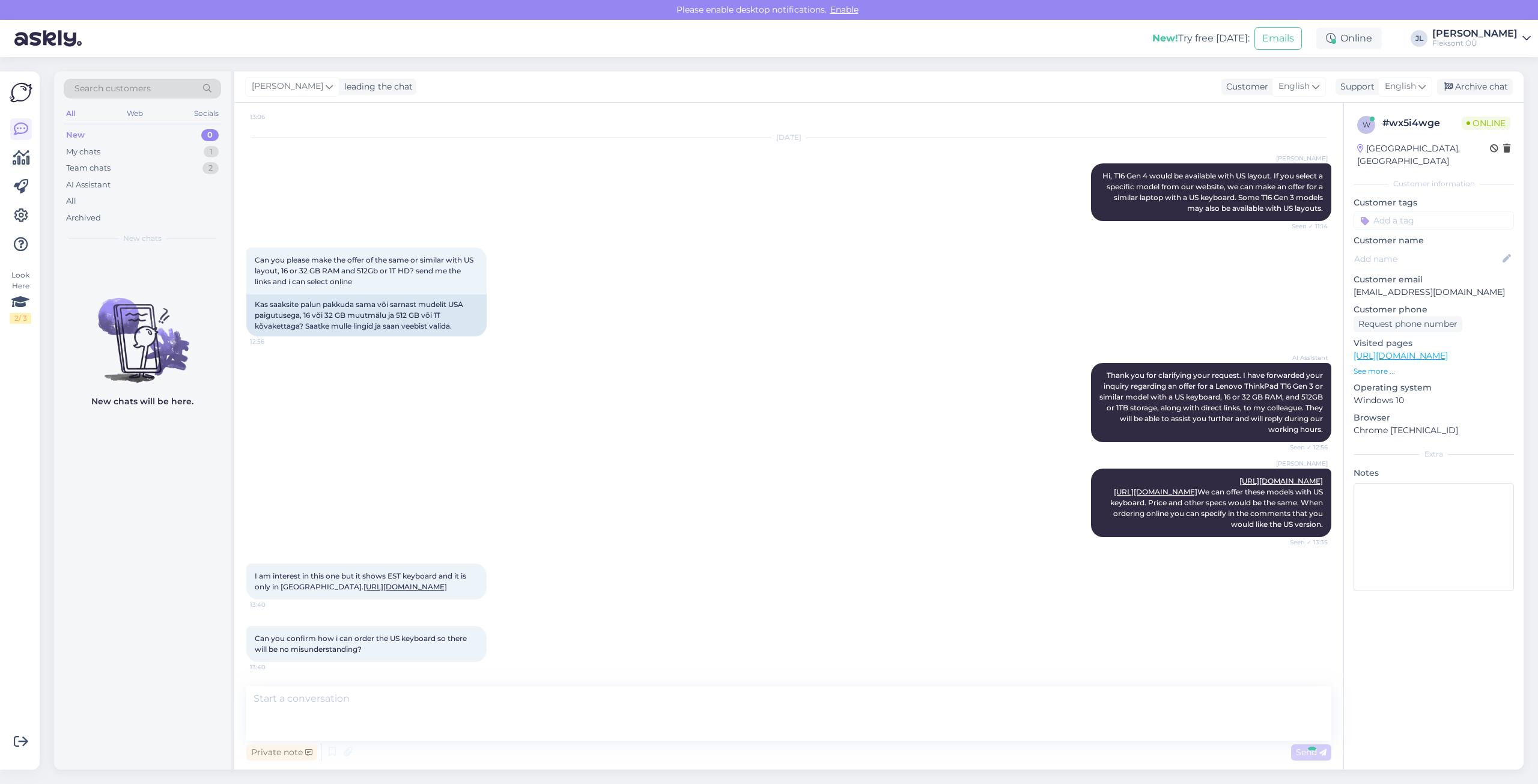
scroll to position [410, 0]
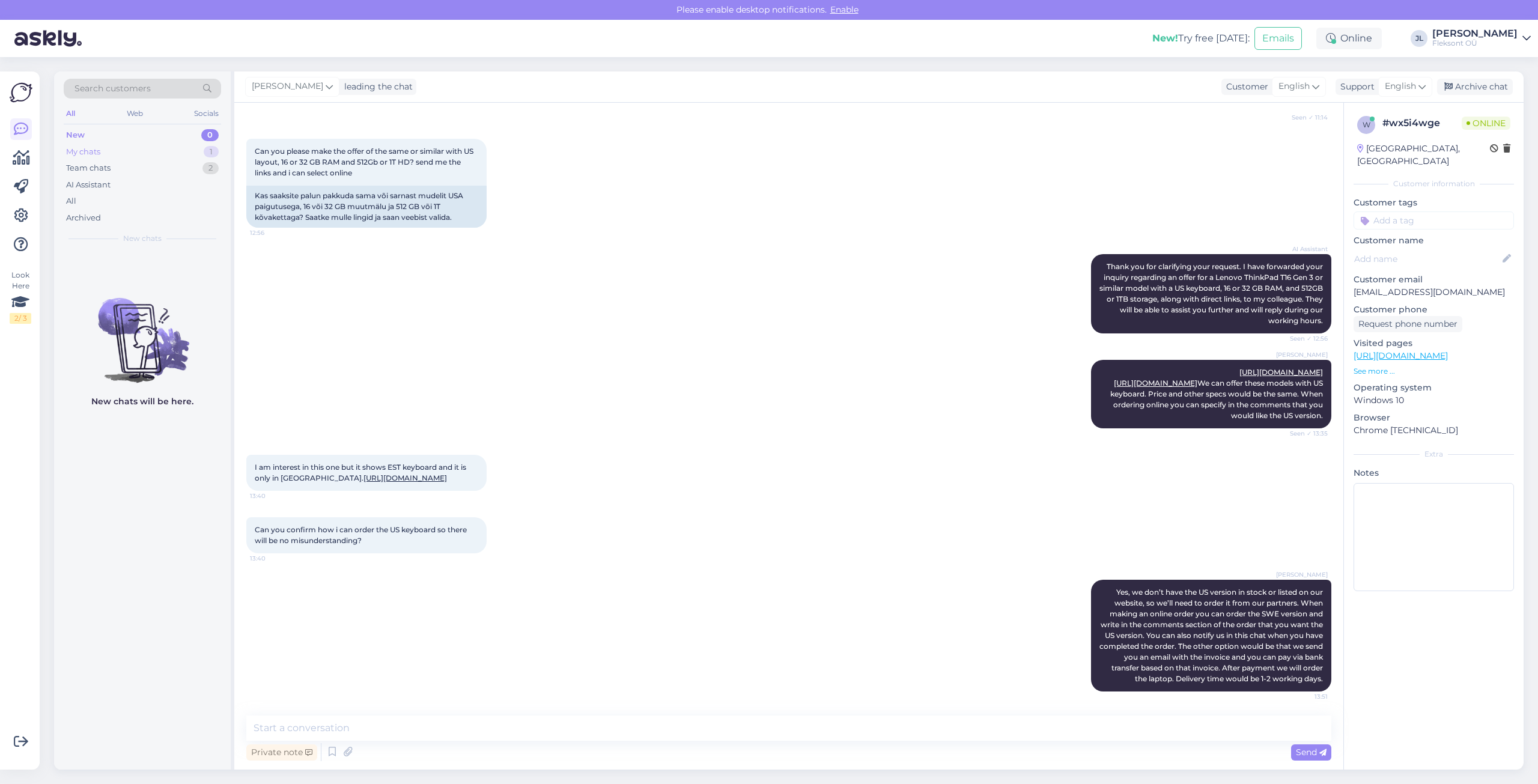
click at [162, 151] on div "My chats 1" at bounding box center [143, 152] width 157 height 17
click at [152, 171] on div "Team chats 2" at bounding box center [143, 168] width 157 height 17
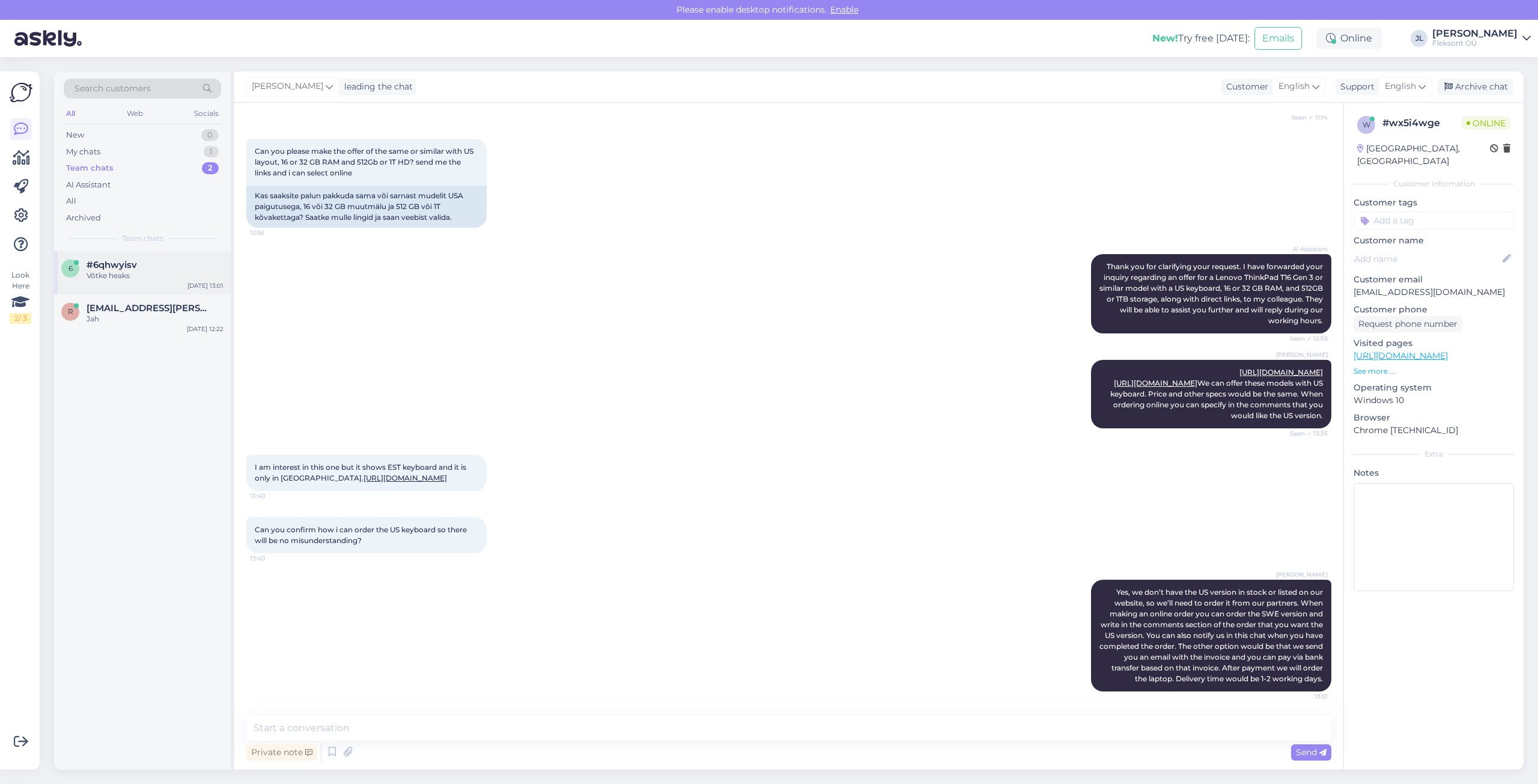
click at [152, 279] on div "Võtke heaks" at bounding box center [155, 275] width 137 height 11
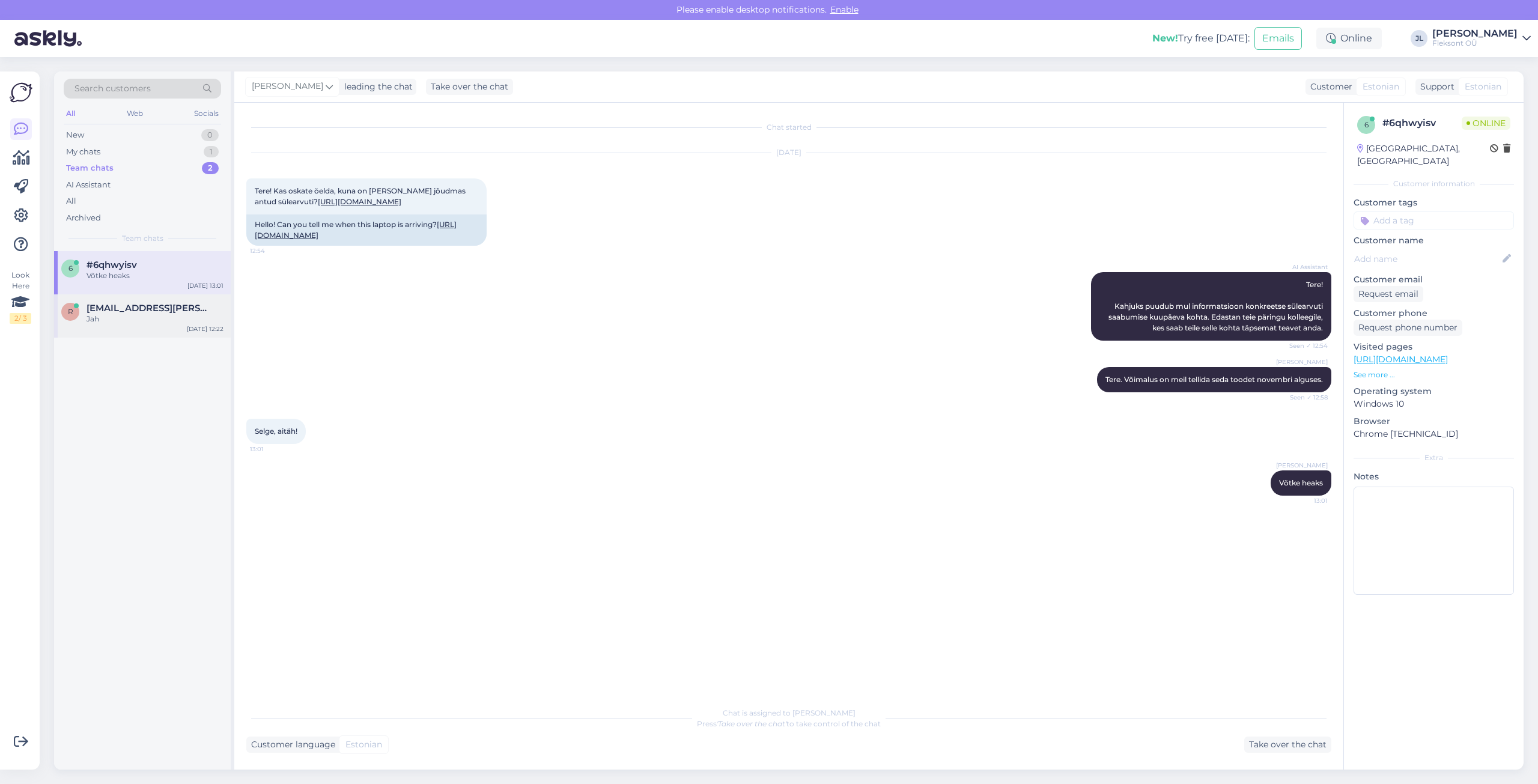
click at [150, 303] on span "[EMAIL_ADDRESS][PERSON_NAME][DOMAIN_NAME]" at bounding box center [149, 308] width 125 height 11
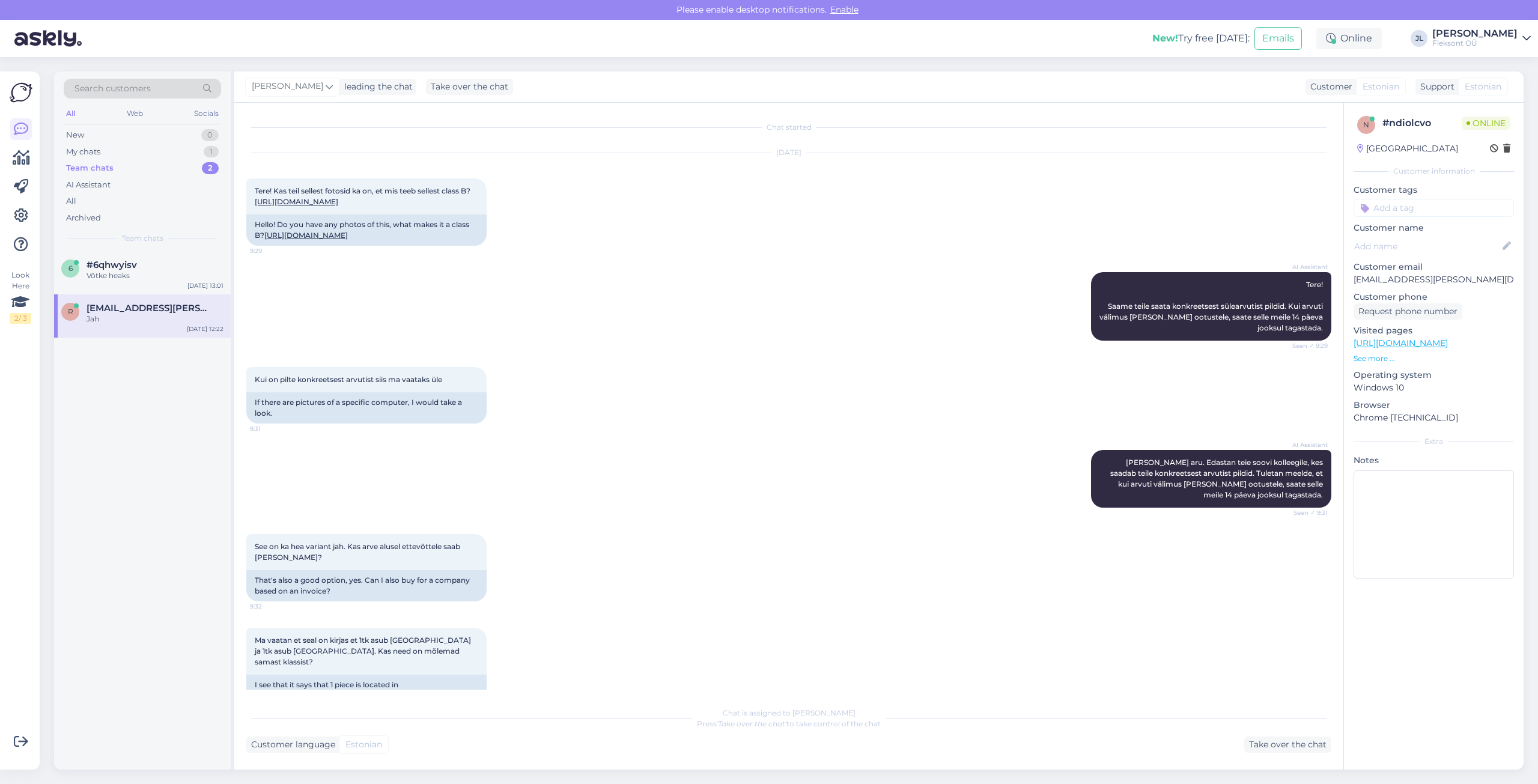
scroll to position [1265, 0]
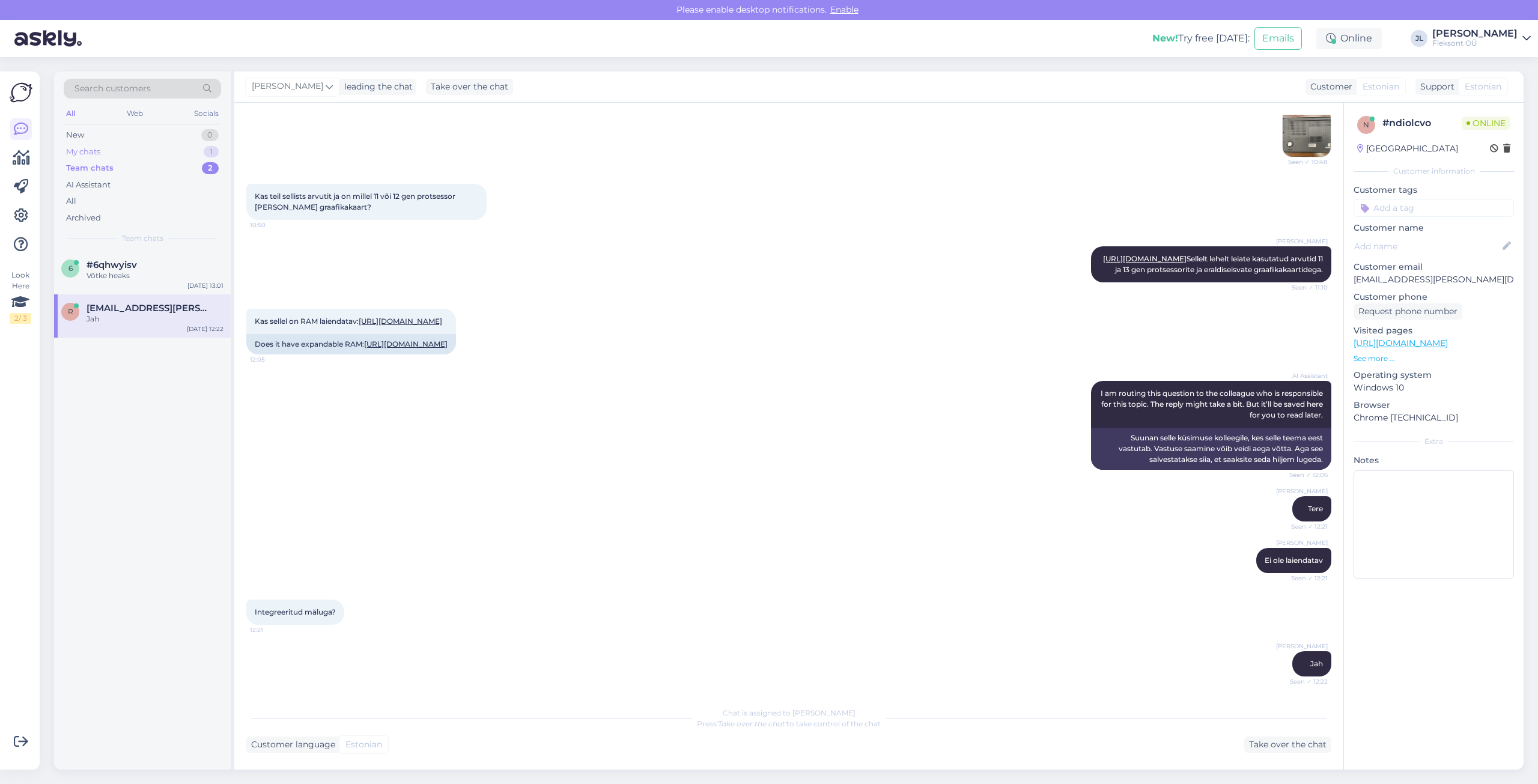
click at [140, 151] on div "My chats 1" at bounding box center [143, 152] width 157 height 17
click at [130, 273] on div "Yes, we don’t have the US version in stock or listed on our website, so we’ll n…" at bounding box center [155, 281] width 137 height 21
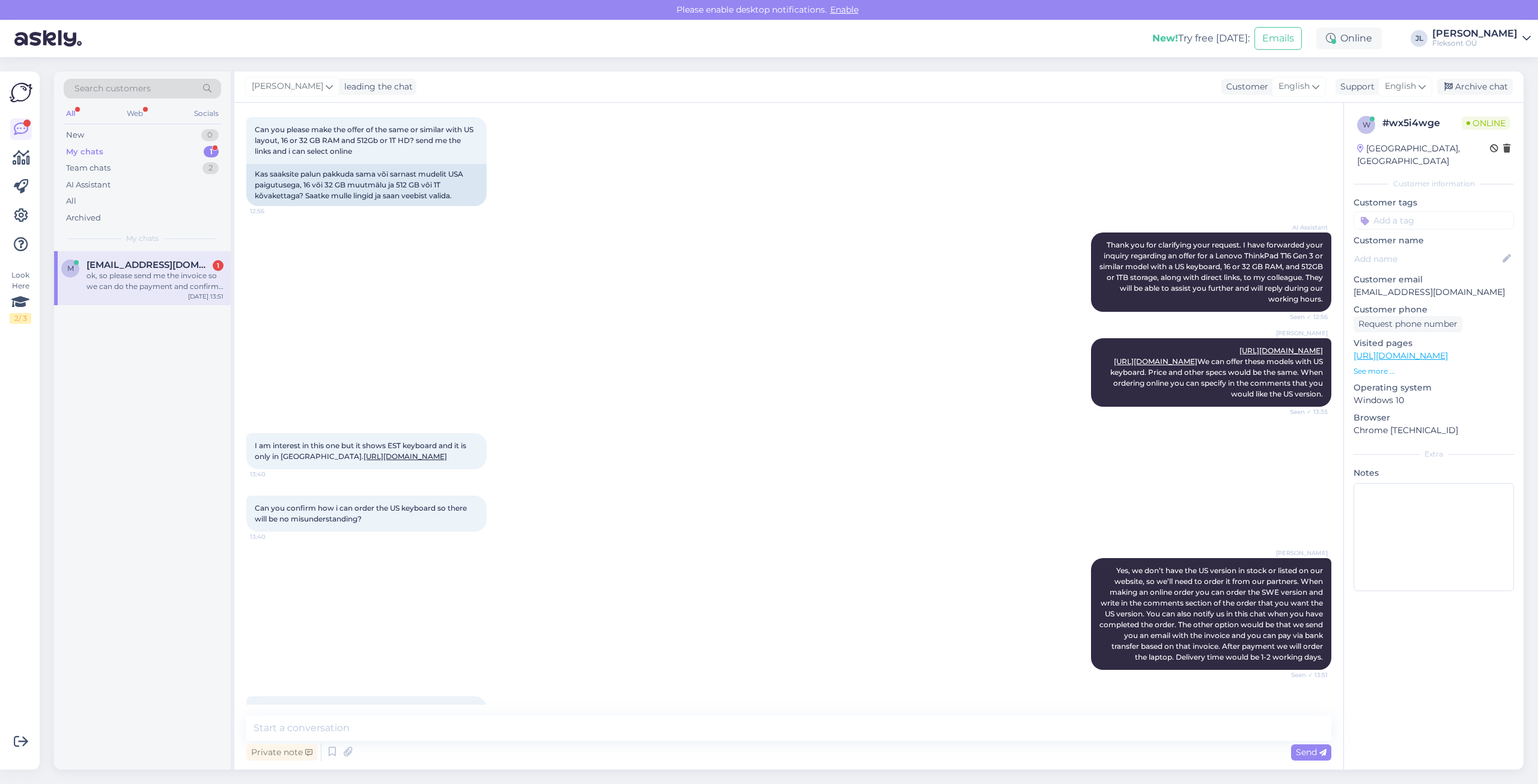
scroll to position [493, 0]
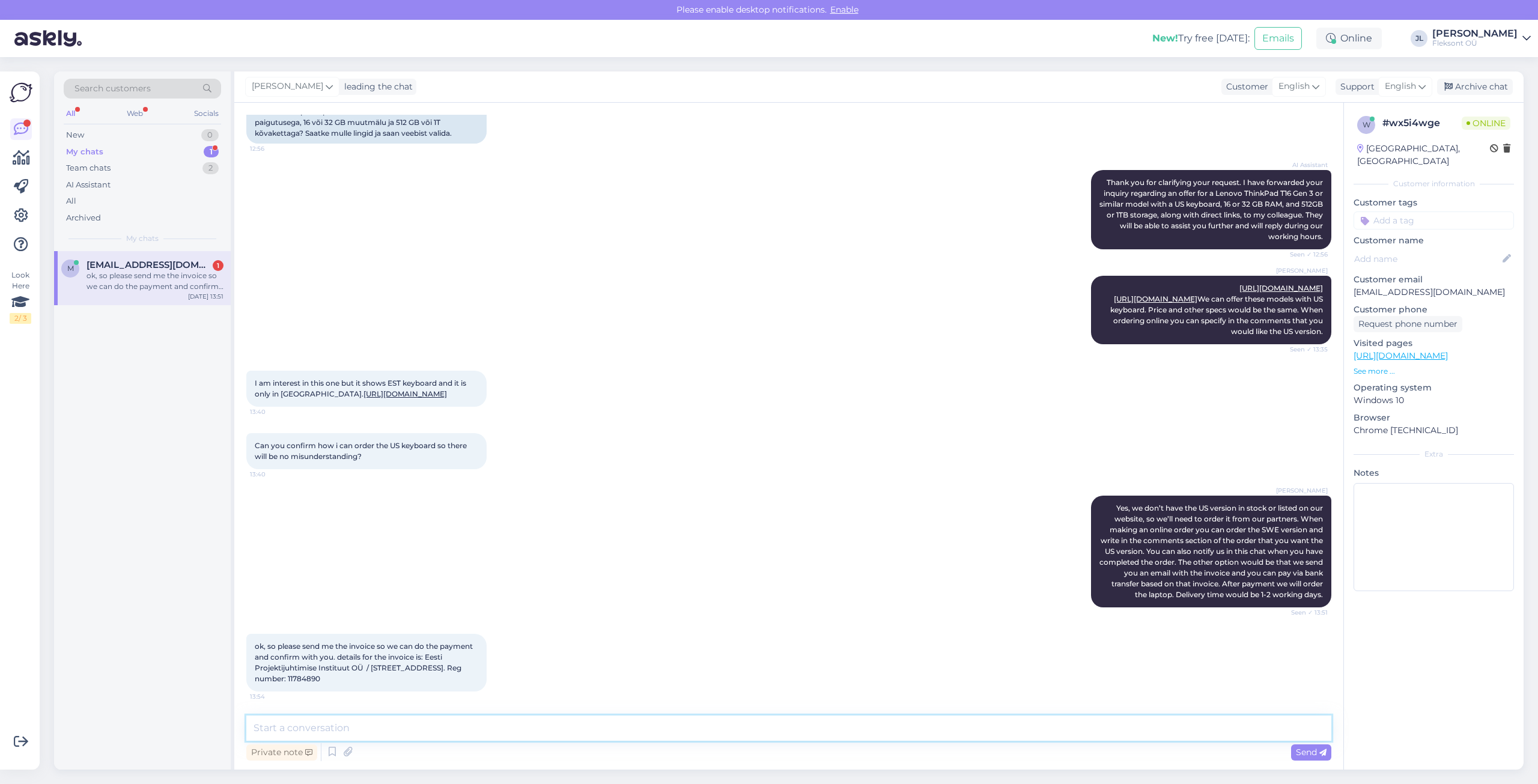
click at [364, 721] on textarea at bounding box center [788, 728] width 1085 height 26
type textarea "W"
type textarea "D"
type textarea "Would you like to order"
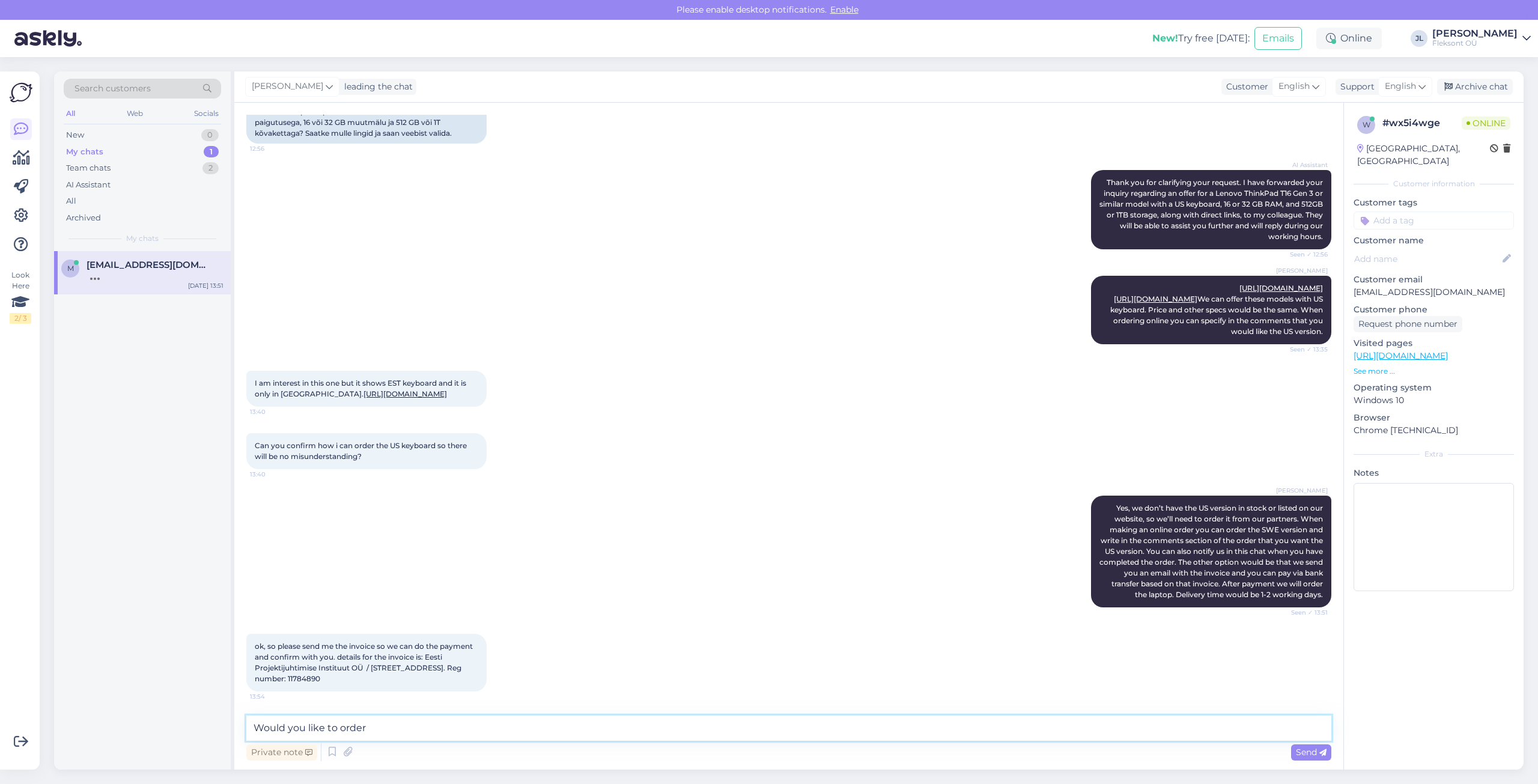
scroll to position [556, 0]
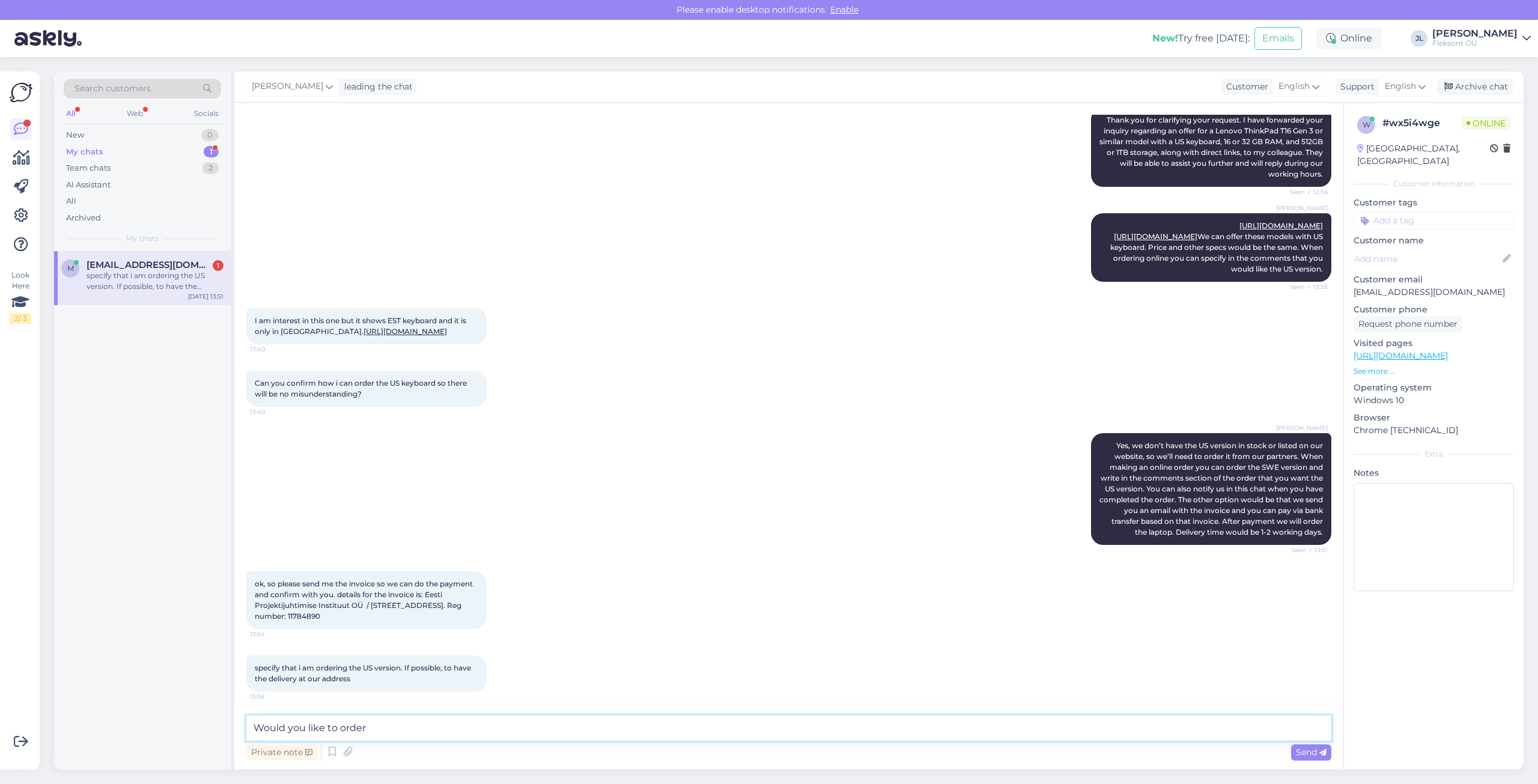
drag, startPoint x: 386, startPoint y: 729, endPoint x: 186, endPoint y: 702, distance: 201.8
click at [186, 702] on div "Search customers All Web Socials New 0 My chats 1 Team chats 2 AI Assistant All…" at bounding box center [788, 420] width 1469 height 698
drag, startPoint x: 364, startPoint y: 607, endPoint x: 427, endPoint y: 595, distance: 64.1
click at [427, 595] on span "ok, so please send me the invoice so we can do the payment and confirm with you…" at bounding box center [364, 600] width 220 height 41
copy span "Eesti Projektijuhtimise Instituut OÜ"
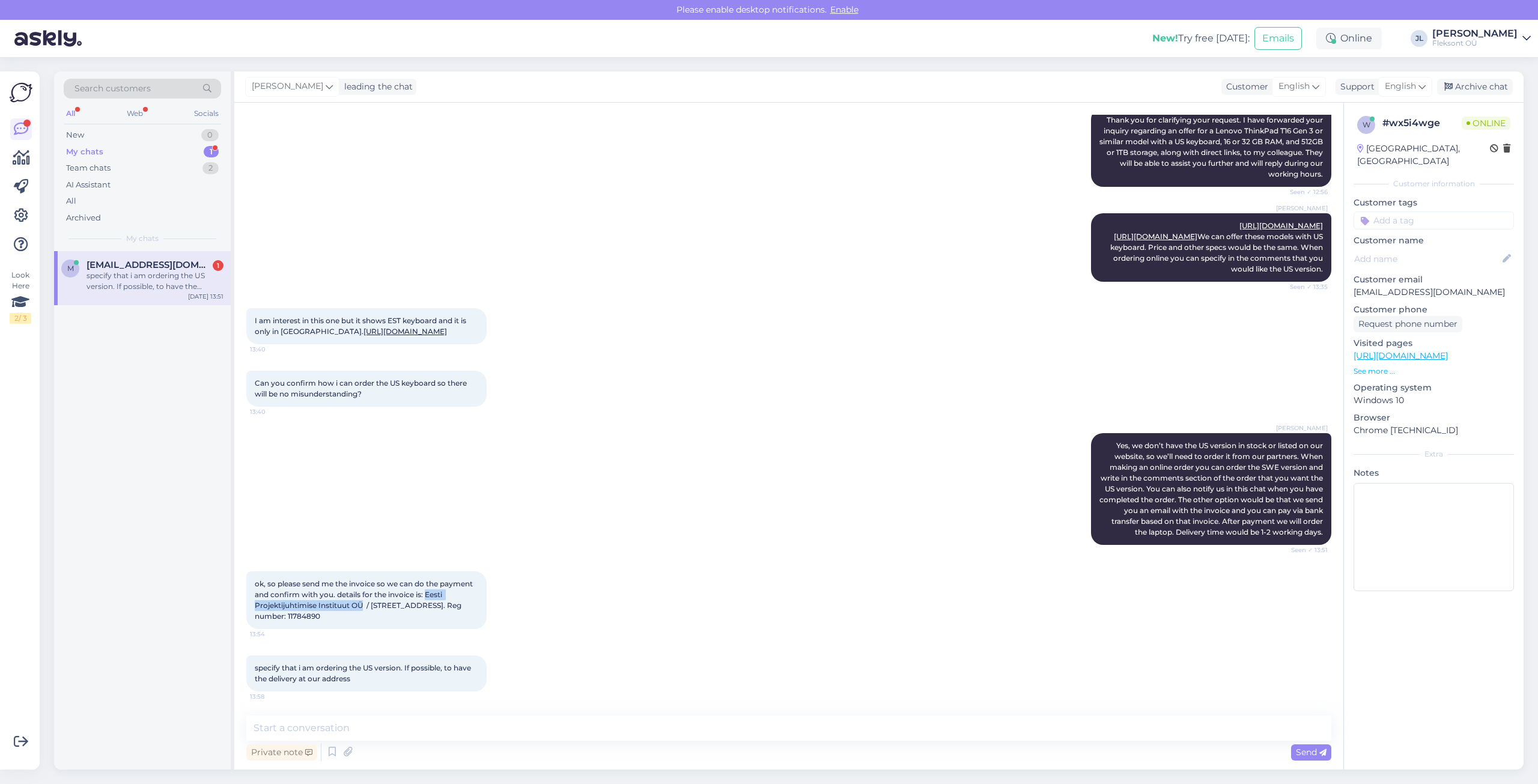
click at [462, 594] on div "ok, so please send me the invoice so we can do the payment and confirm with you…" at bounding box center [366, 600] width 240 height 57
drag, startPoint x: 317, startPoint y: 334, endPoint x: 303, endPoint y: 323, distance: 17.8
click at [303, 323] on div "I am interest in this one but it shows EST keyboard and it is only in [GEOGRAPH…" at bounding box center [366, 326] width 240 height 36
copy link "[URL][DOMAIN_NAME]"
click at [329, 336] on div "I am interest in this one but it shows EST keyboard and it is only in [GEOGRAPH…" at bounding box center [366, 326] width 240 height 36
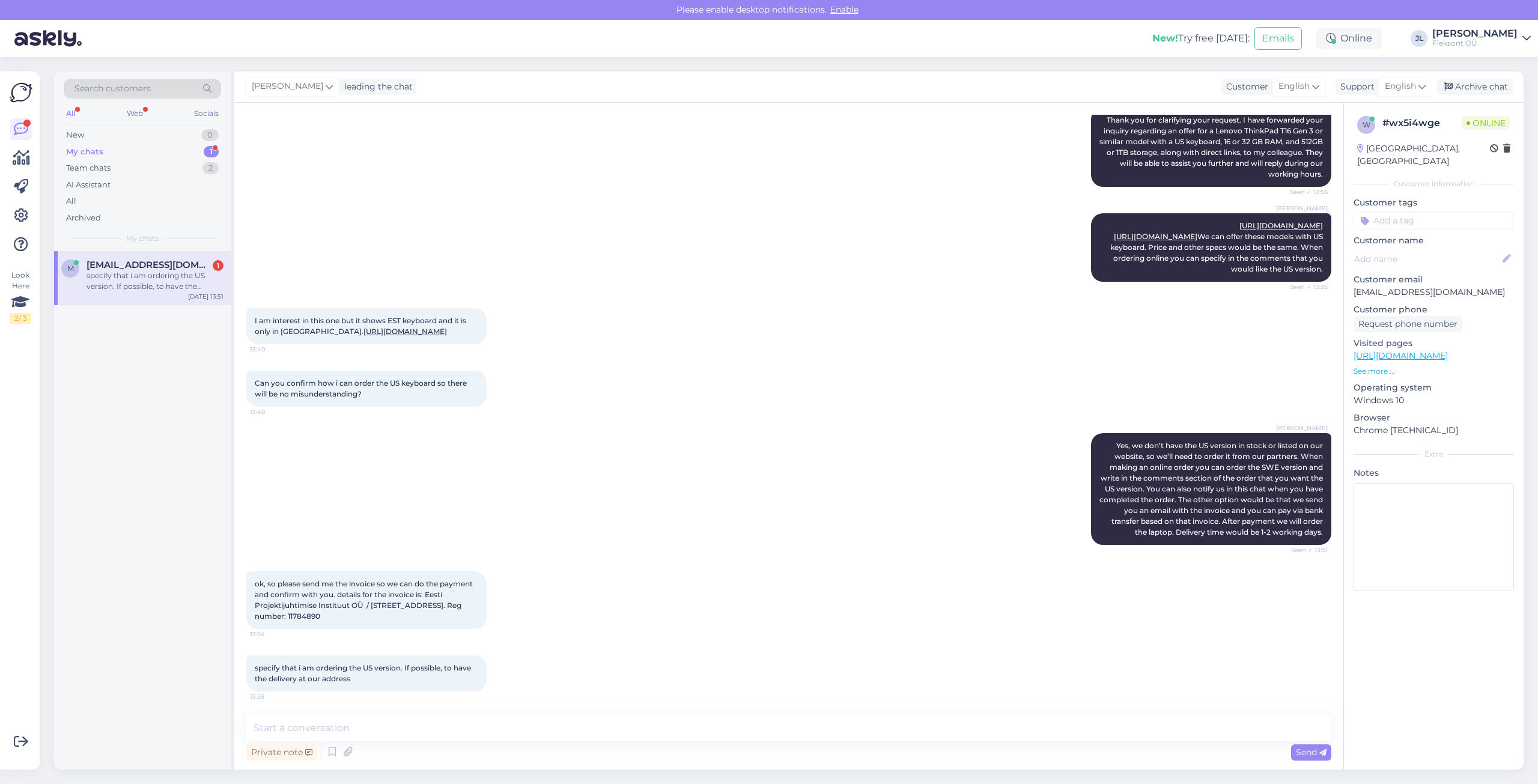
click at [847, 633] on div "ok, so please send me the invoice so we can do the payment and confirm with you…" at bounding box center [788, 600] width 1085 height 84
drag, startPoint x: 426, startPoint y: 593, endPoint x: 414, endPoint y: 627, distance: 36.1
click at [414, 627] on div "ok, so please send me the invoice so we can do the payment and confirm with you…" at bounding box center [366, 600] width 240 height 57
copy span "Eesti Projektijuhtimise Instituut OÜ / [STREET_ADDRESS]. Reg number: 11784890"
click at [714, 581] on div "ok, so please send me the invoice so we can do the payment and confirm with you…" at bounding box center [788, 600] width 1085 height 84
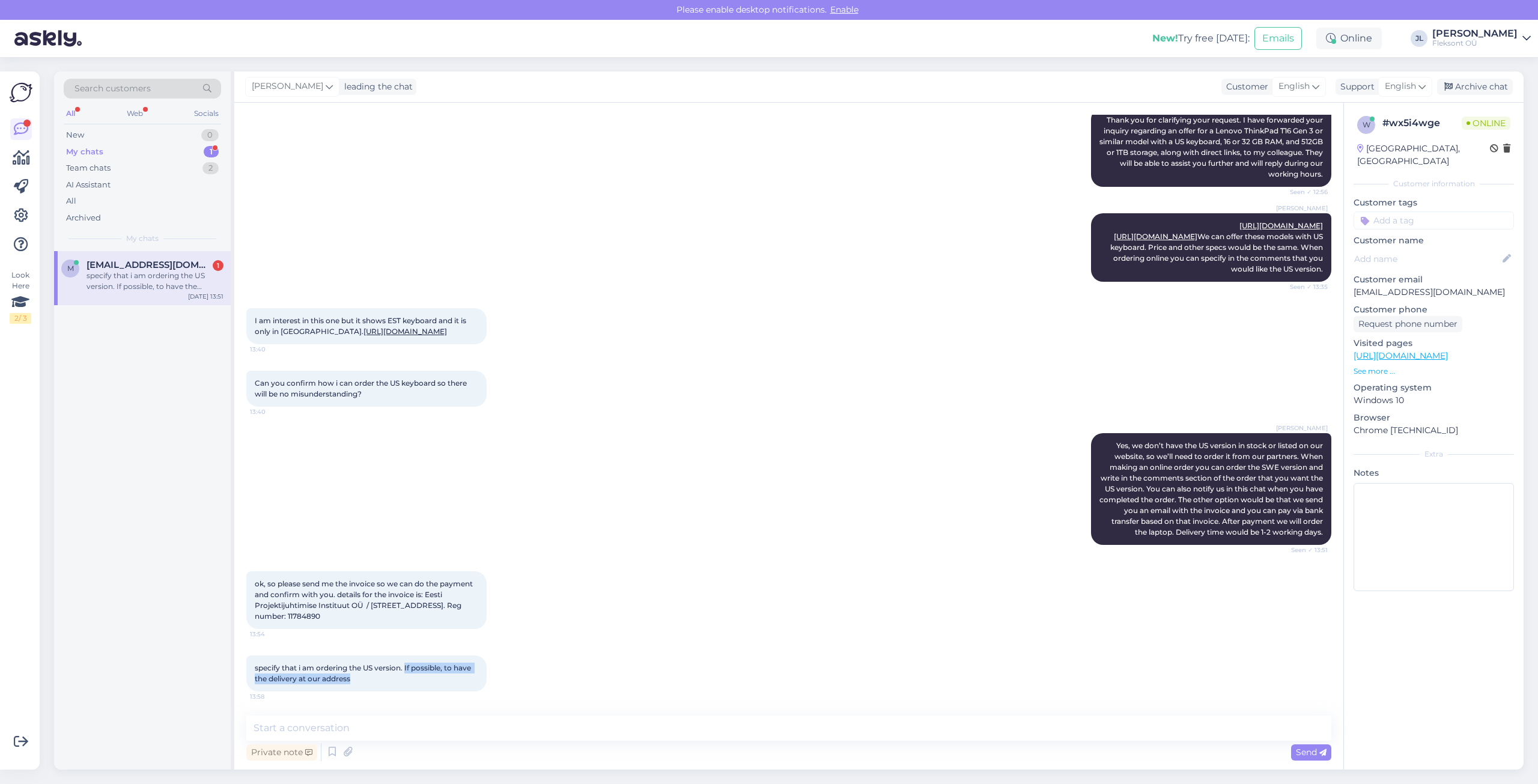
drag, startPoint x: 407, startPoint y: 667, endPoint x: 430, endPoint y: 677, distance: 25.1
click at [430, 677] on div "specify that i am ordering the US version. If possible, to have the delivery at…" at bounding box center [366, 673] width 240 height 36
copy span "If possible, to have the delivery at our address"
click at [776, 607] on div "ok, so please send me the invoice so we can do the payment and confirm with you…" at bounding box center [788, 600] width 1085 height 84
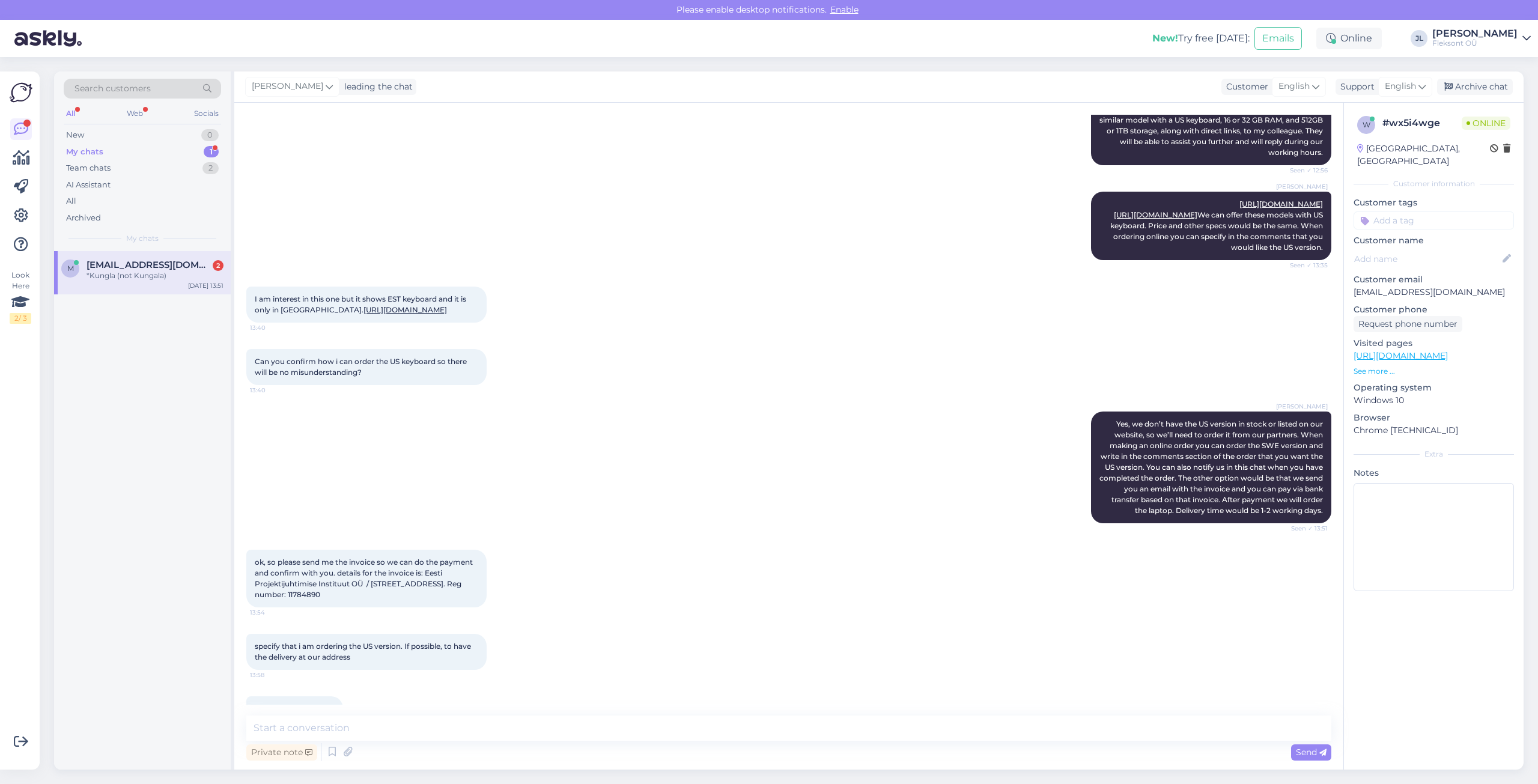
scroll to position [607, 0]
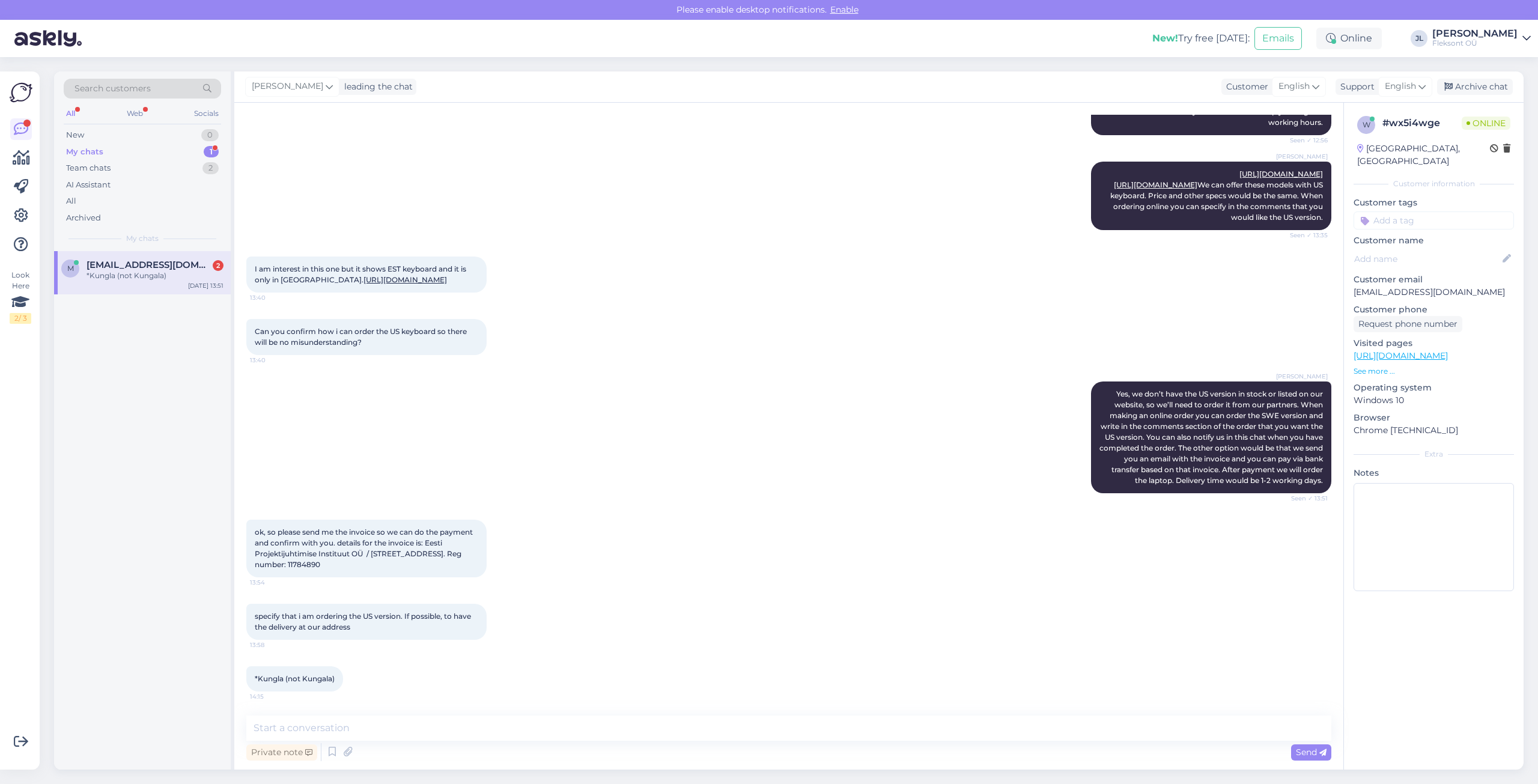
click at [375, 554] on span "ok, so please send me the invoice so we can do the payment and confirm with you…" at bounding box center [364, 548] width 220 height 41
click at [397, 726] on textarea at bounding box center [788, 728] width 1085 height 26
drag, startPoint x: 402, startPoint y: 730, endPoint x: 364, endPoint y: 733, distance: 38.1
click at [364, 733] on textarea "Could you also share a contact phone number for the delivery." at bounding box center [788, 728] width 1085 height 26
click at [608, 729] on textarea "Could you also share a phone number for the delivery." at bounding box center [788, 728] width 1085 height 26
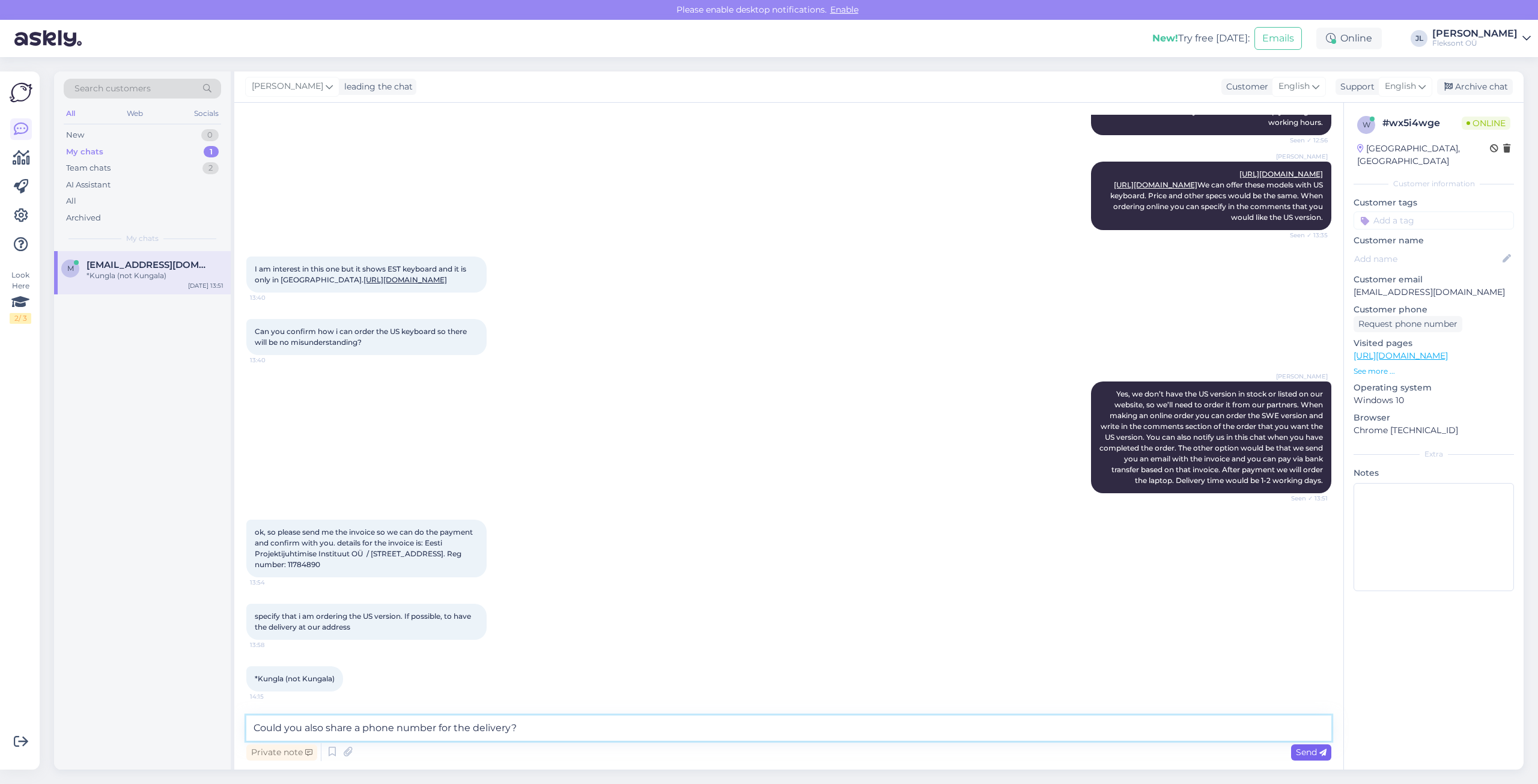
type textarea "Could you also share a phone number for the delivery?"
click at [1309, 756] on span "Send" at bounding box center [1310, 751] width 30 height 11
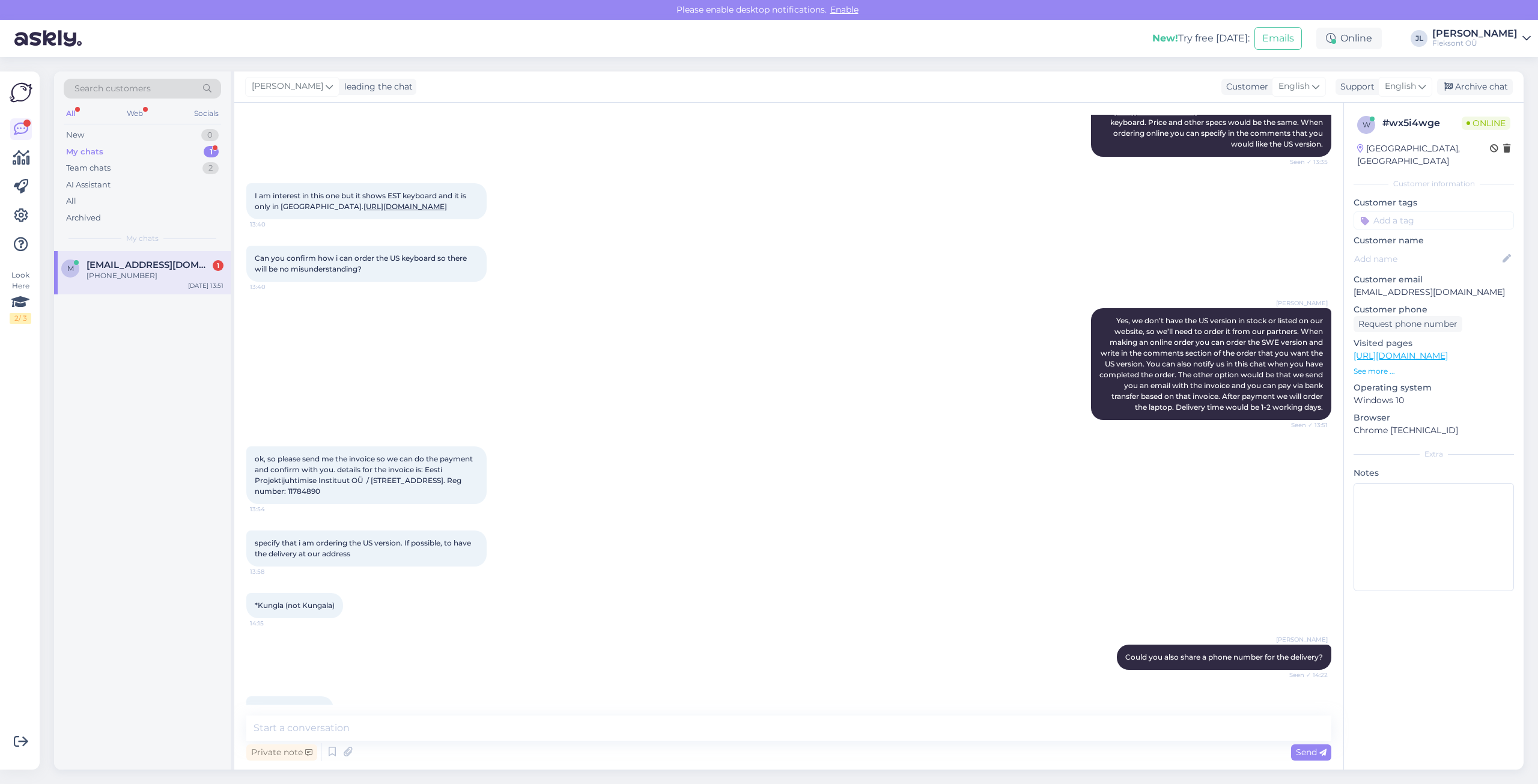
scroll to position [711, 0]
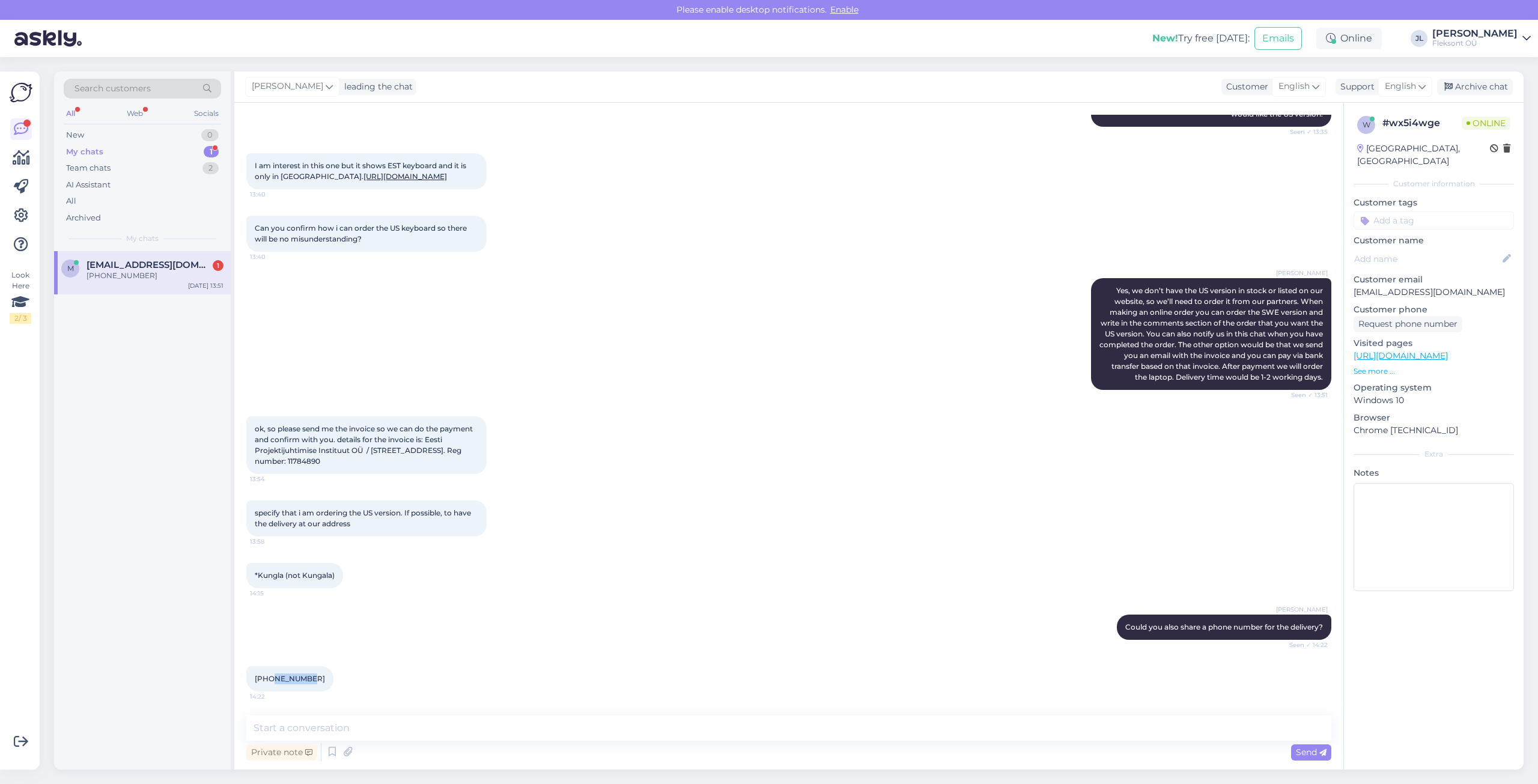
drag, startPoint x: 308, startPoint y: 681, endPoint x: 271, endPoint y: 688, distance: 37.7
click at [271, 688] on div "[PHONE_NUMBER]:22" at bounding box center [289, 679] width 87 height 26
click at [299, 678] on span "[PHONE_NUMBER]" at bounding box center [289, 678] width 70 height 9
drag, startPoint x: 304, startPoint y: 678, endPoint x: 229, endPoint y: 676, distance: 75.0
click at [229, 676] on div "Search customers All Web Socials New 0 My chats 1 Team chats 2 AI Assistant All…" at bounding box center [788, 420] width 1469 height 698
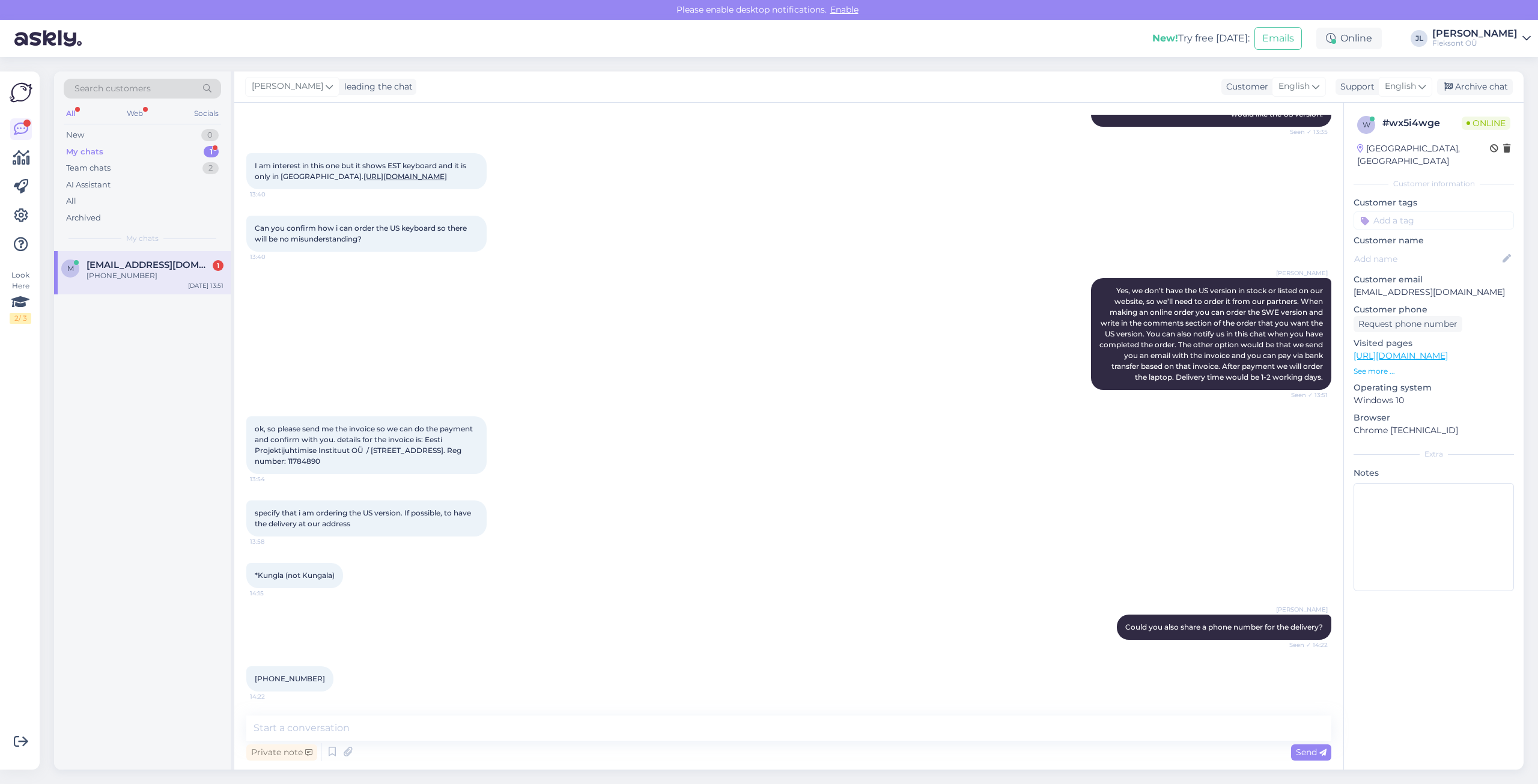
click at [386, 460] on div "ok, so please send me the invoice so we can do the payment and confirm with you…" at bounding box center [366, 444] width 240 height 57
drag, startPoint x: 373, startPoint y: 450, endPoint x: 465, endPoint y: 454, distance: 92.1
click at [465, 454] on span "ok, so please send me the invoice so we can do the payment and confirm with you…" at bounding box center [364, 444] width 220 height 41
copy span "[STREET_ADDRESS]"
click at [296, 676] on span "[PHONE_NUMBER]" at bounding box center [289, 678] width 70 height 9
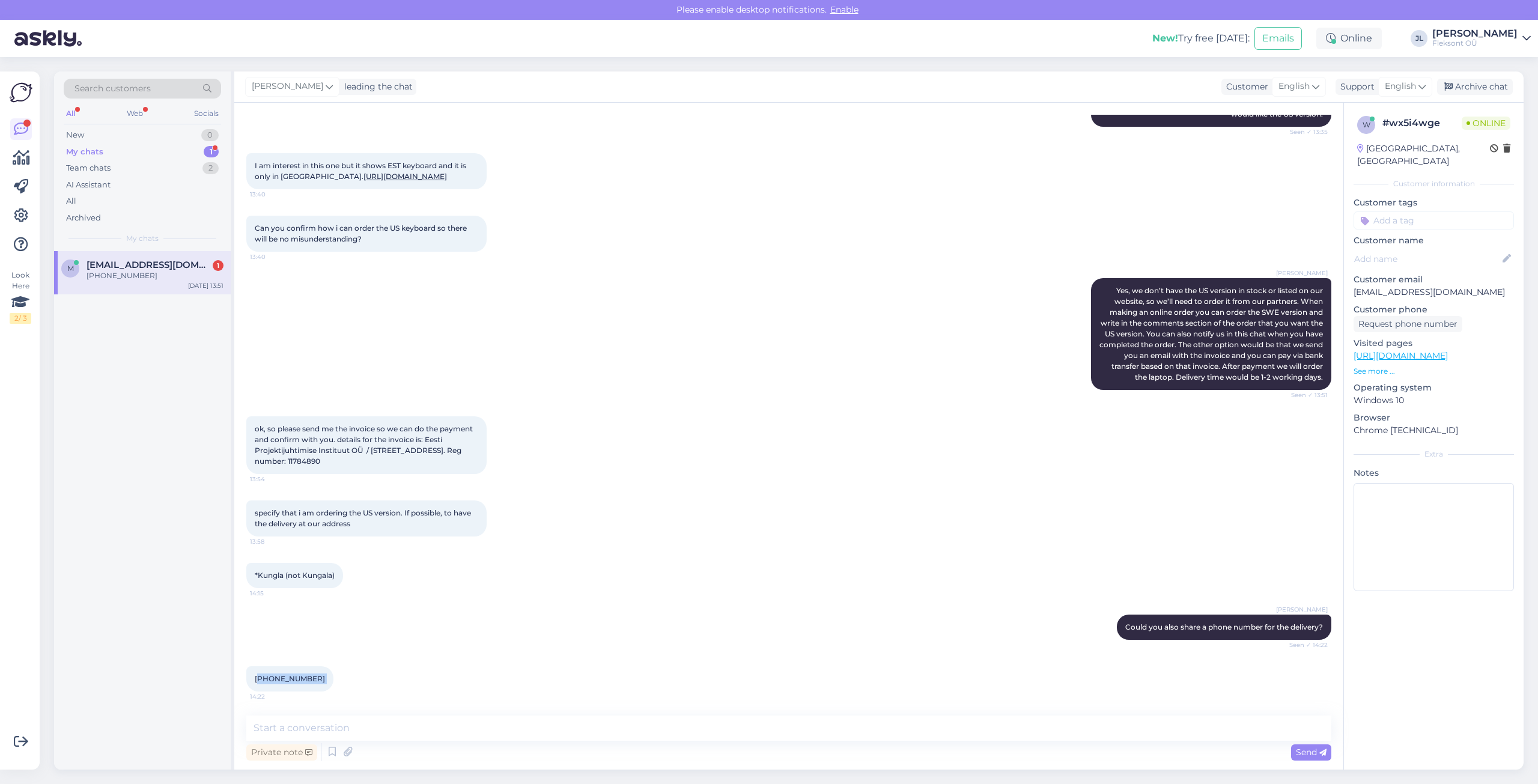
click at [296, 676] on span "[PHONE_NUMBER]" at bounding box center [289, 678] width 70 height 9
copy div "[PHONE_NUMBER]:22"
click at [136, 360] on div "m [EMAIL_ADDRESS][DOMAIN_NAME] 1 +37256943233 [DATE] 13:51" at bounding box center [142, 510] width 177 height 518
click at [486, 664] on div "[PHONE_NUMBER]:22" at bounding box center [788, 678] width 1085 height 52
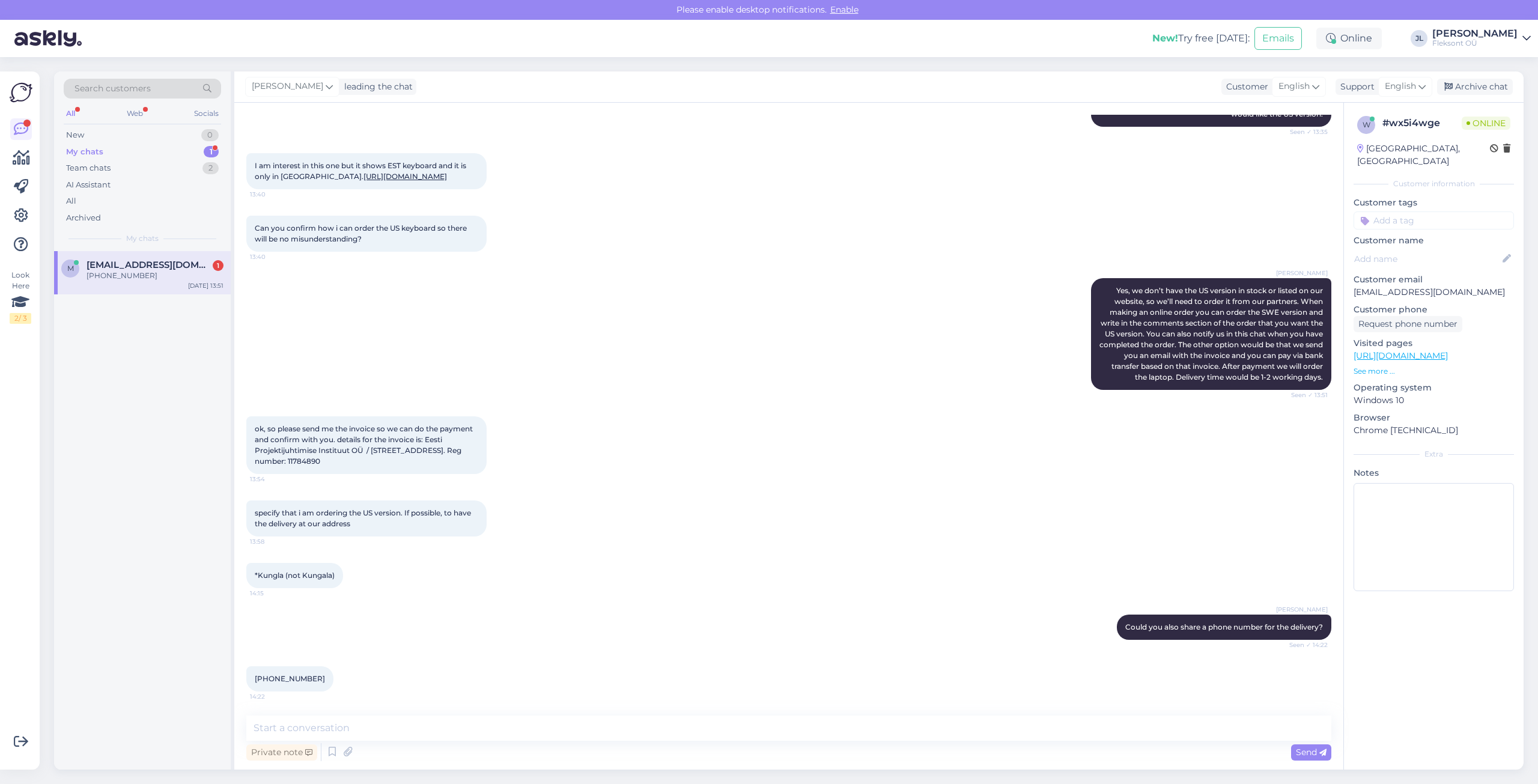
drag, startPoint x: 174, startPoint y: 360, endPoint x: 167, endPoint y: 320, distance: 40.6
click at [174, 356] on div "m [EMAIL_ADDRESS][DOMAIN_NAME] 1 +37256943233 [DATE] 13:51" at bounding box center [142, 510] width 177 height 518
click at [155, 269] on span "[EMAIL_ADDRESS][DOMAIN_NAME]" at bounding box center [149, 264] width 125 height 11
